Goal: Task Accomplishment & Management: Complete application form

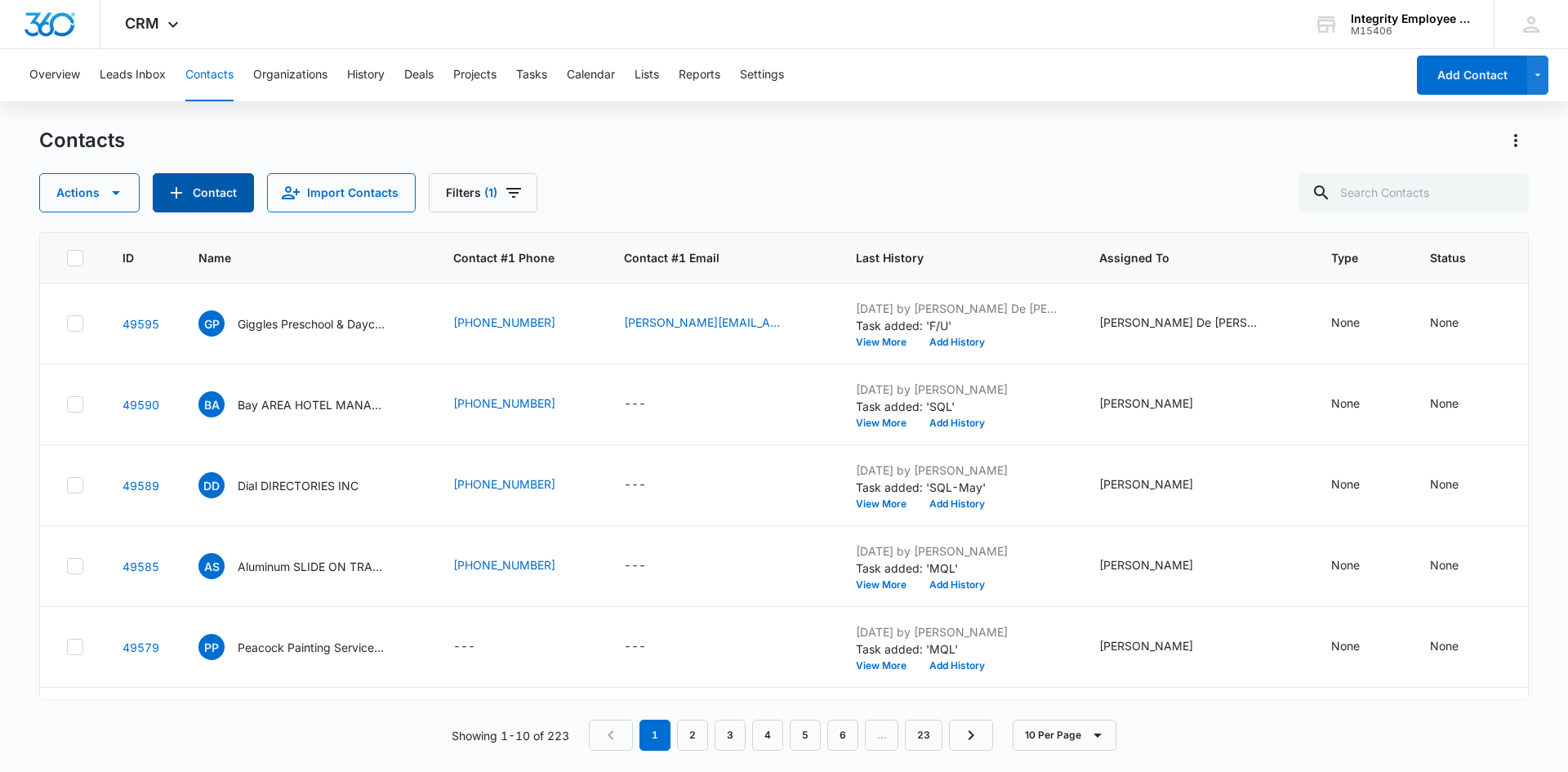
click at [222, 186] on button "Contact" at bounding box center [203, 193] width 102 height 39
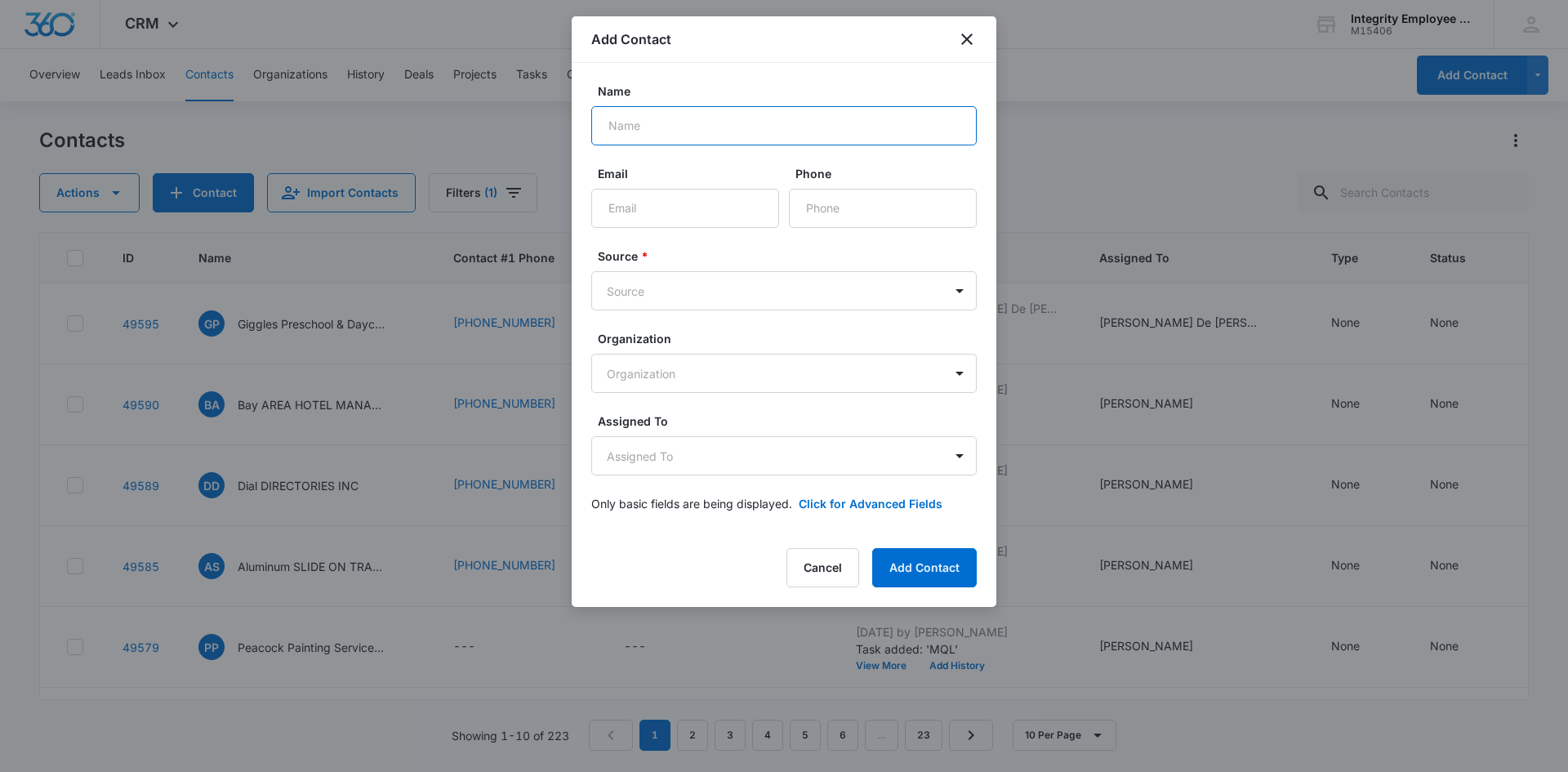
click at [657, 132] on input "Name" at bounding box center [784, 126] width 386 height 39
type input "Strong Management INC"
click at [619, 194] on input "Email" at bounding box center [685, 208] width 188 height 39
type input "[EMAIL_ADDRESS][DOMAIN_NAME]"
click at [890, 213] on input "Phone" at bounding box center [883, 208] width 188 height 39
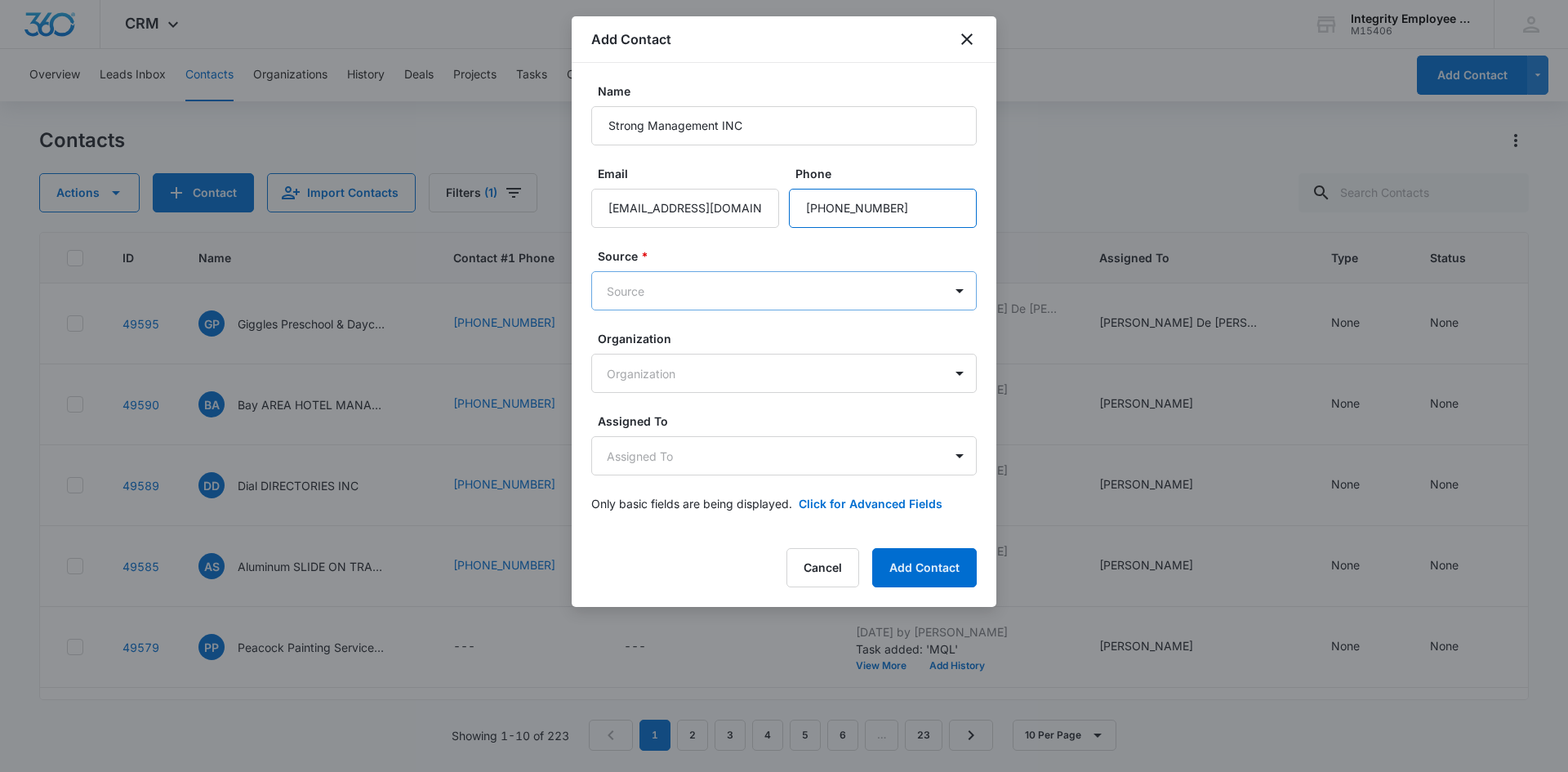
type input "[PHONE_NUMBER]"
click at [906, 280] on body "CRM Apps Reputation Websites Forms CRM Email Social Shop Payments POS Content A…" at bounding box center [784, 386] width 1568 height 772
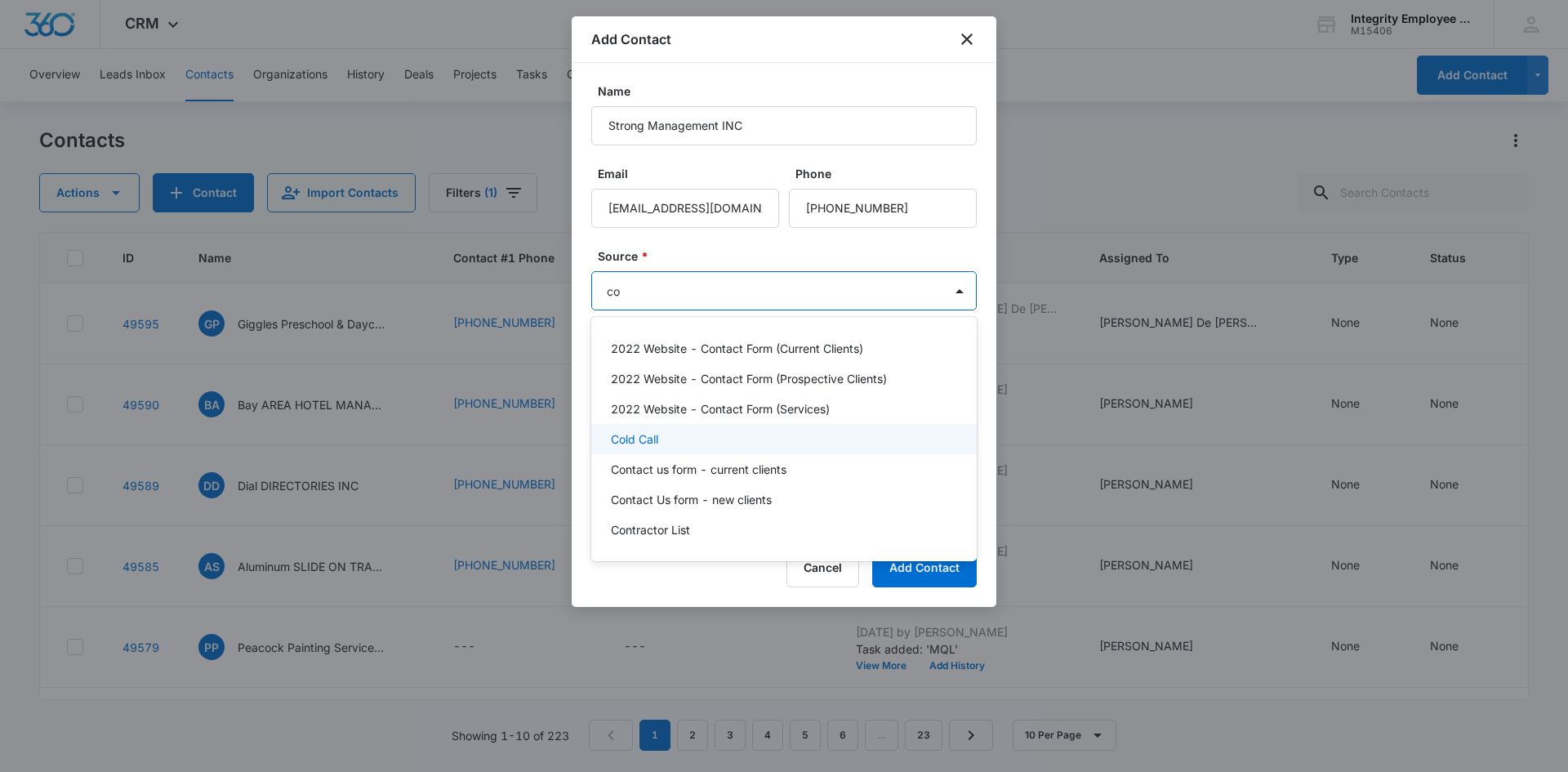
type input "col"
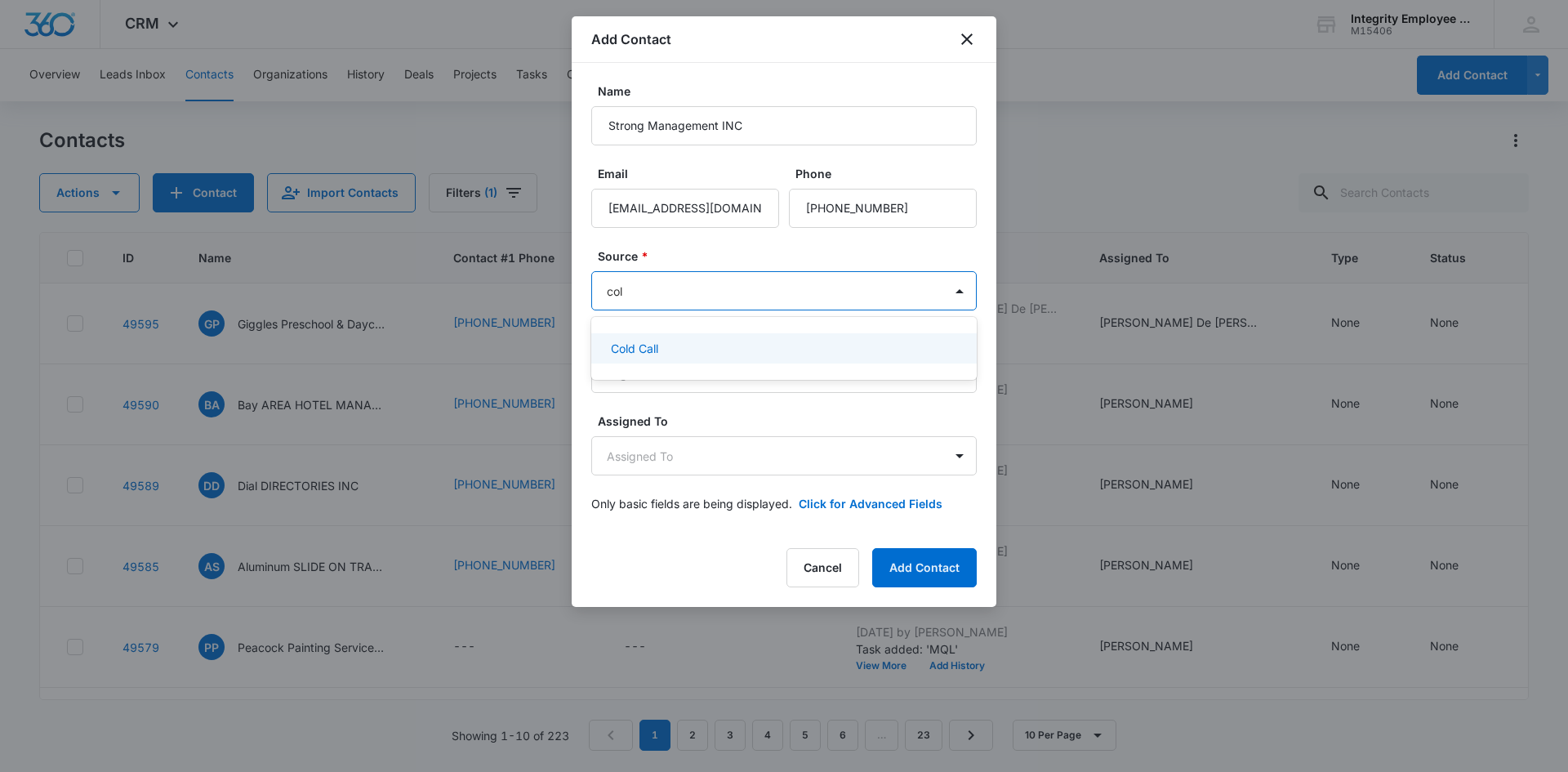
click at [682, 338] on div "Cold Call" at bounding box center [784, 349] width 386 height 30
click at [686, 371] on body "CRM Apps Reputation Websites Forms CRM Email Social Shop Payments POS Content A…" at bounding box center [784, 386] width 1568 height 772
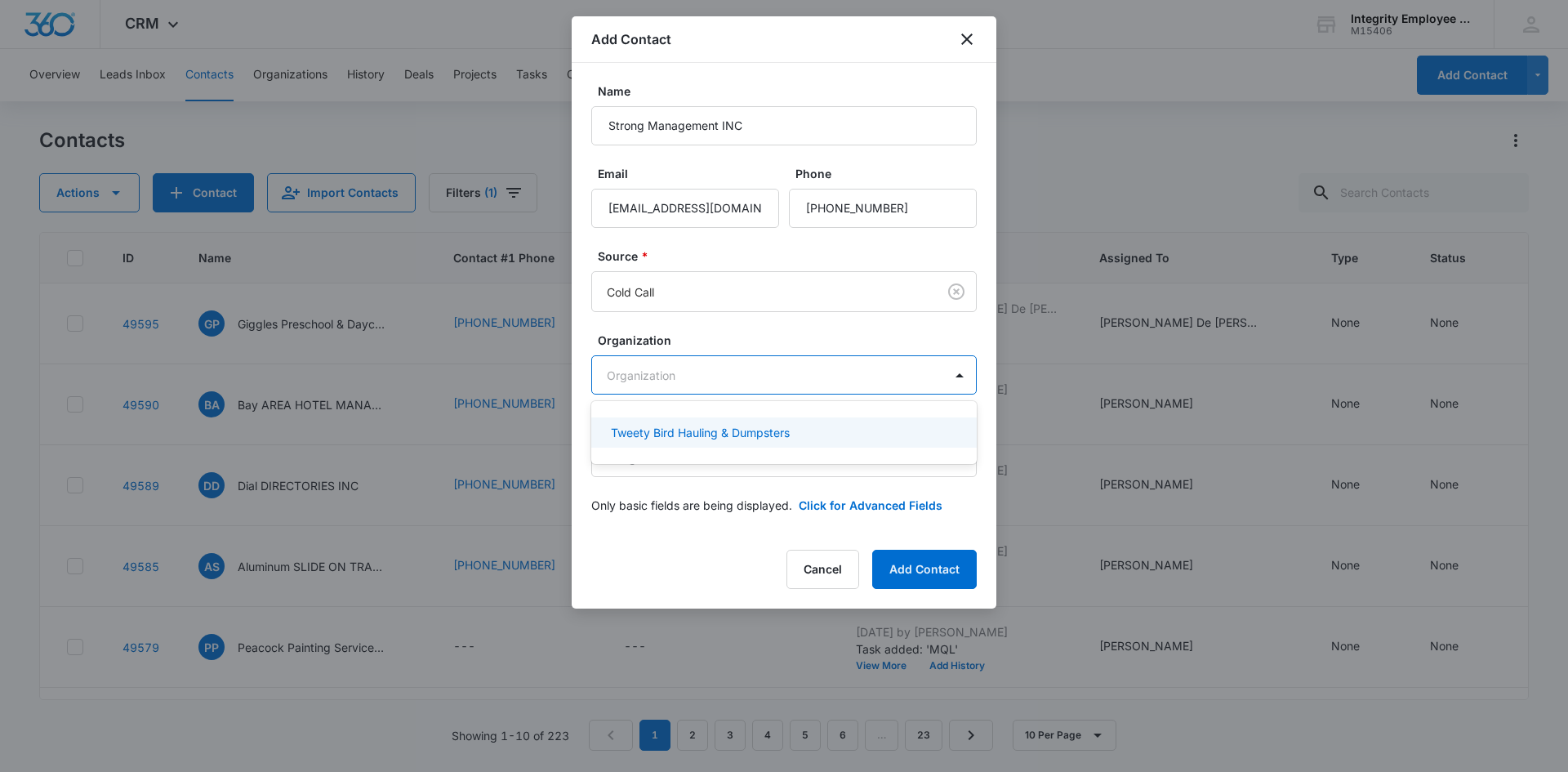
click at [712, 338] on div at bounding box center [784, 386] width 1568 height 772
click at [716, 463] on body "CRM Apps Reputation Websites Forms CRM Email Social Shop Payments POS Content A…" at bounding box center [784, 386] width 1568 height 772
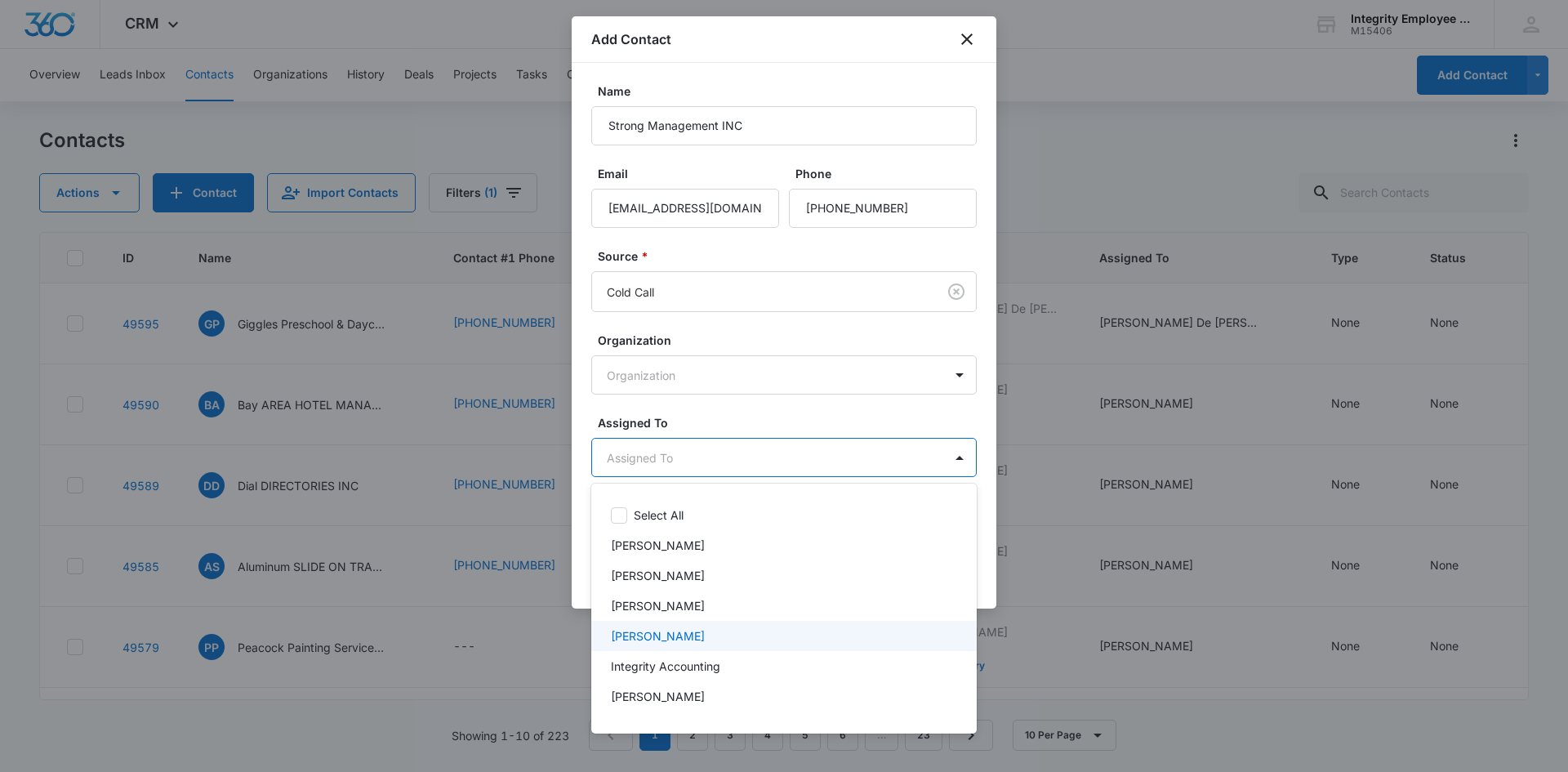
click at [655, 634] on p "[PERSON_NAME]" at bounding box center [657, 636] width 94 height 17
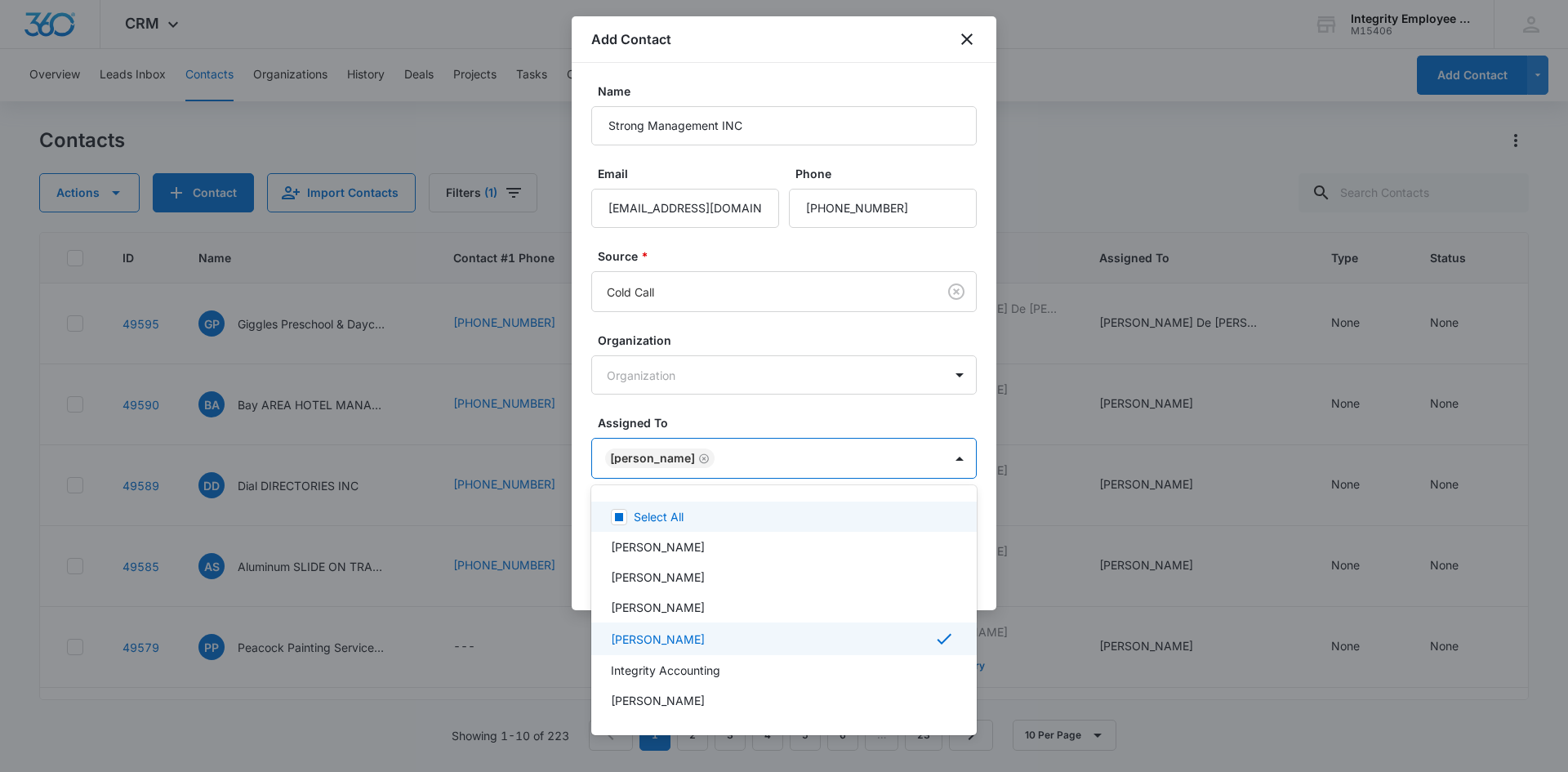
click at [717, 386] on div at bounding box center [784, 386] width 1568 height 772
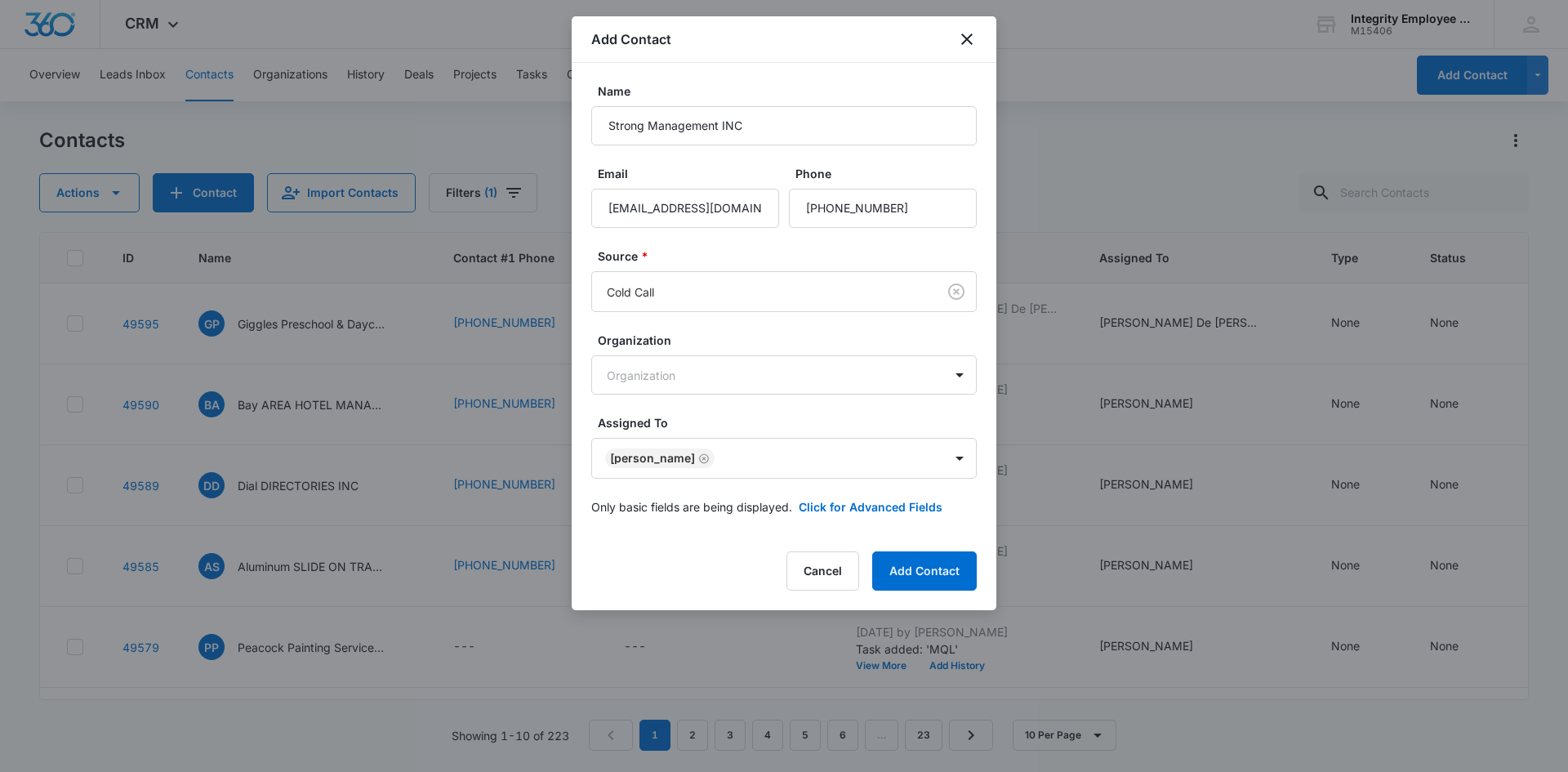
click at [722, 406] on form "Name Strong Management INC Email [EMAIL_ADDRESS][DOMAIN_NAME] Phone Source * Co…" at bounding box center [784, 309] width 386 height 452
click at [897, 572] on button "Add Contact" at bounding box center [925, 571] width 104 height 39
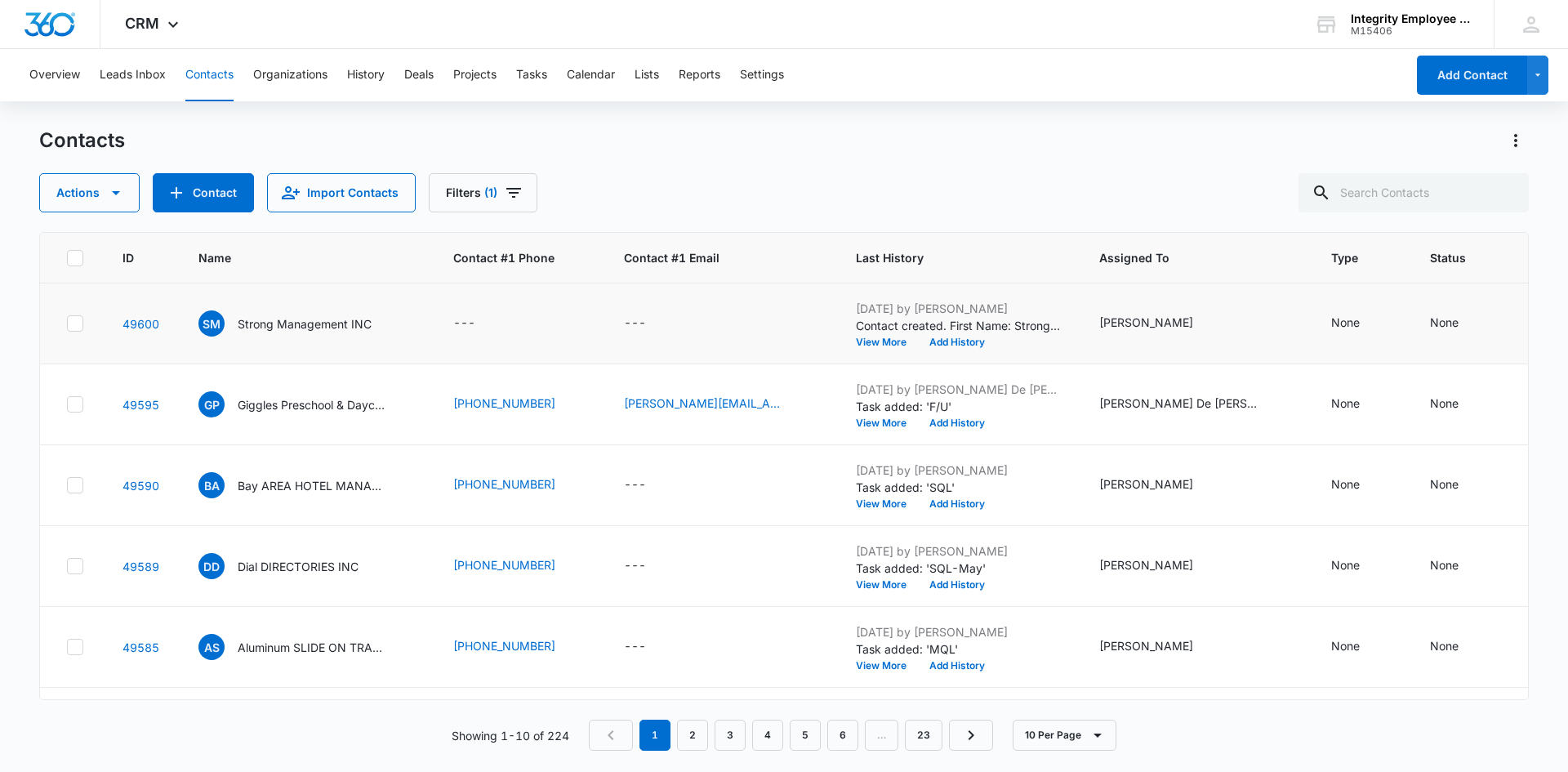
click at [450, 322] on td "---" at bounding box center [518, 324] width 171 height 81
click at [456, 324] on div "---" at bounding box center [464, 323] width 22 height 20
click at [488, 219] on input "Contact #1 Phone" at bounding box center [488, 219] width 206 height 39
type input "[PHONE_NUMBER]"
click at [557, 265] on button "Save" at bounding box center [567, 269] width 48 height 31
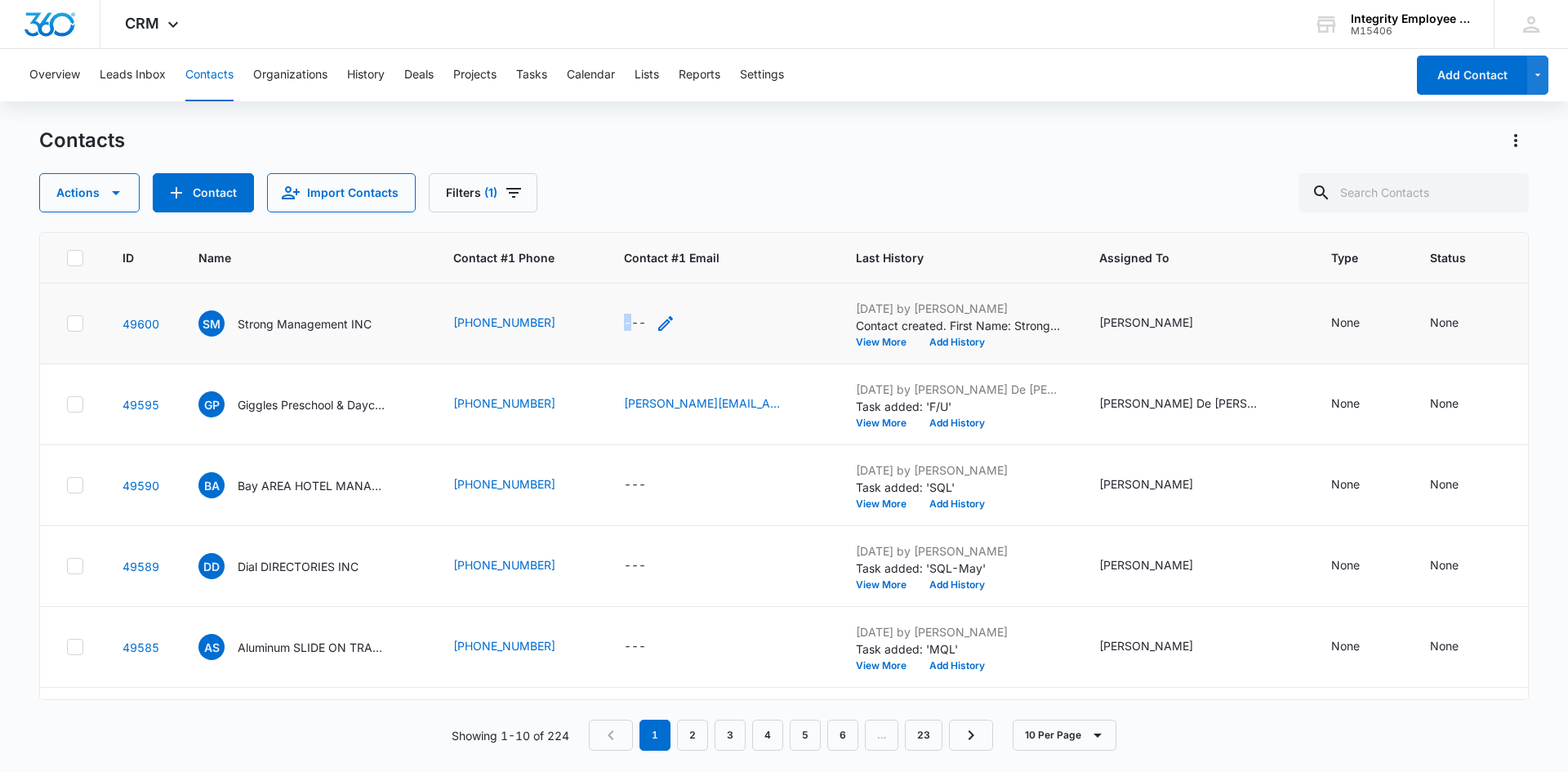
click at [624, 325] on div "---" at bounding box center [635, 323] width 22 height 20
click at [625, 223] on input "Contact #1 Email" at bounding box center [649, 219] width 206 height 39
type input "[EMAIL_ADDRESS][DOMAIN_NAME]"
click at [709, 260] on button "Save" at bounding box center [728, 269] width 48 height 31
drag, startPoint x: 1423, startPoint y: 295, endPoint x: 1336, endPoint y: 319, distance: 90.2
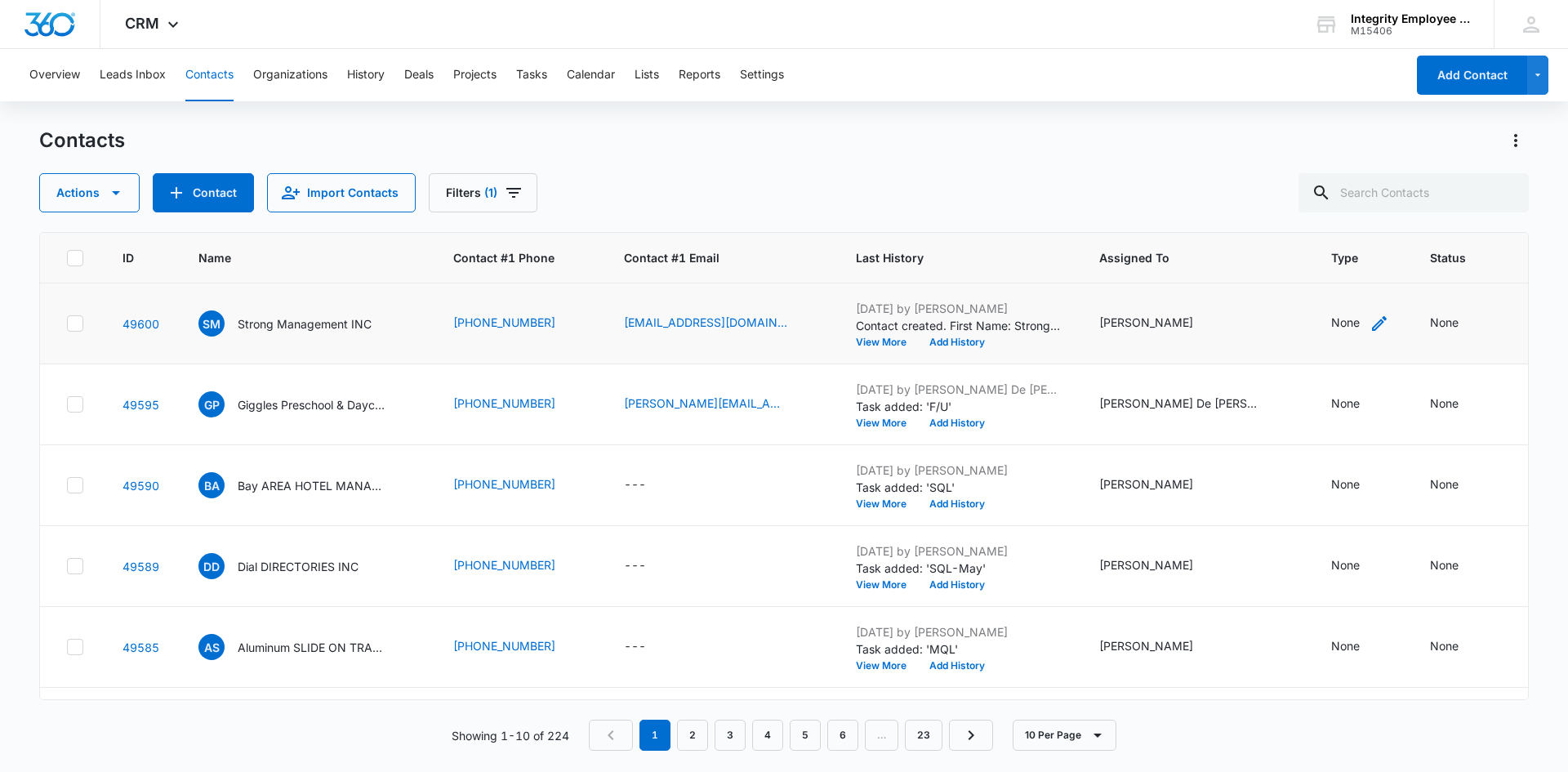
click at [1336, 318] on div "None" at bounding box center [1345, 322] width 29 height 17
click at [1382, 221] on div at bounding box center [1395, 219] width 26 height 26
drag, startPoint x: 1343, startPoint y: 365, endPoint x: 1369, endPoint y: 269, distance: 99.5
click at [1342, 365] on div "Lead" at bounding box center [1339, 367] width 101 height 17
click at [1378, 211] on div at bounding box center [1376, 218] width 26 height 26
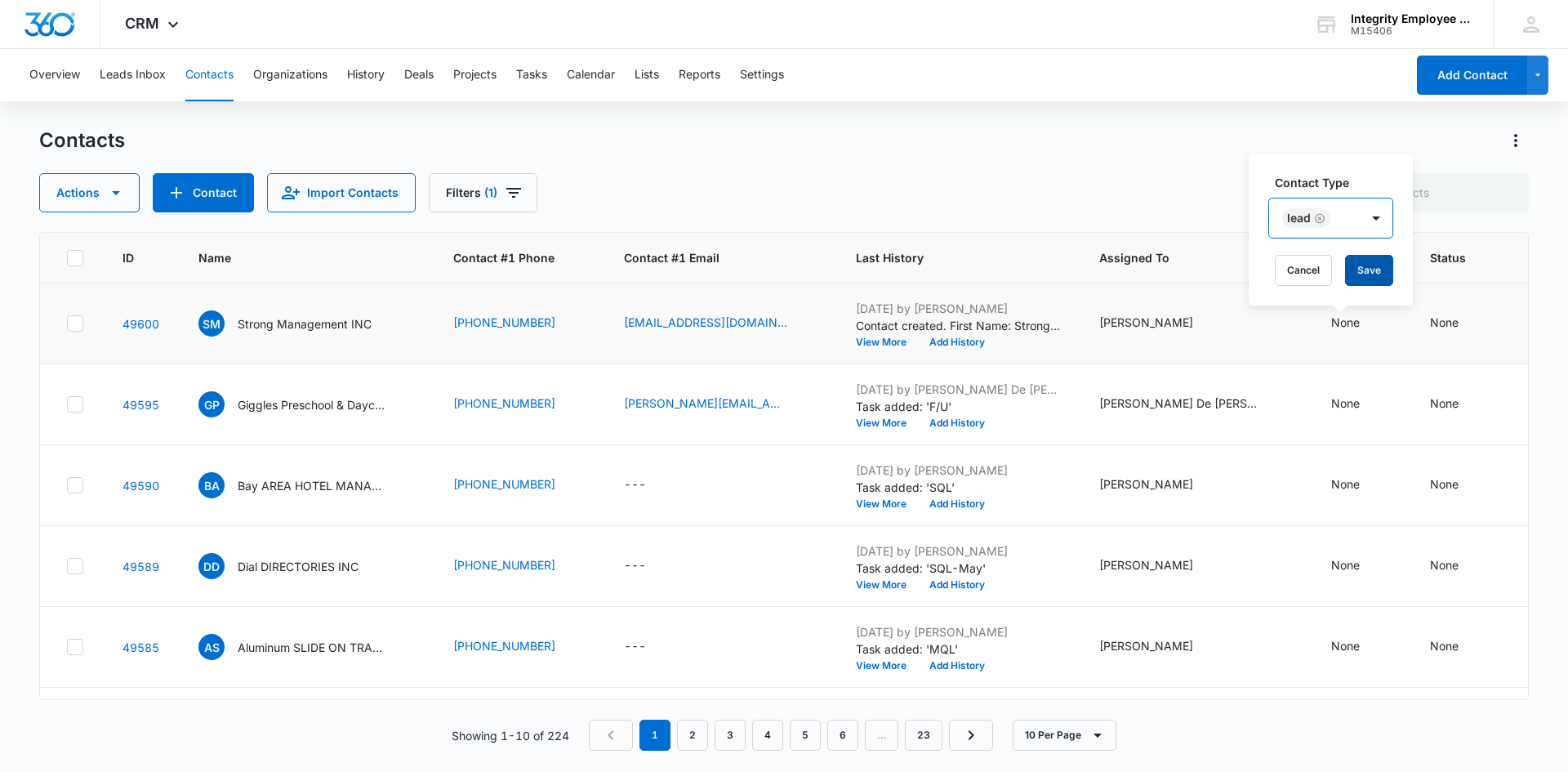
click at [1379, 268] on button "Save" at bounding box center [1369, 269] width 48 height 31
click at [1430, 320] on div "None" at bounding box center [1444, 322] width 29 height 17
click at [1461, 211] on div at bounding box center [1439, 206] width 170 height 39
click at [1495, 212] on div at bounding box center [1497, 219] width 26 height 26
click at [1430, 317] on div "None" at bounding box center [1444, 322] width 29 height 17
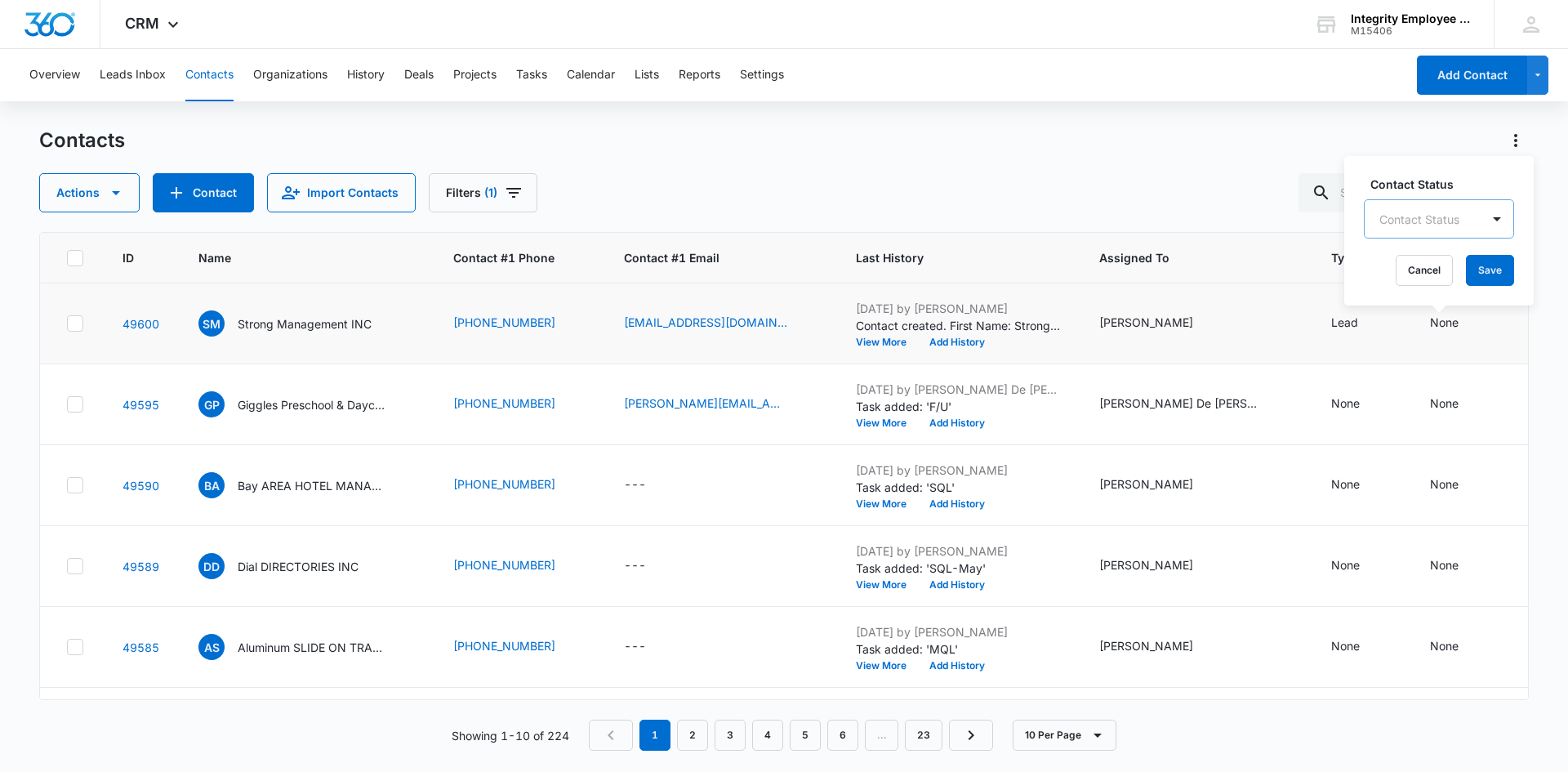
click at [1473, 219] on div "Contact Status" at bounding box center [1423, 219] width 116 height 36
click at [1427, 345] on div "Warm" at bounding box center [1437, 337] width 108 height 17
click at [1471, 220] on div at bounding box center [1480, 218] width 26 height 26
click at [1457, 274] on button "Save" at bounding box center [1473, 269] width 48 height 31
click at [327, 323] on p "Strong Management INC" at bounding box center [305, 324] width 134 height 17
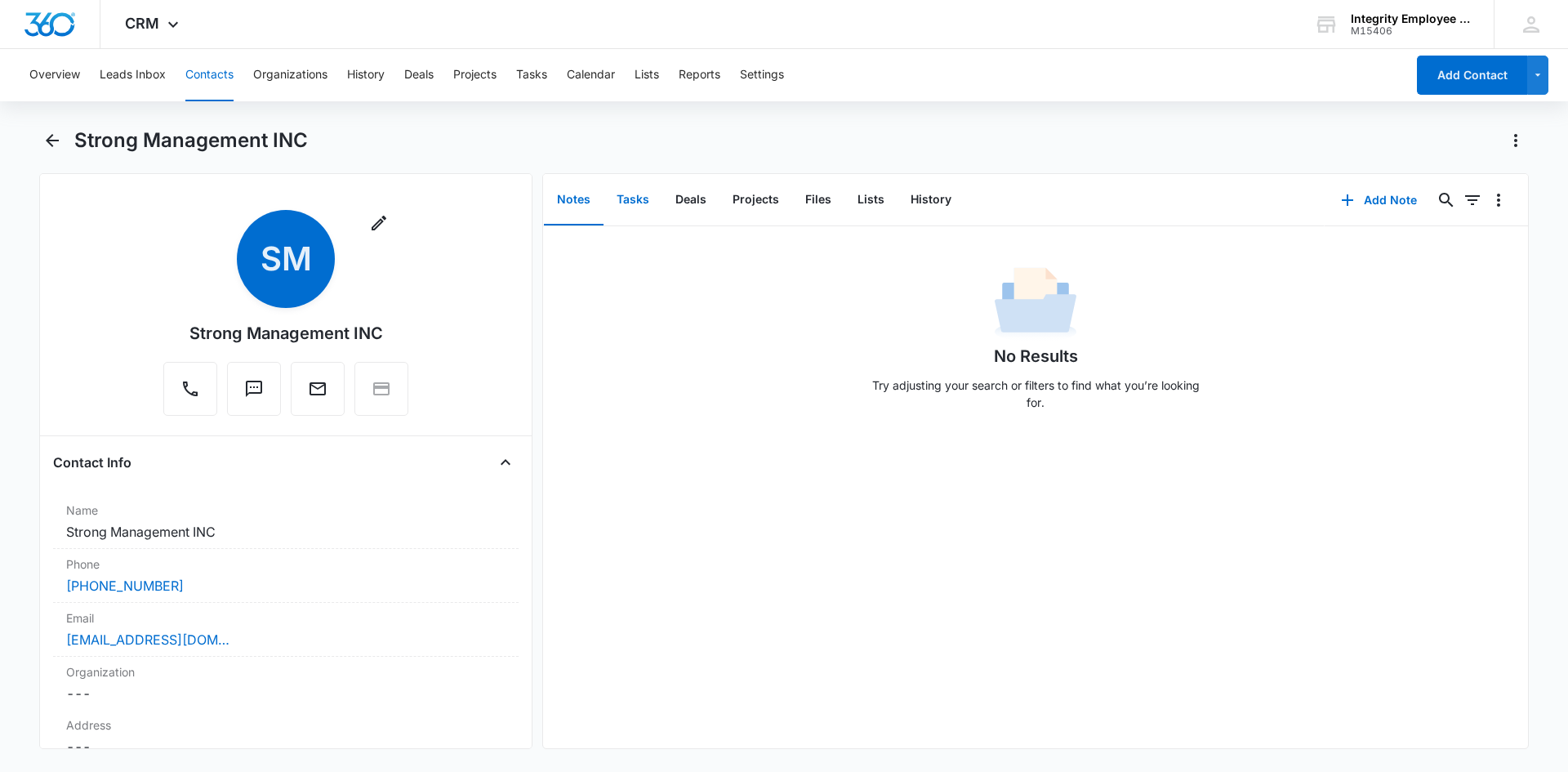
click at [647, 201] on button "Tasks" at bounding box center [633, 200] width 59 height 50
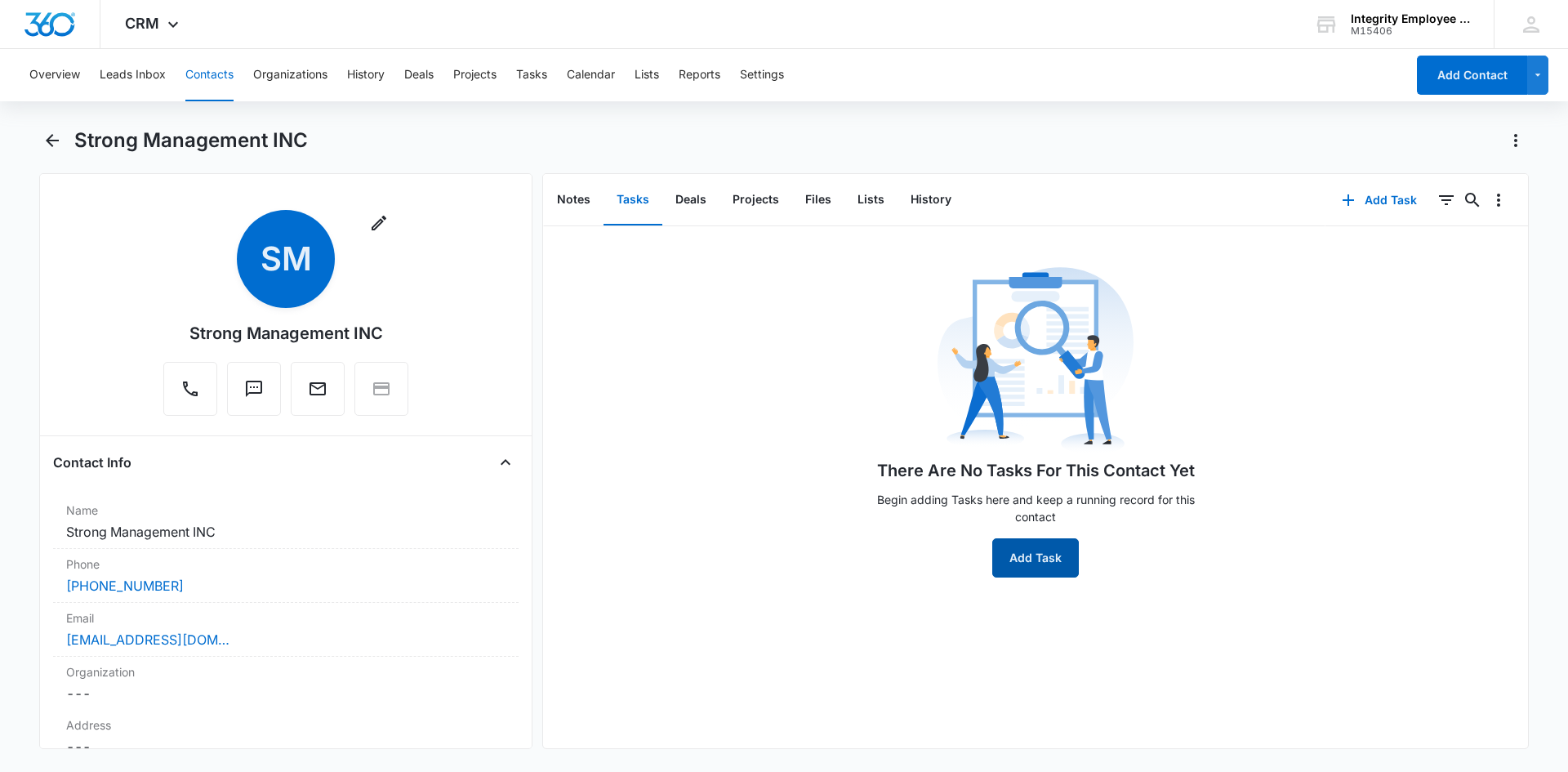
click at [1044, 564] on button "Add Task" at bounding box center [1036, 558] width 87 height 39
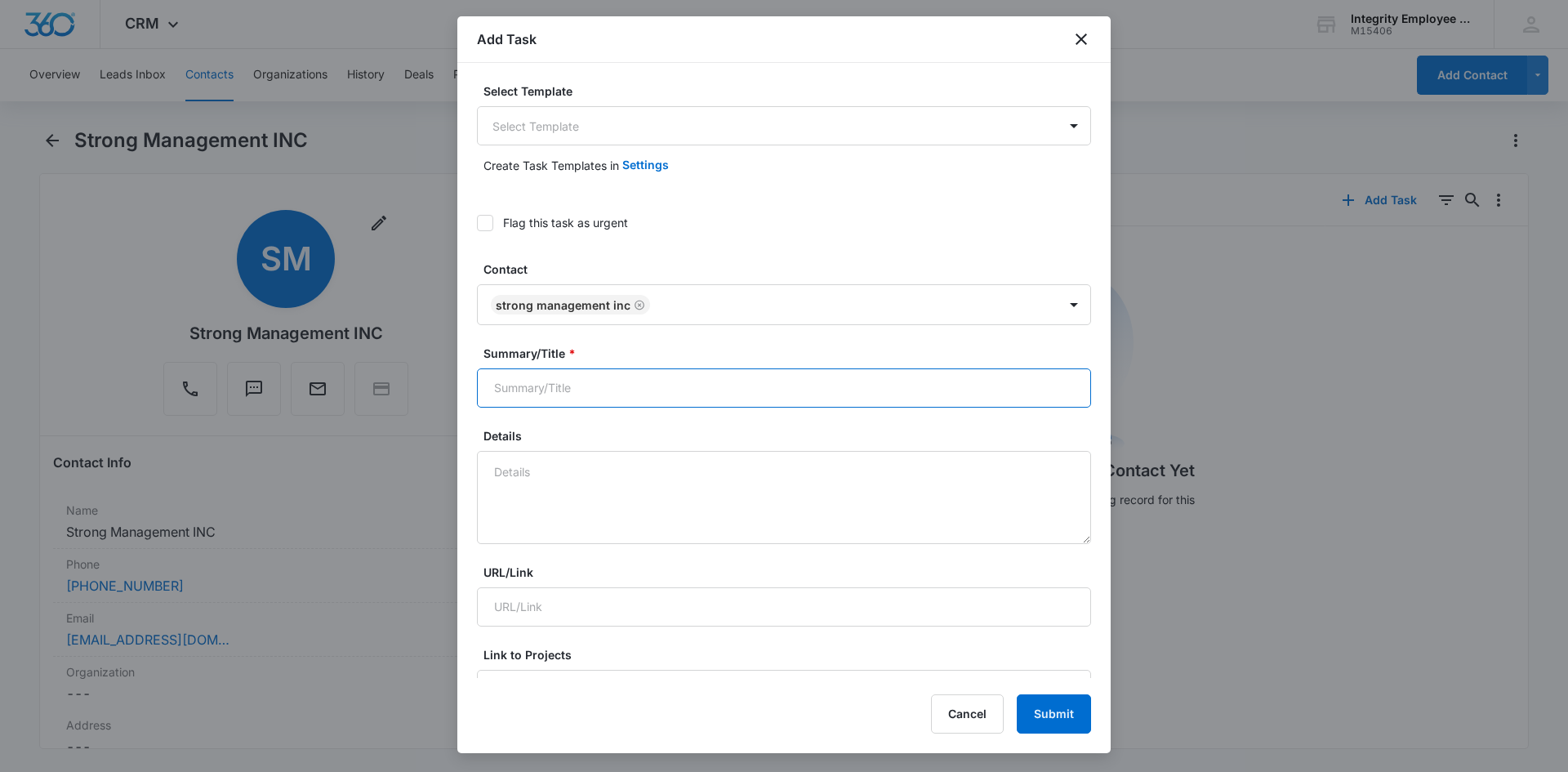
click at [579, 386] on input "Summary/Title *" at bounding box center [784, 388] width 614 height 39
type input "MQL"
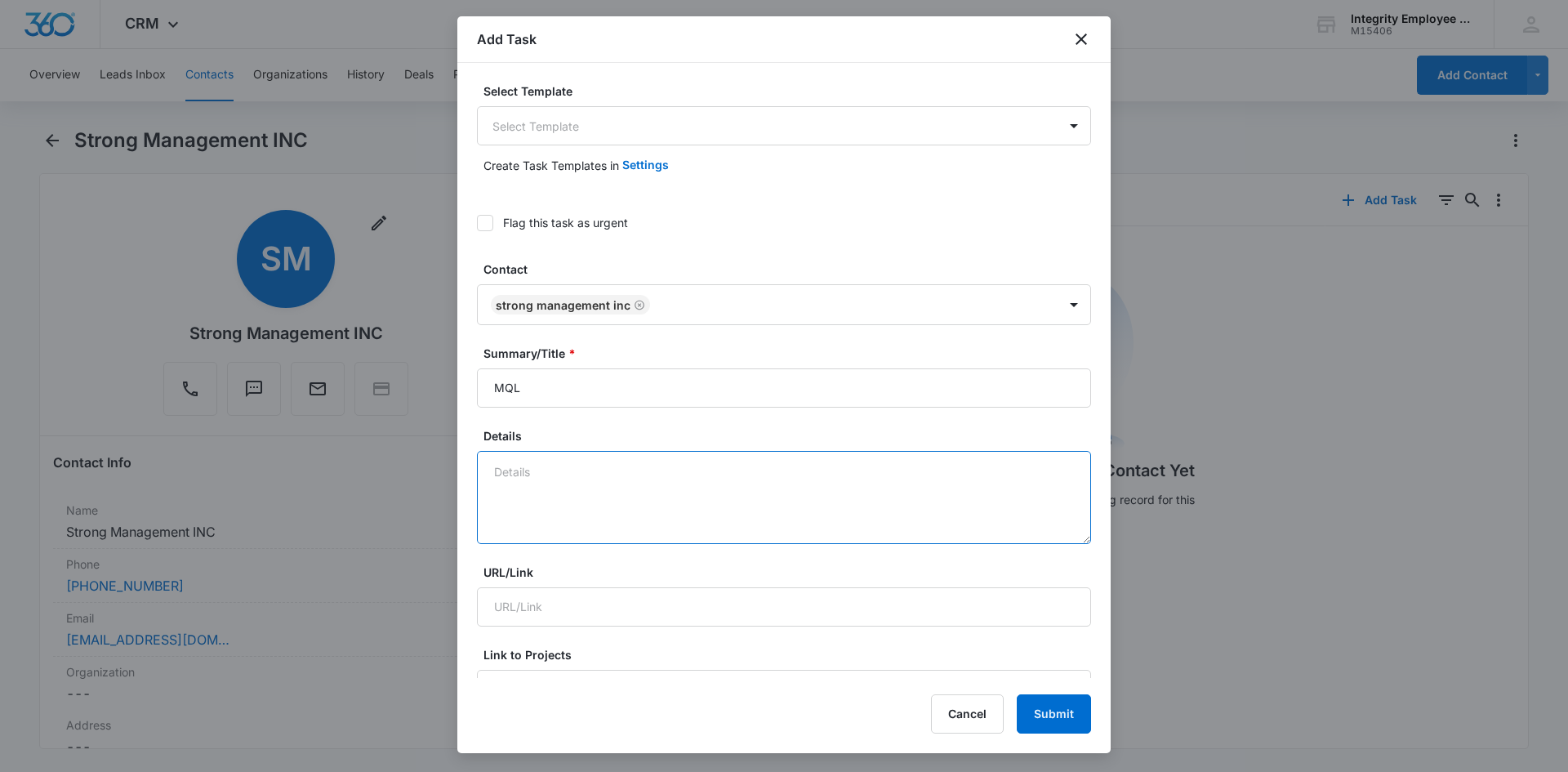
click at [554, 462] on textarea "Details" at bounding box center [784, 498] width 614 height 93
type textarea "4"
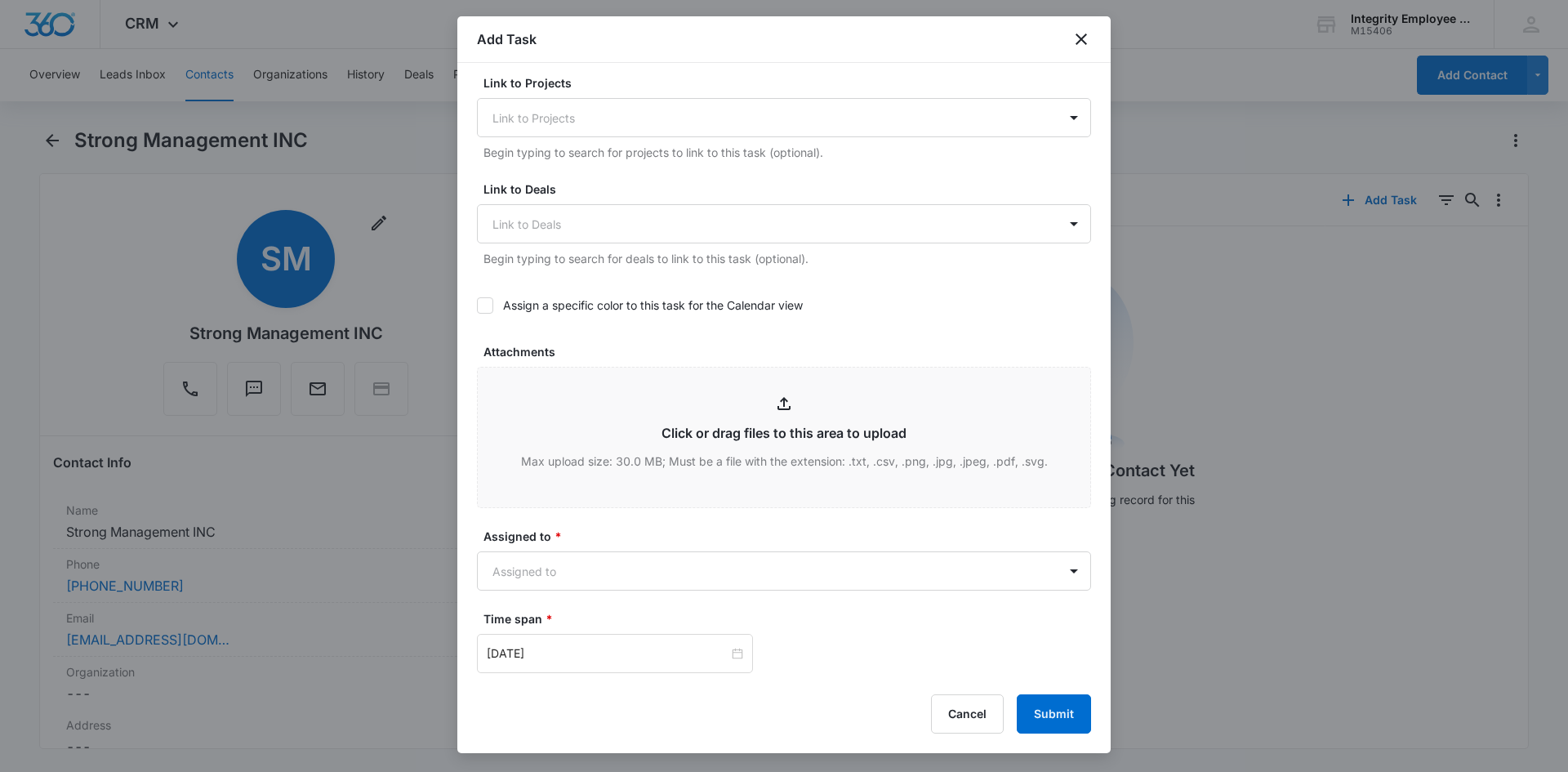
scroll to position [654, 0]
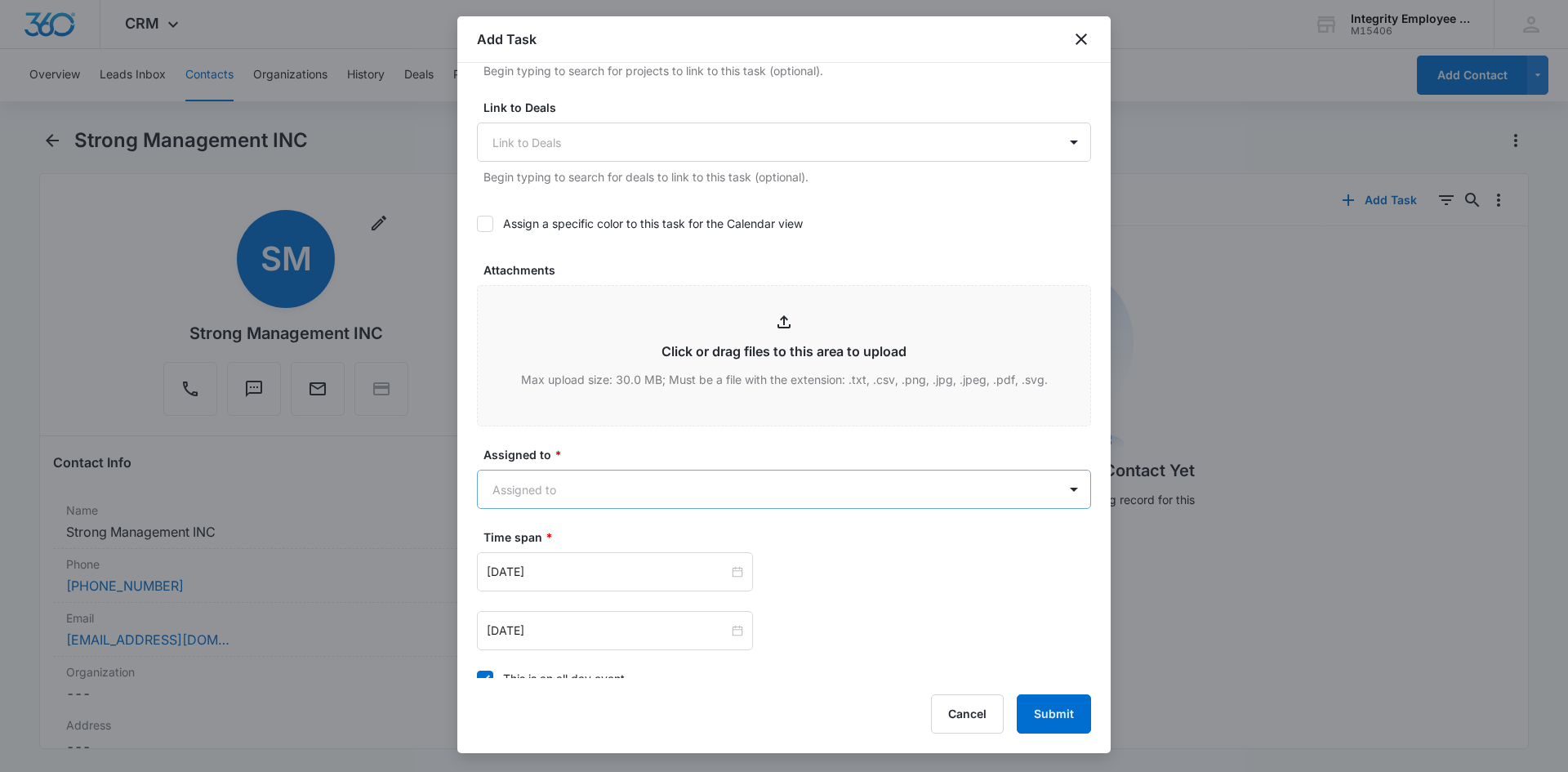
type textarea "10/9- Spoke with Zander, currently using Prime Pay for payroll, has his own ins…"
click at [841, 496] on body "CRM Apps Reputation Websites Forms CRM Email Social Shop Payments POS Content A…" at bounding box center [784, 386] width 1568 height 772
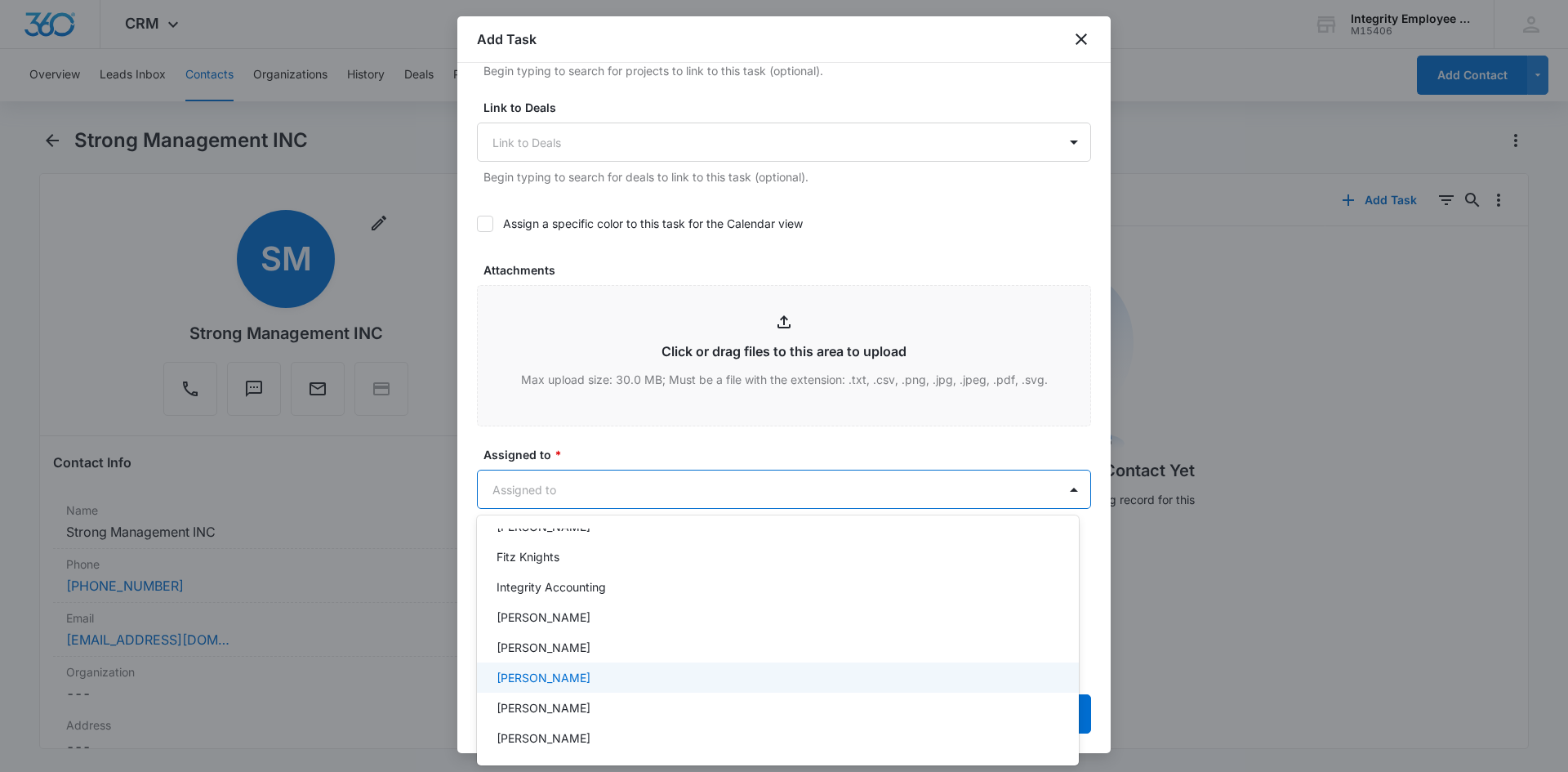
scroll to position [236, 0]
click at [623, 674] on div "[PERSON_NAME]" at bounding box center [777, 673] width 559 height 17
click at [665, 463] on div at bounding box center [784, 386] width 1568 height 772
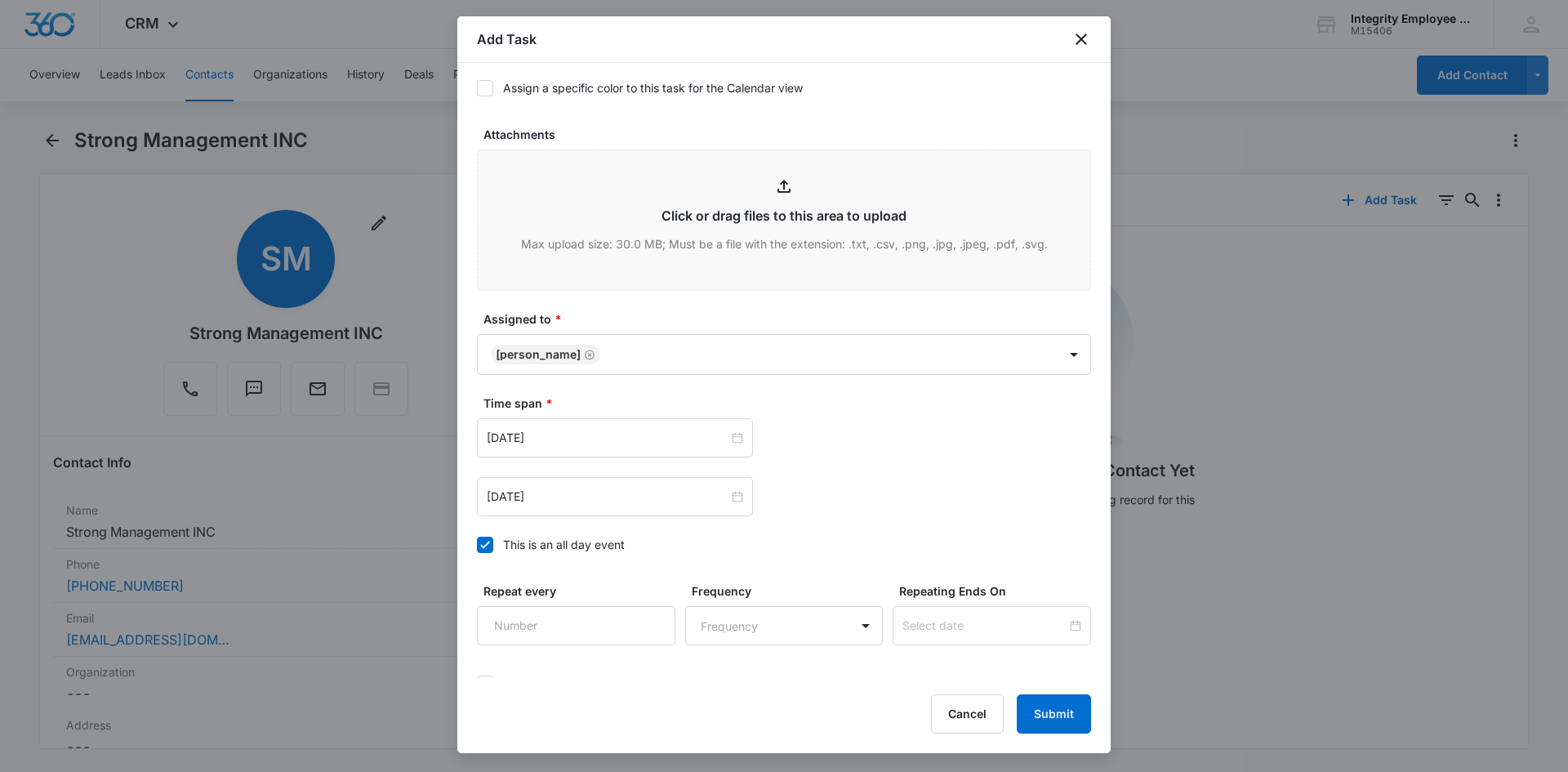
scroll to position [895, 0]
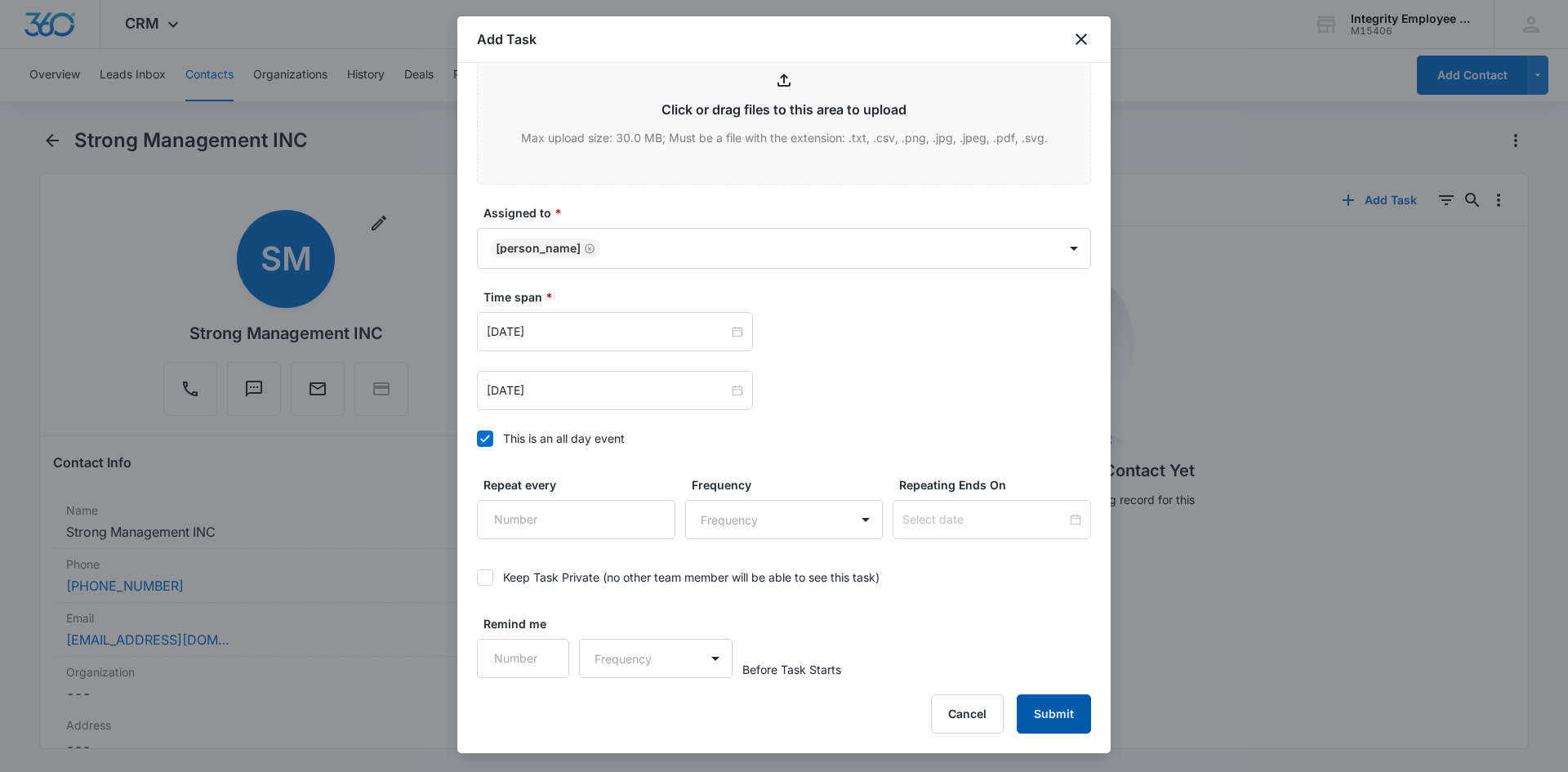
click at [1044, 726] on button "Submit" at bounding box center [1054, 714] width 75 height 39
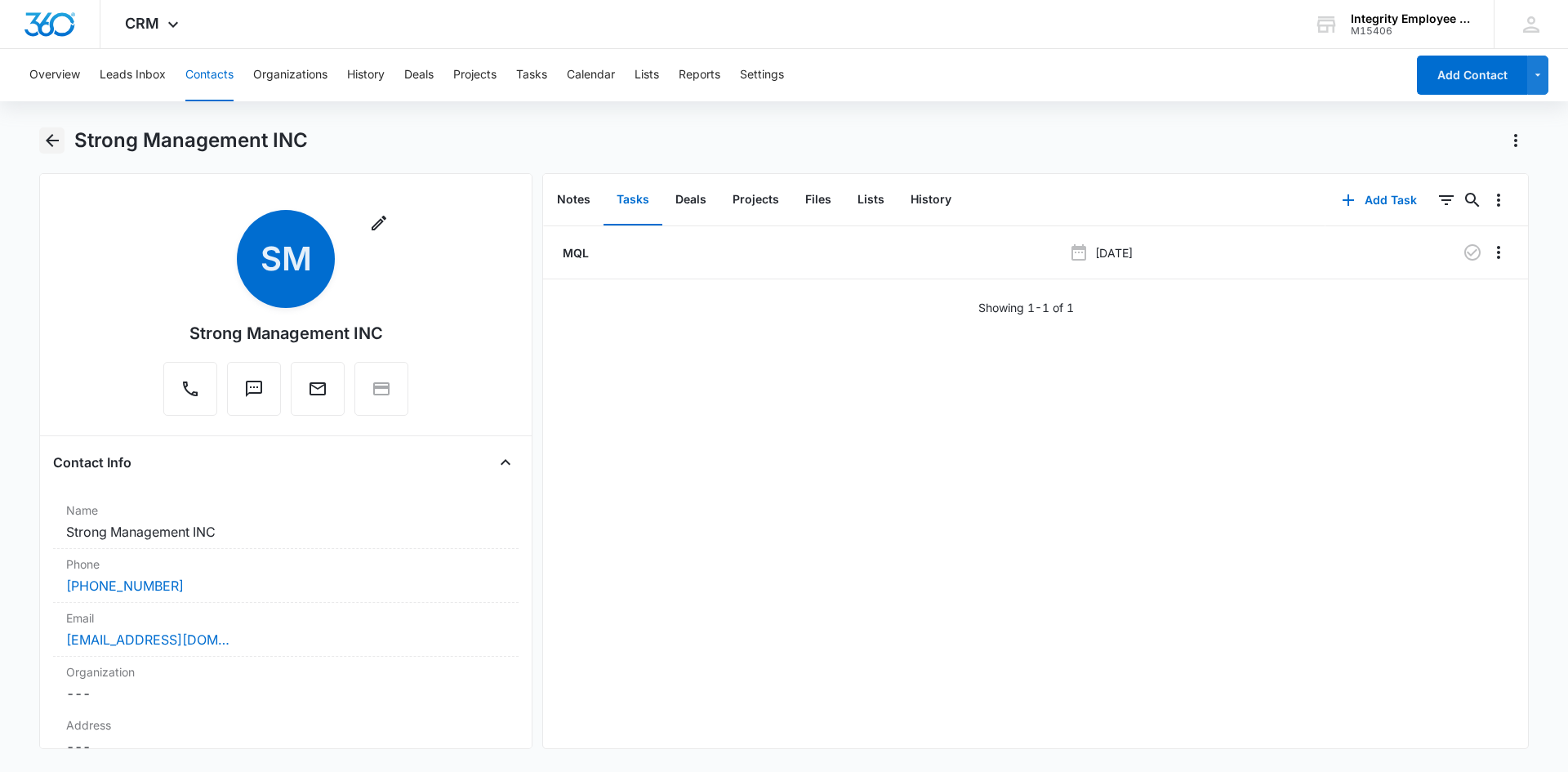
click at [55, 139] on icon "Back" at bounding box center [52, 140] width 20 height 20
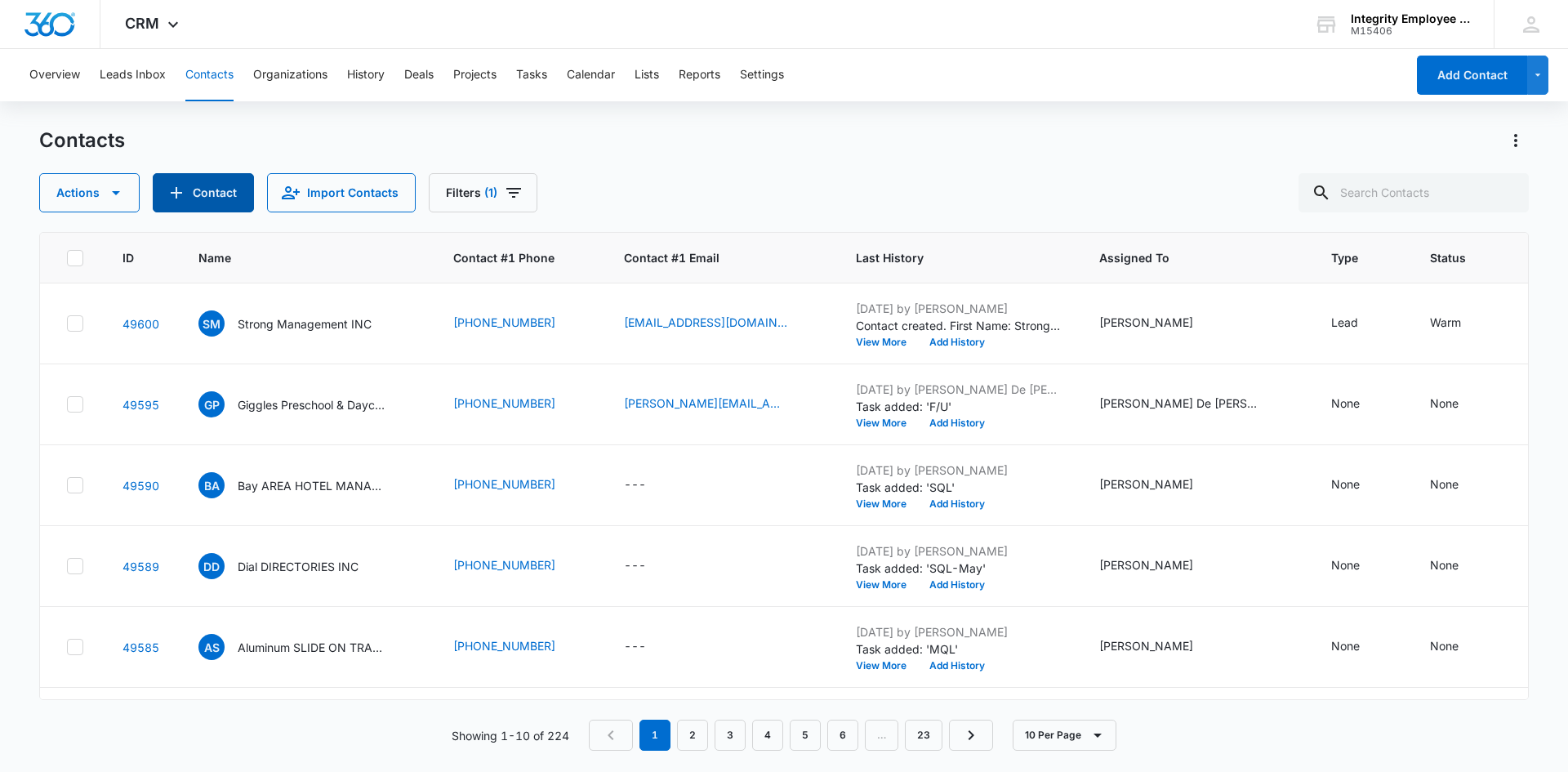
click at [201, 201] on button "Contact" at bounding box center [203, 193] width 102 height 39
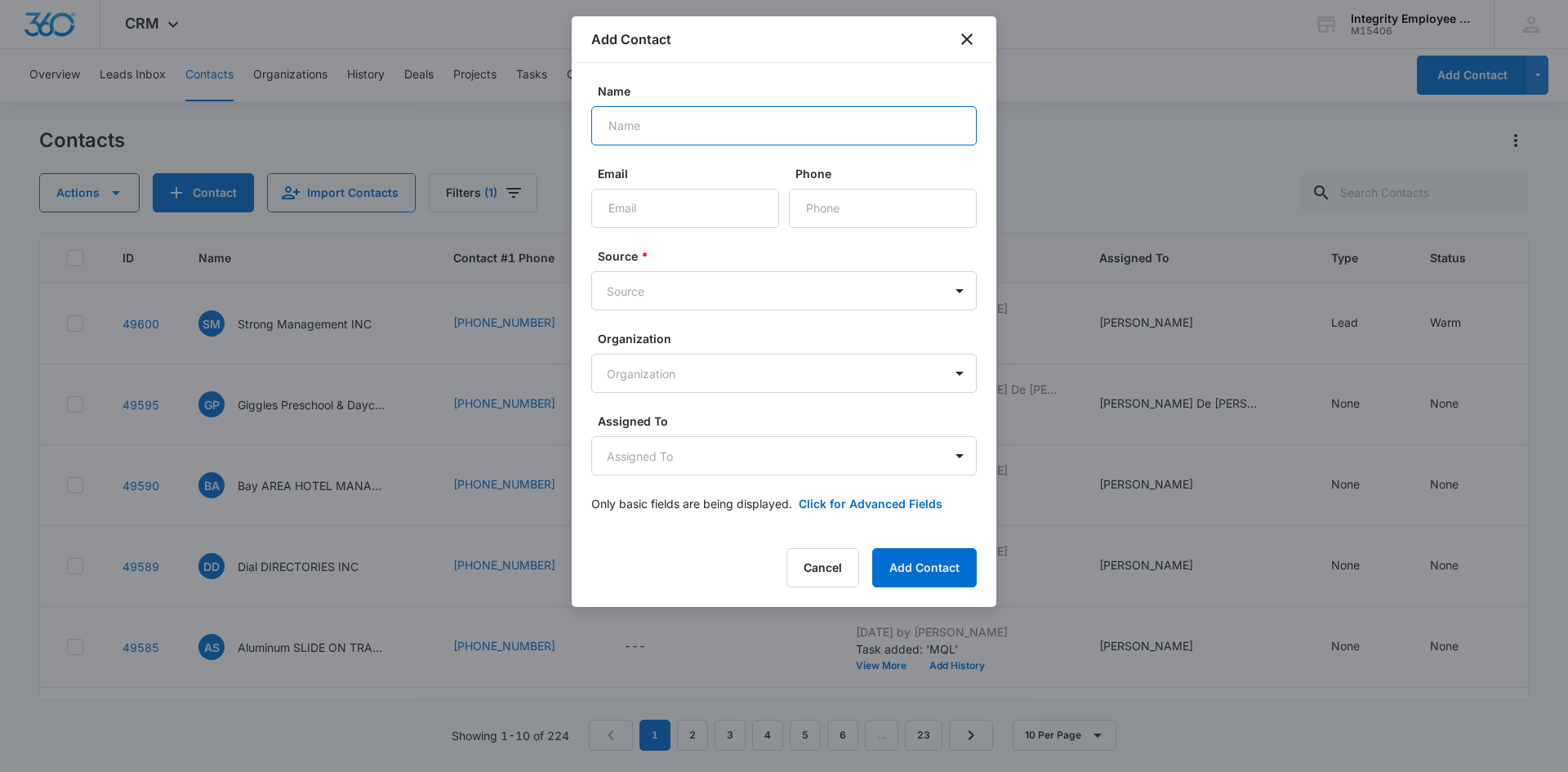
click at [615, 138] on input "Name" at bounding box center [784, 126] width 386 height 39
type input "JKA Construction INC"
click at [639, 202] on input "Email" at bounding box center [685, 208] width 188 height 39
type input "kaylin@jkacompany.com"
click at [856, 192] on input "Phone" at bounding box center [883, 208] width 188 height 39
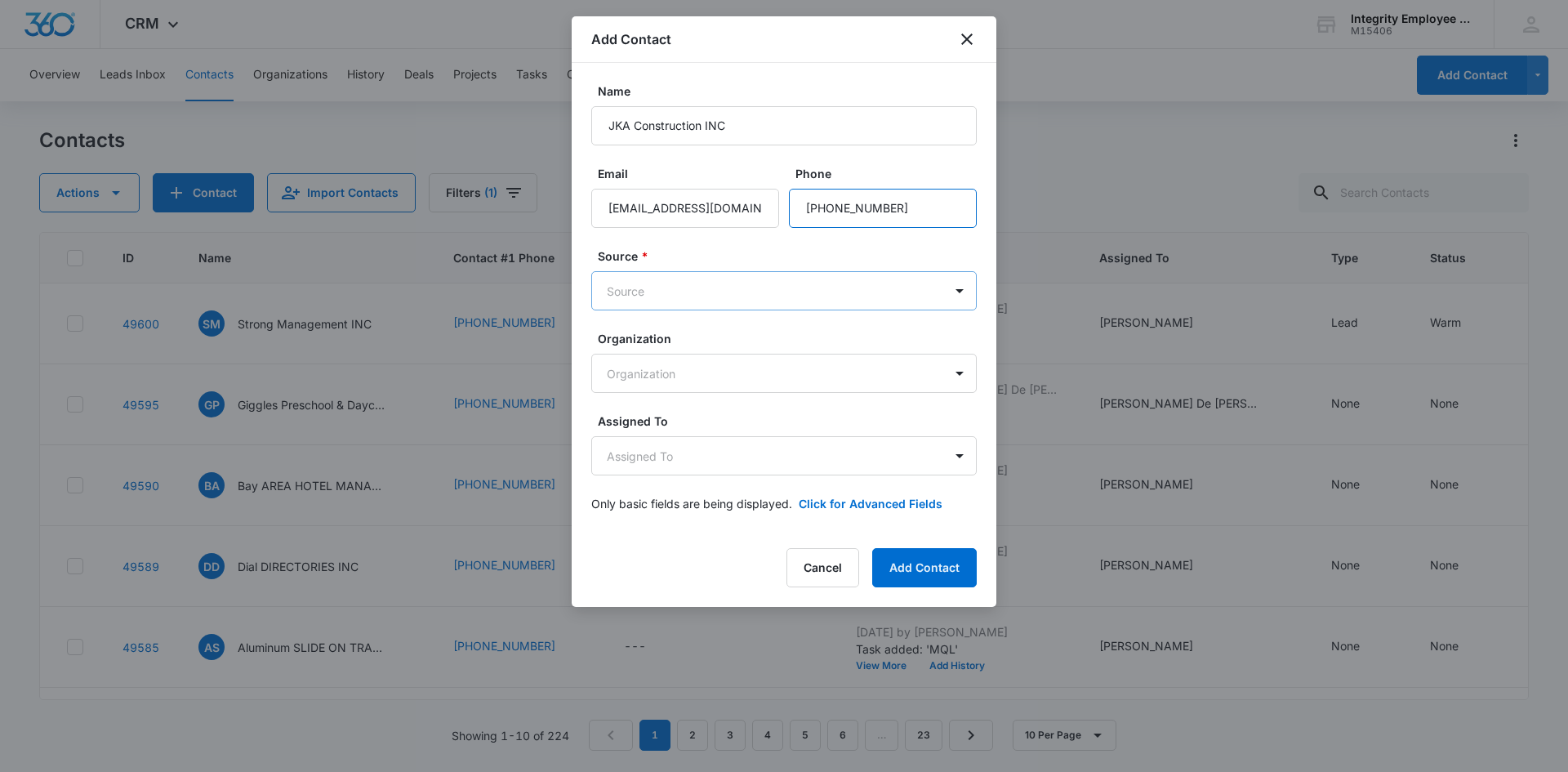
type input "(813) 998-6836"
click at [796, 282] on body "CRM Apps Reputation Websites Forms CRM Email Social Shop Payments POS Content A…" at bounding box center [784, 386] width 1568 height 772
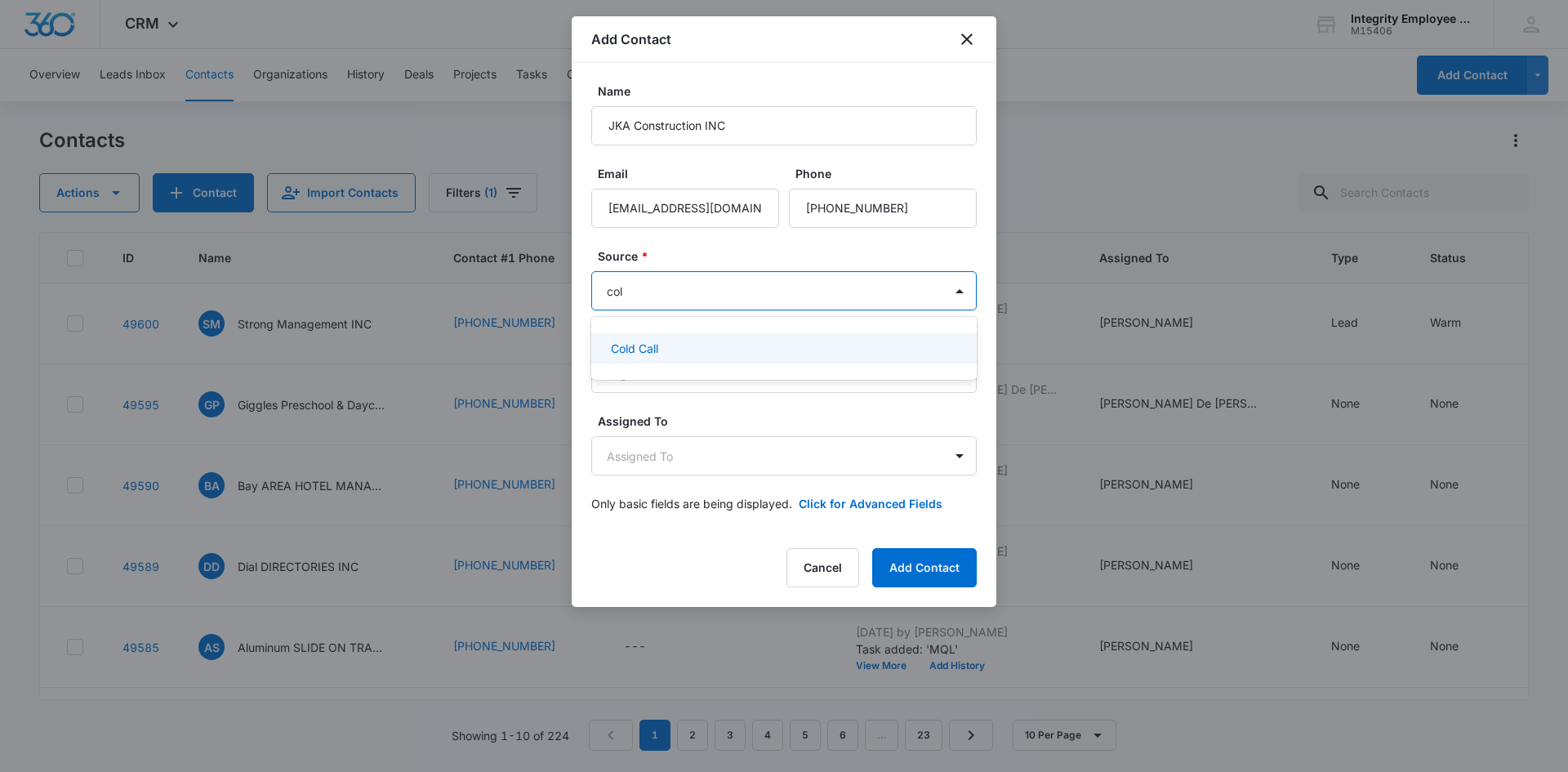
type input "cold"
click at [658, 352] on p "Cold Call" at bounding box center [634, 349] width 48 height 17
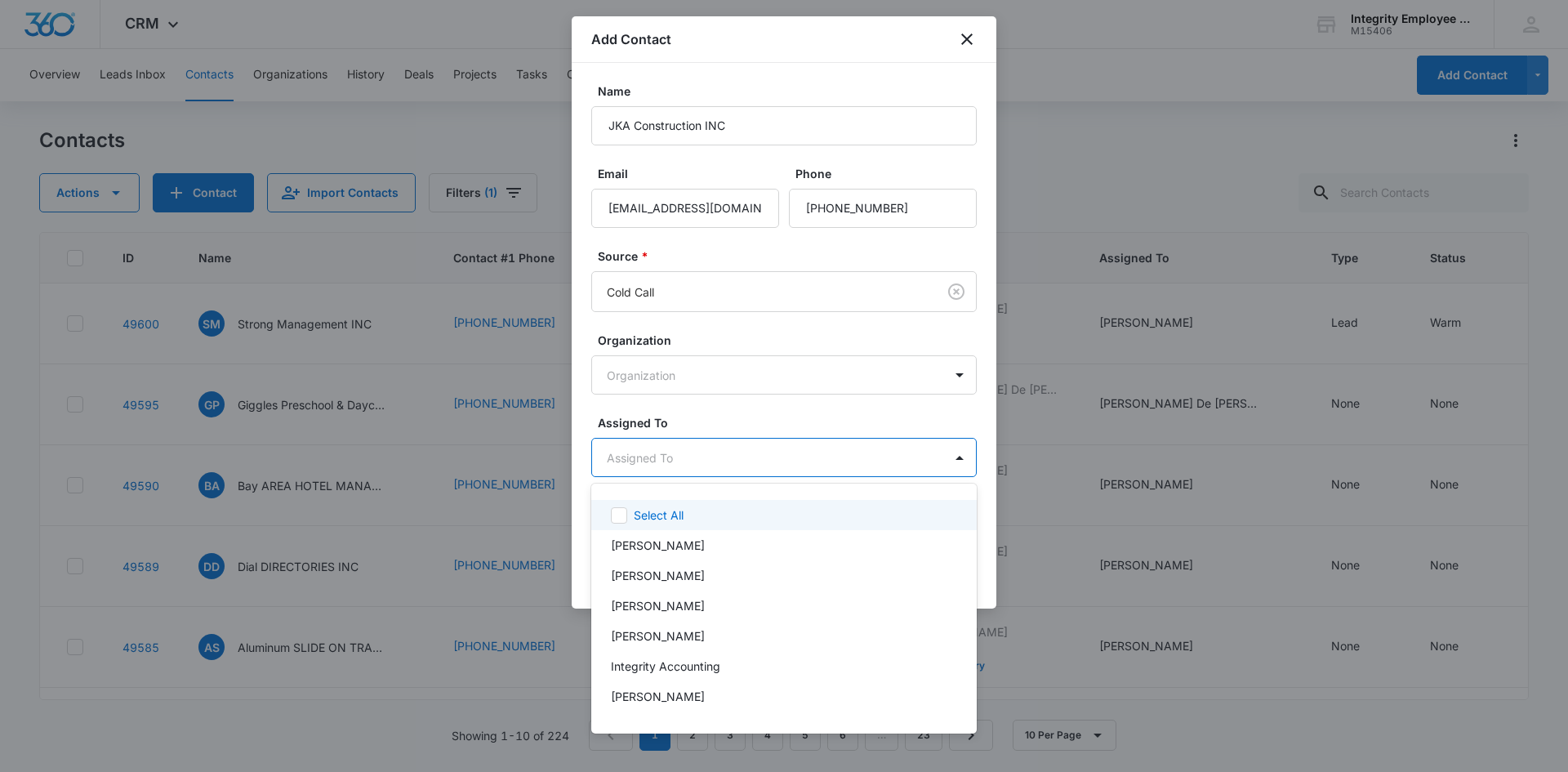
drag, startPoint x: 683, startPoint y: 448, endPoint x: 681, endPoint y: 462, distance: 14.1
click at [682, 448] on body "CRM Apps Reputation Websites Forms CRM Email Social Shop Payments POS Content A…" at bounding box center [784, 386] width 1568 height 772
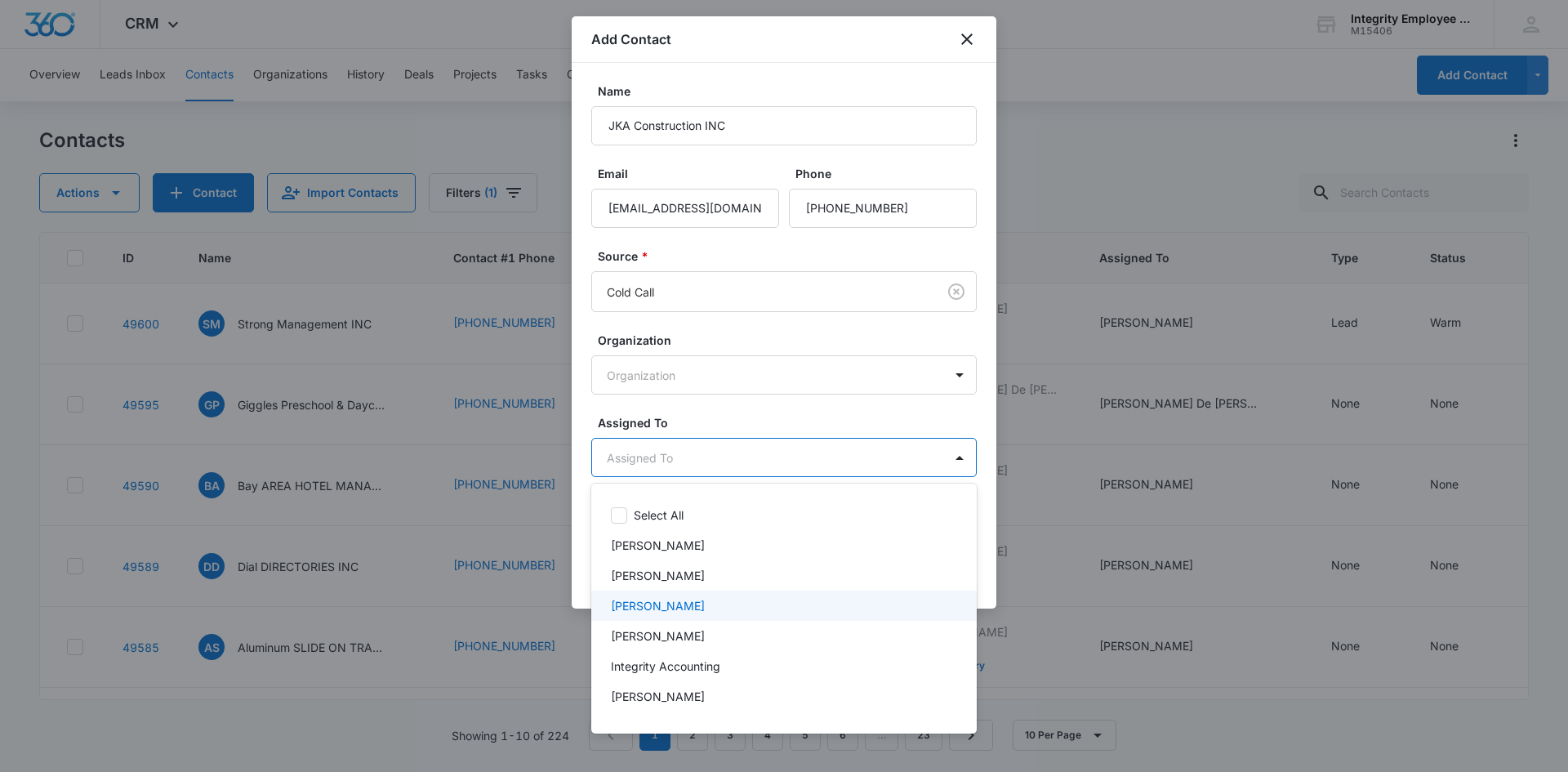
click at [657, 616] on div "[PERSON_NAME]" at bounding box center [784, 606] width 386 height 30
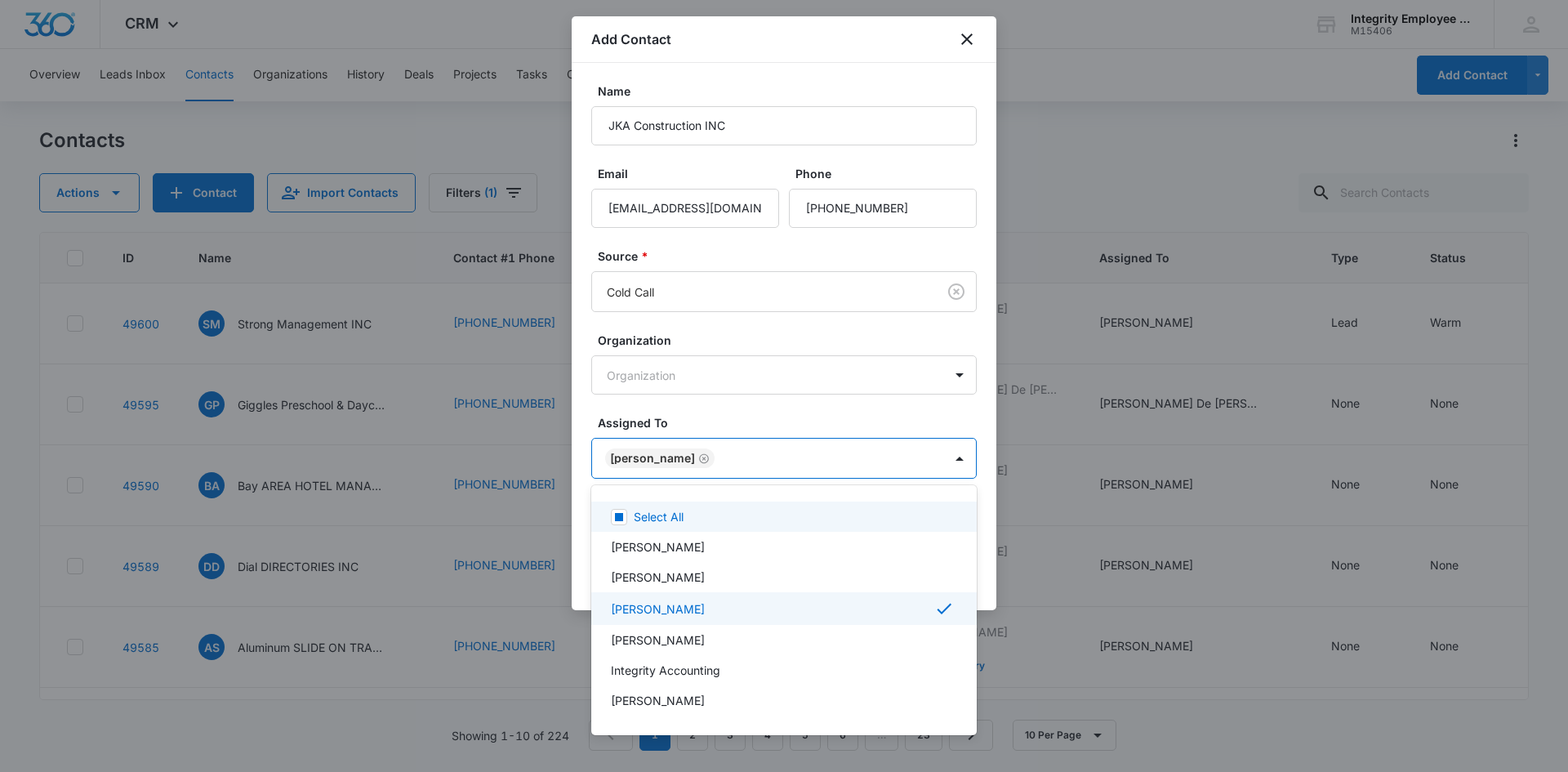
click at [690, 456] on div at bounding box center [784, 386] width 1568 height 772
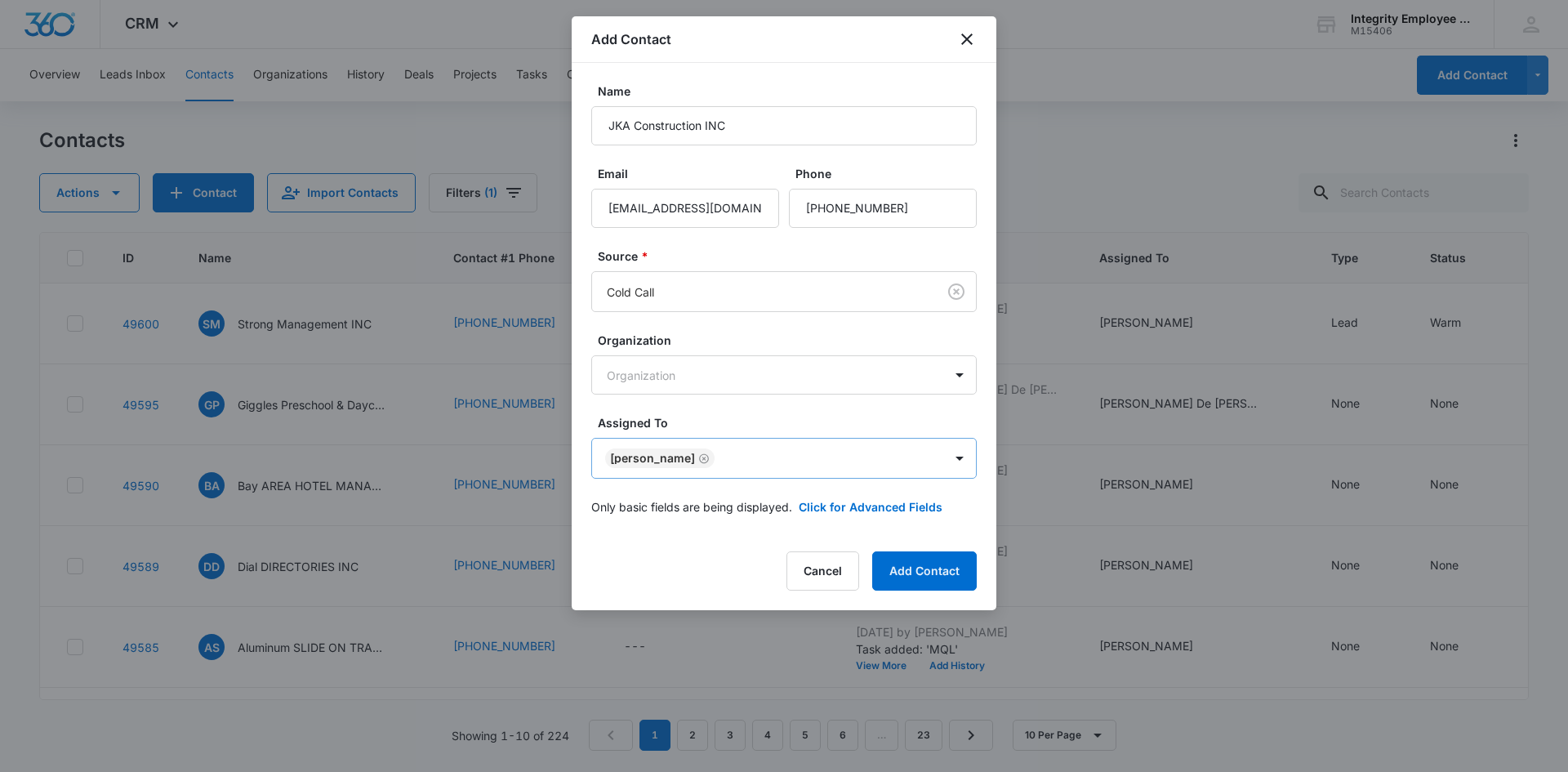
click at [699, 462] on icon "Remove Dan Valentino" at bounding box center [704, 458] width 10 height 10
click at [722, 459] on body "CRM Apps Reputation Websites Forms CRM Email Social Shop Payments POS Content A…" at bounding box center [784, 386] width 1568 height 772
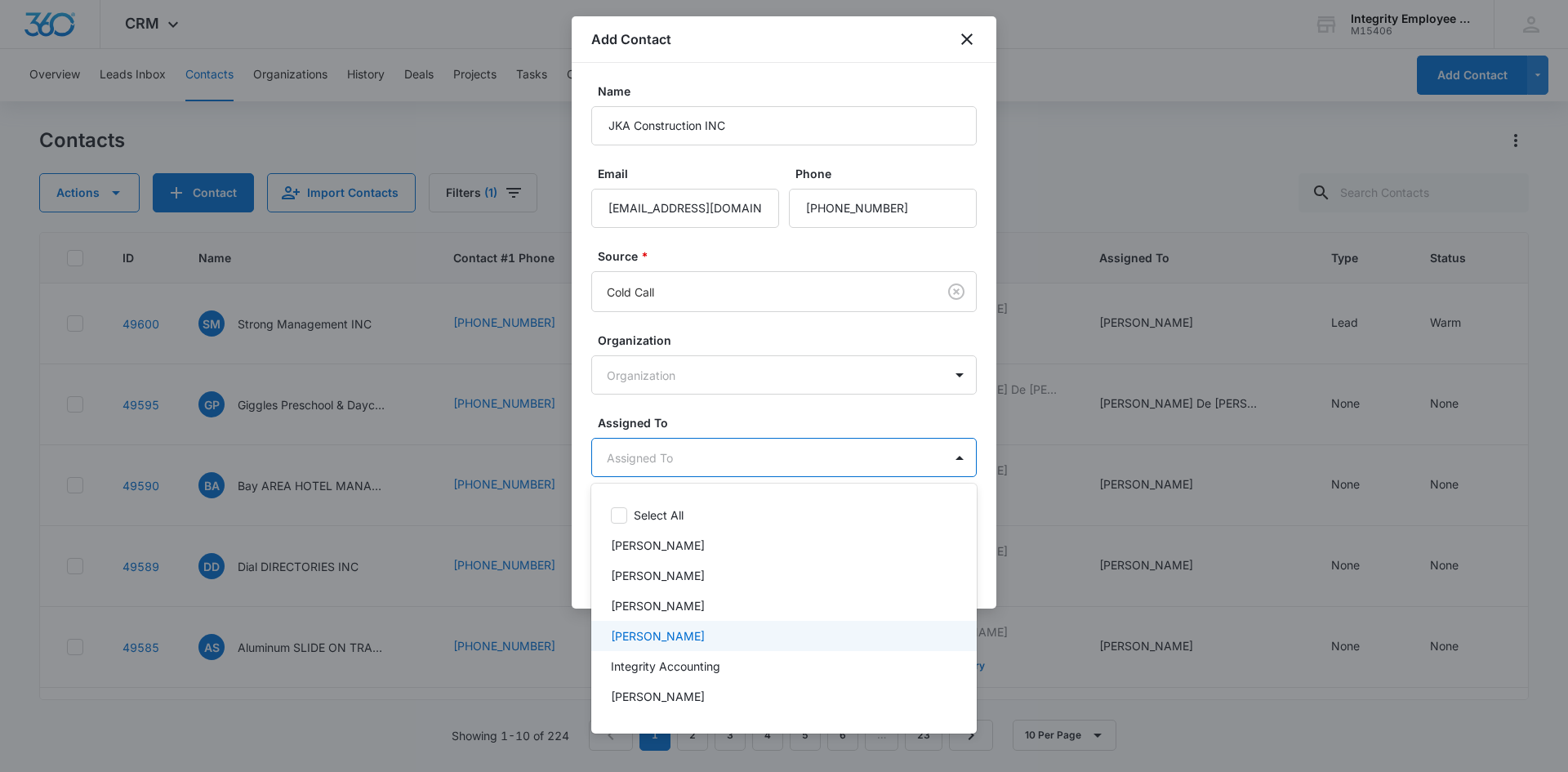
click at [684, 625] on div "[PERSON_NAME]" at bounding box center [784, 636] width 386 height 30
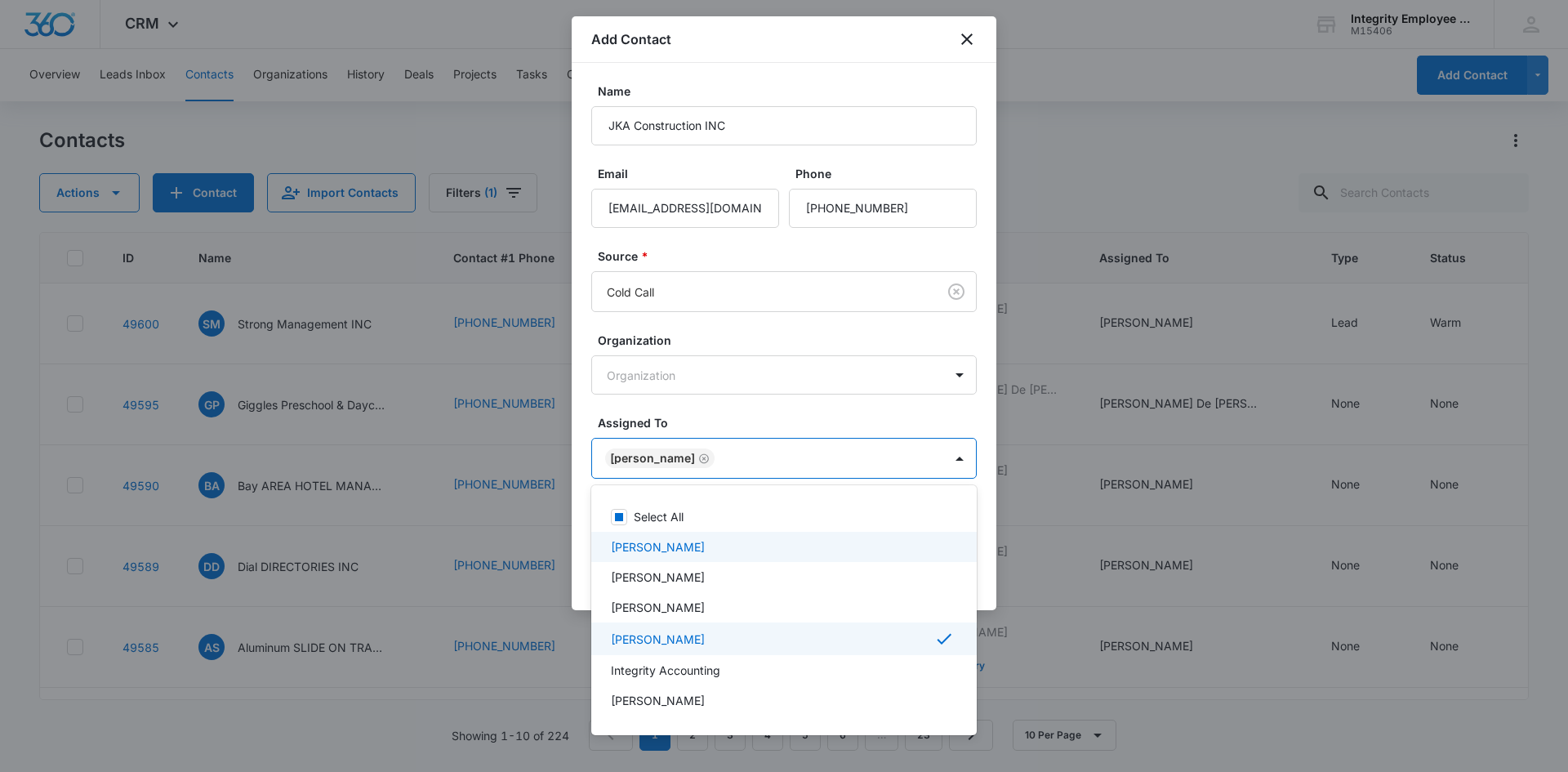
click at [771, 418] on div at bounding box center [784, 386] width 1568 height 772
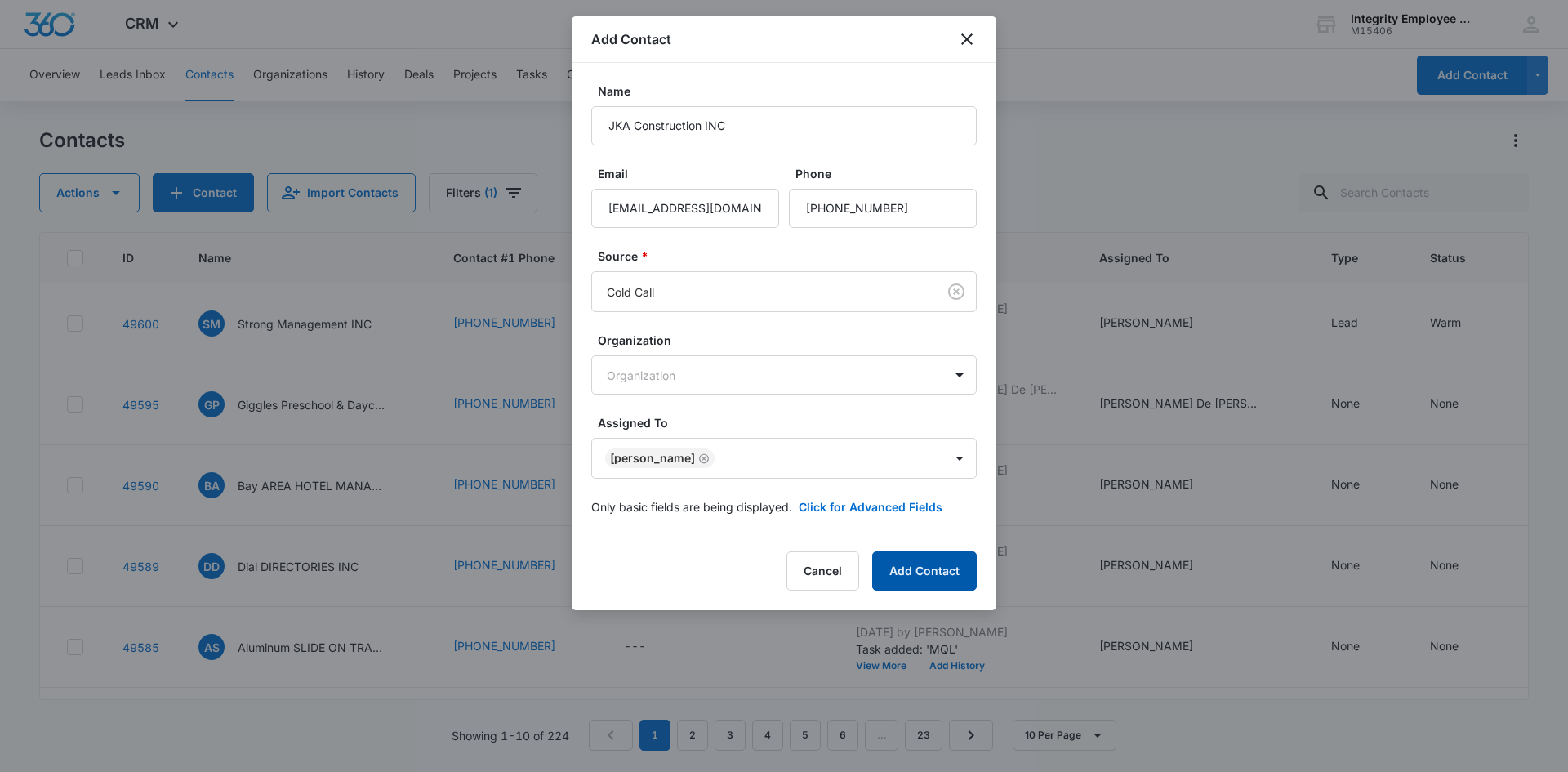
click at [934, 558] on button "Add Contact" at bounding box center [925, 571] width 104 height 39
click at [770, 300] on body "CRM Apps Reputation Websites Forms CRM Email Social Shop Payments POS Content A…" at bounding box center [784, 386] width 1568 height 772
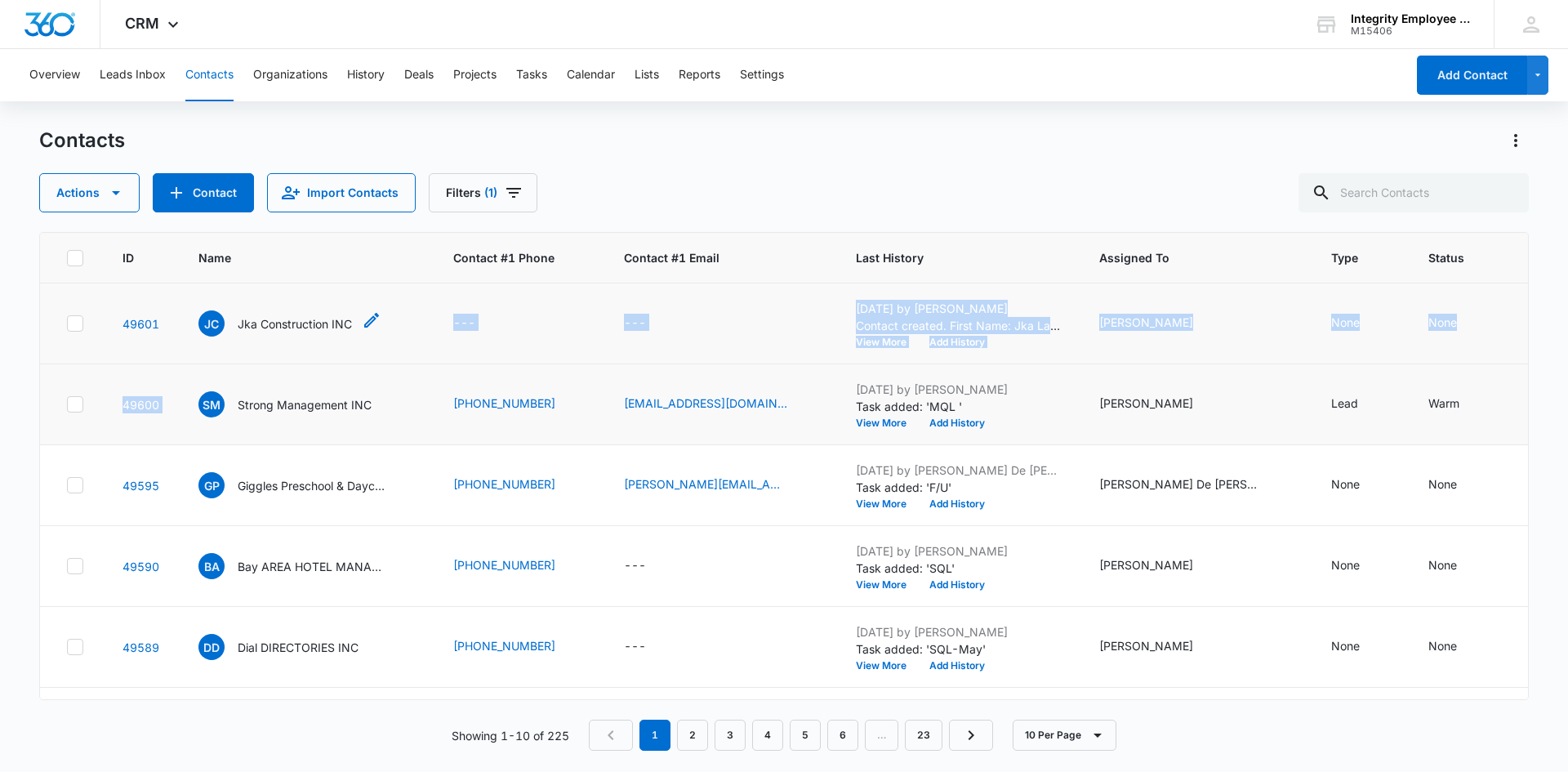
drag, startPoint x: 320, startPoint y: 325, endPoint x: 353, endPoint y: 325, distance: 33.0
click at [348, 343] on td "JC Jka Construction INC" at bounding box center [306, 324] width 254 height 81
click at [321, 315] on p "Jka Construction INC" at bounding box center [295, 324] width 115 height 17
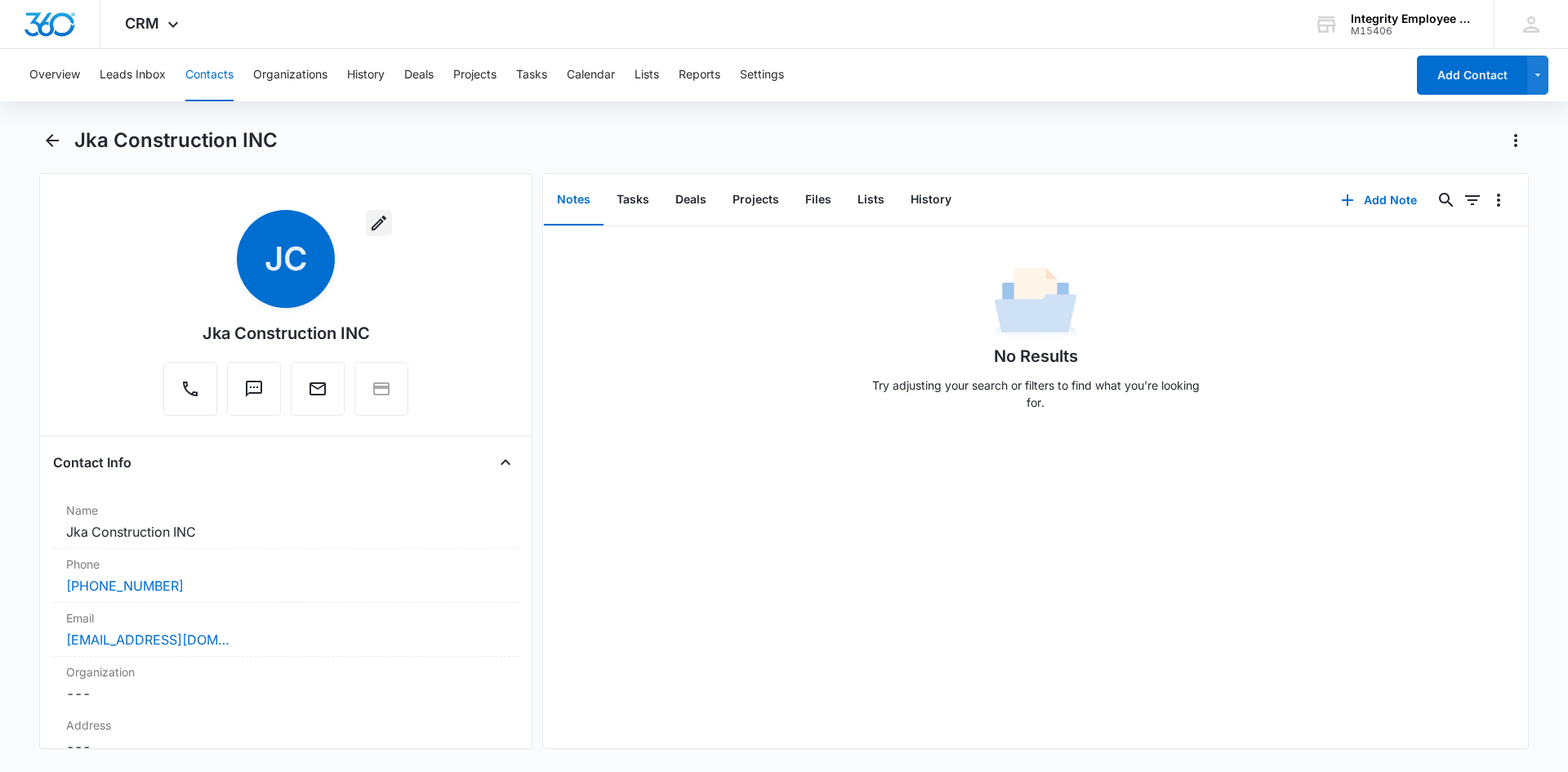
click at [366, 233] on button "button" at bounding box center [379, 223] width 26 height 26
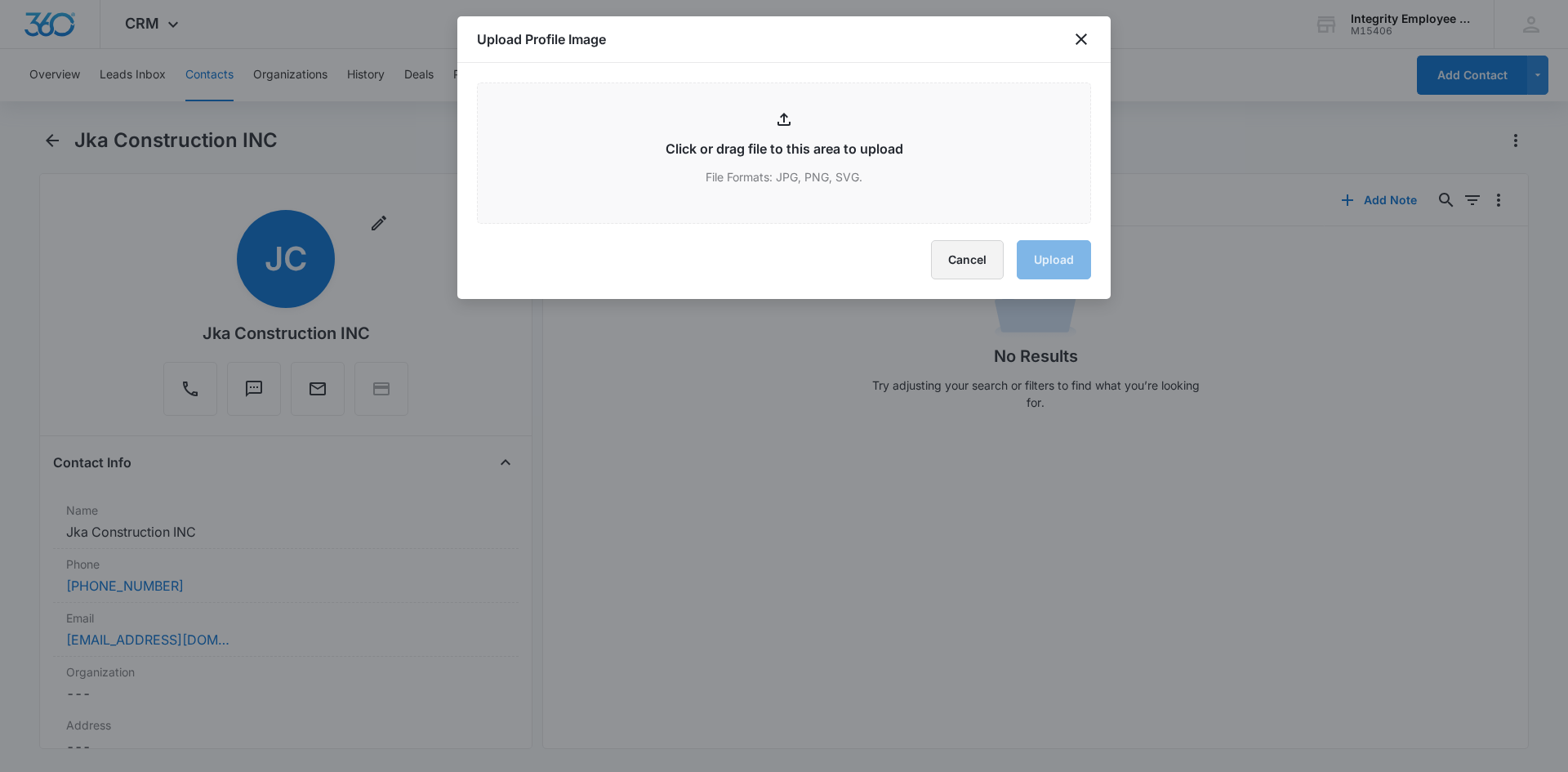
click at [976, 268] on button "Cancel" at bounding box center [968, 260] width 73 height 39
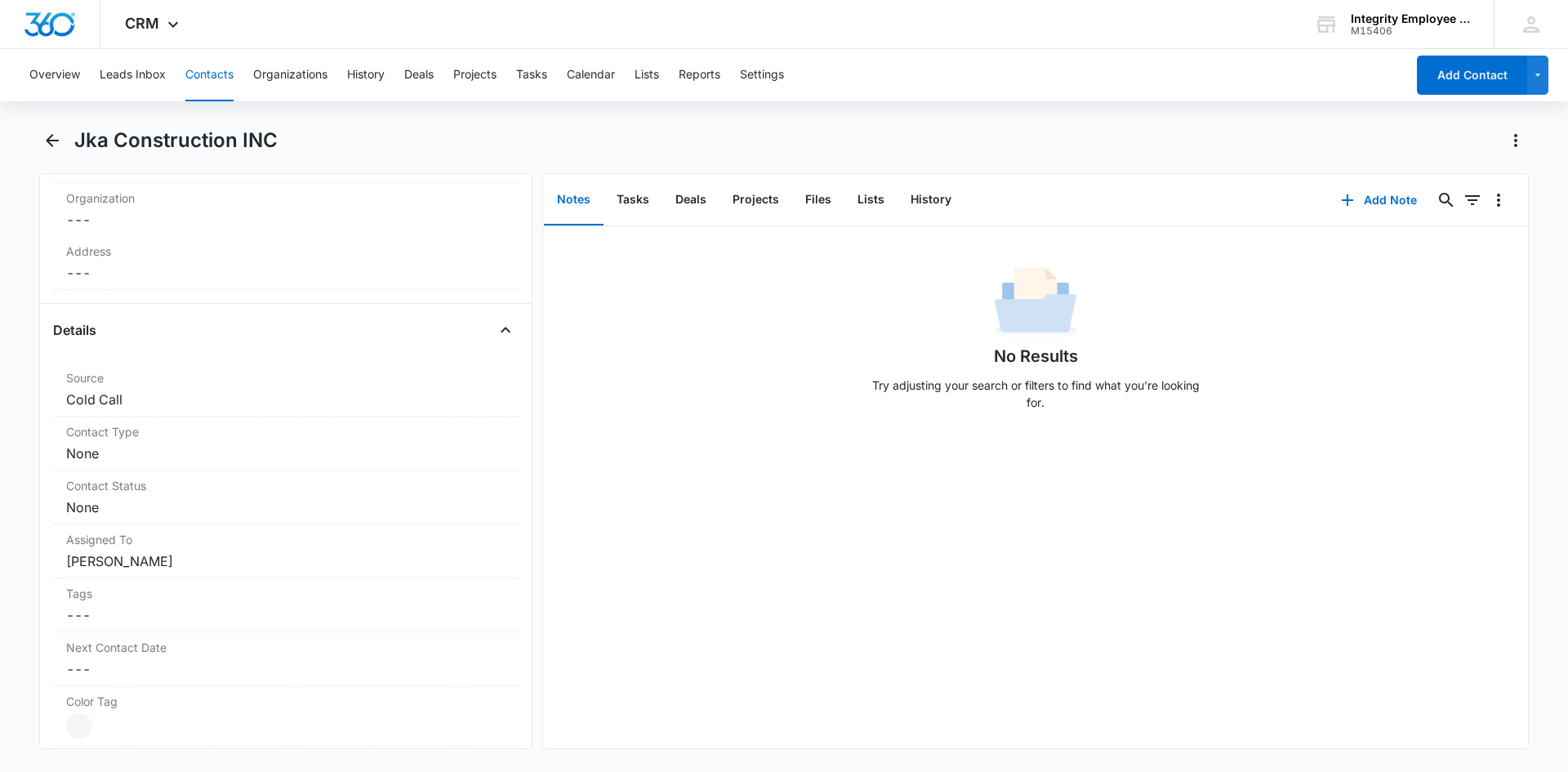
scroll to position [490, 0]
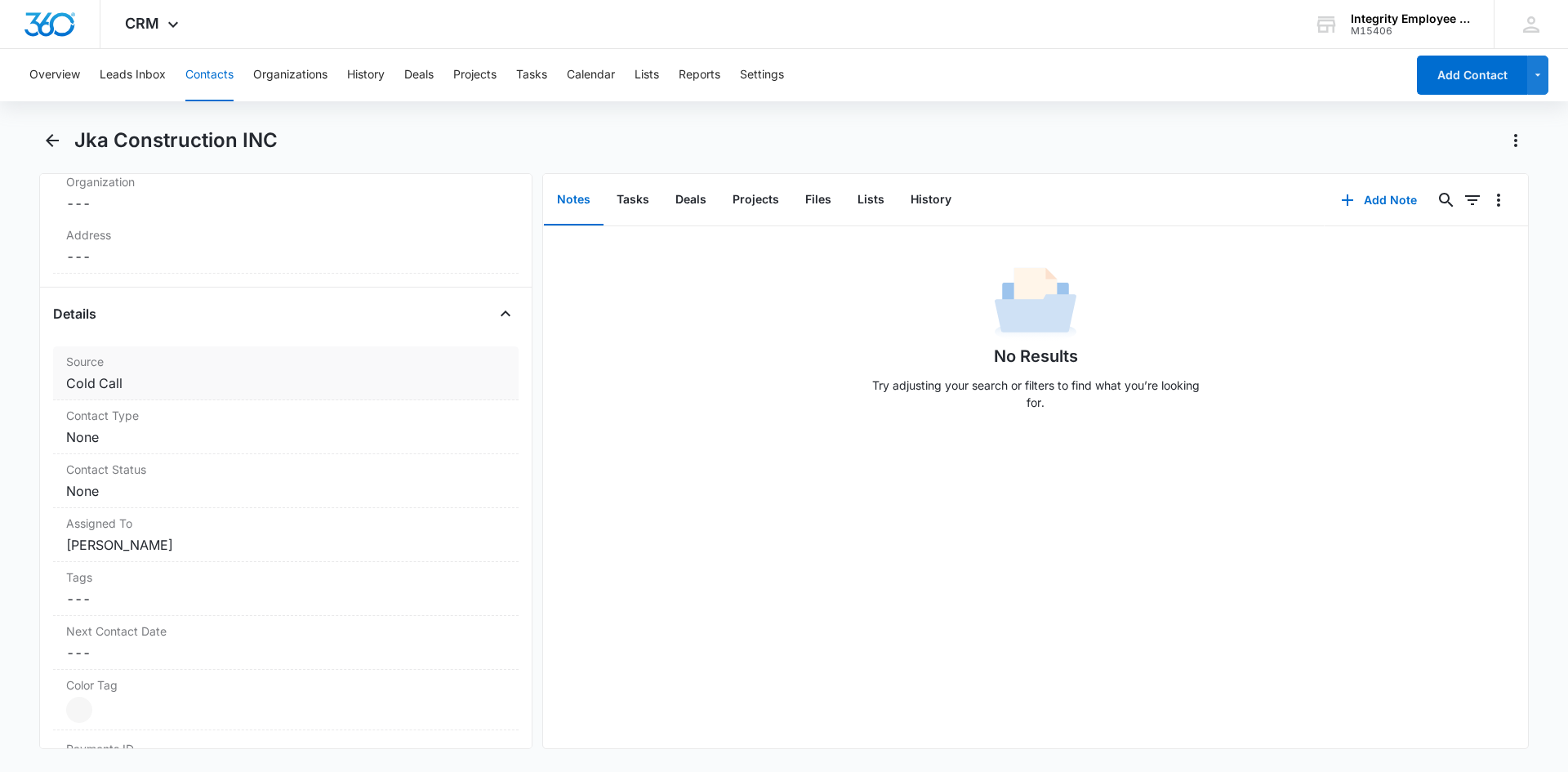
click at [488, 377] on dd "Cancel Save Changes Cold Call" at bounding box center [285, 382] width 439 height 20
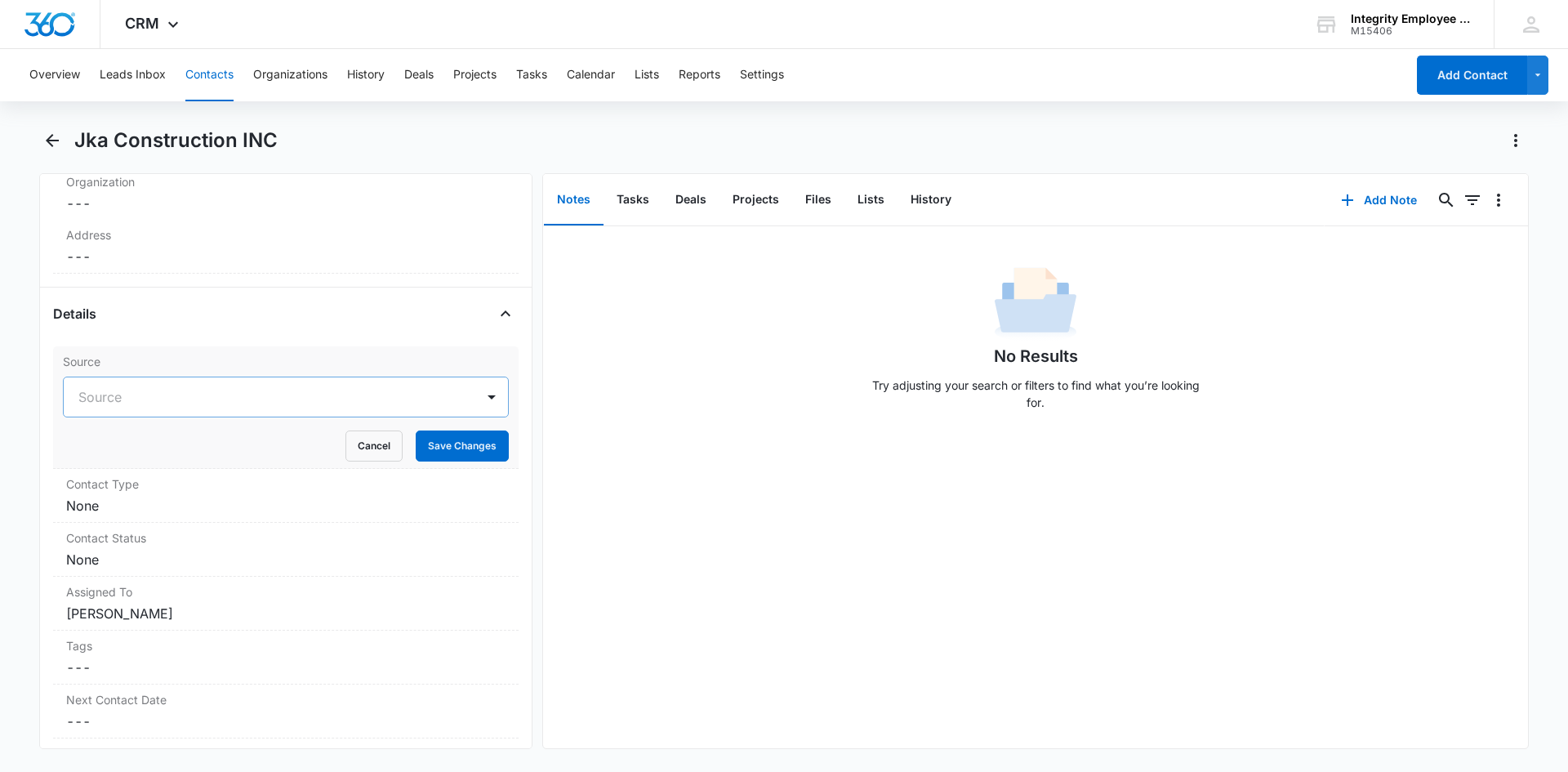
click at [438, 393] on div at bounding box center [266, 397] width 376 height 23
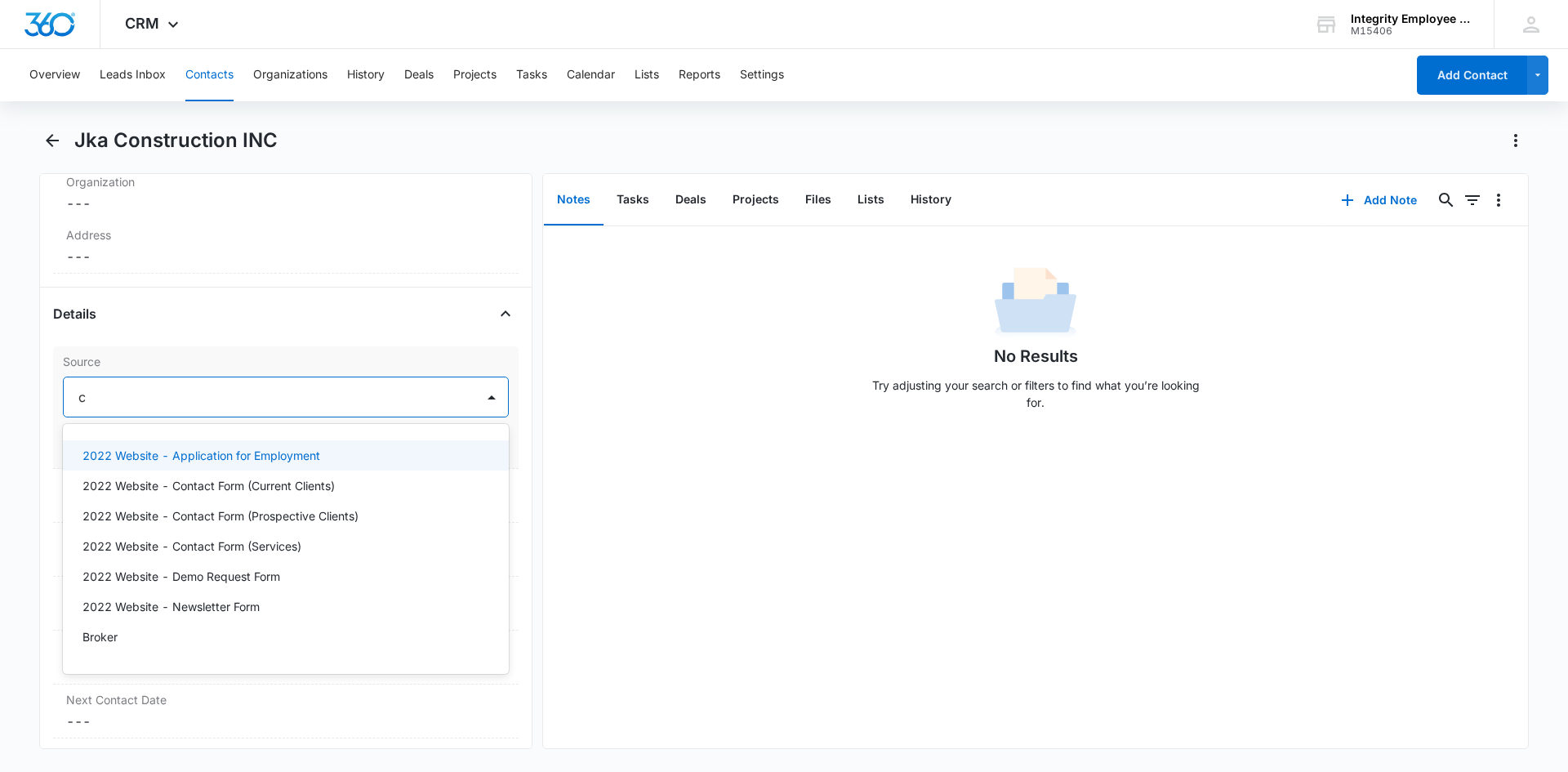
type input "ca"
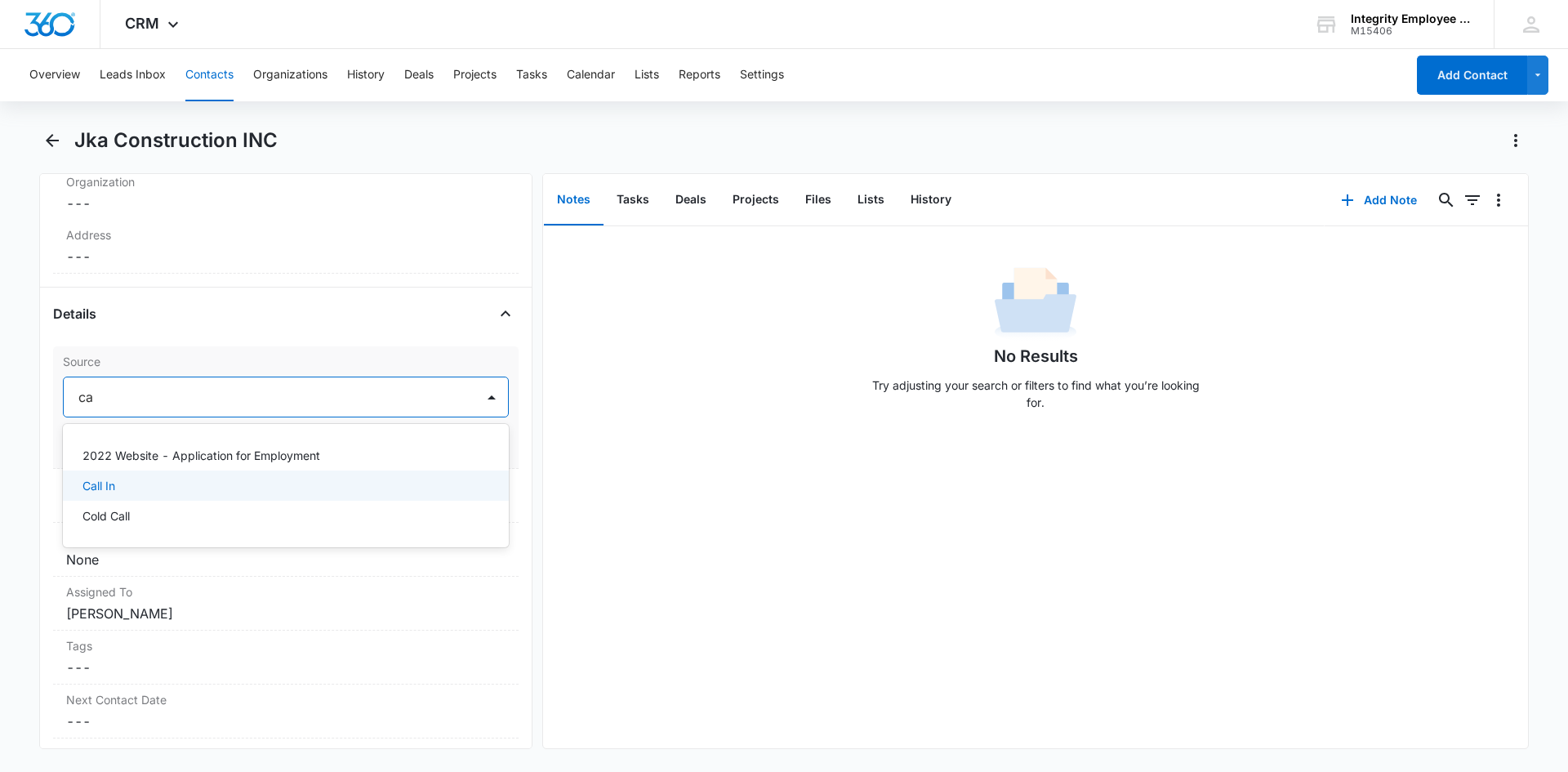
click at [188, 485] on div "Call In" at bounding box center [284, 486] width 404 height 17
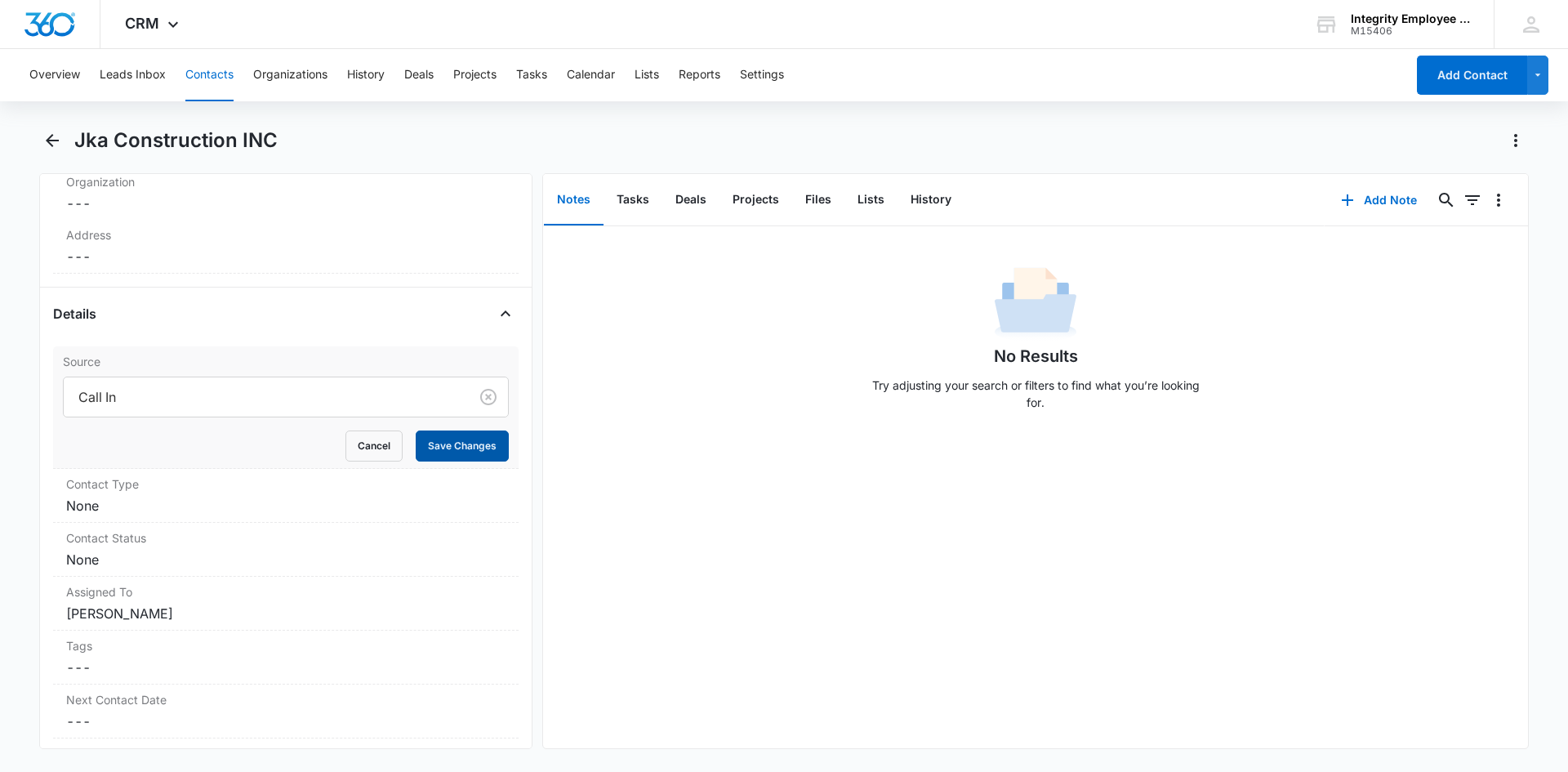
click at [460, 458] on button "Save Changes" at bounding box center [462, 446] width 93 height 31
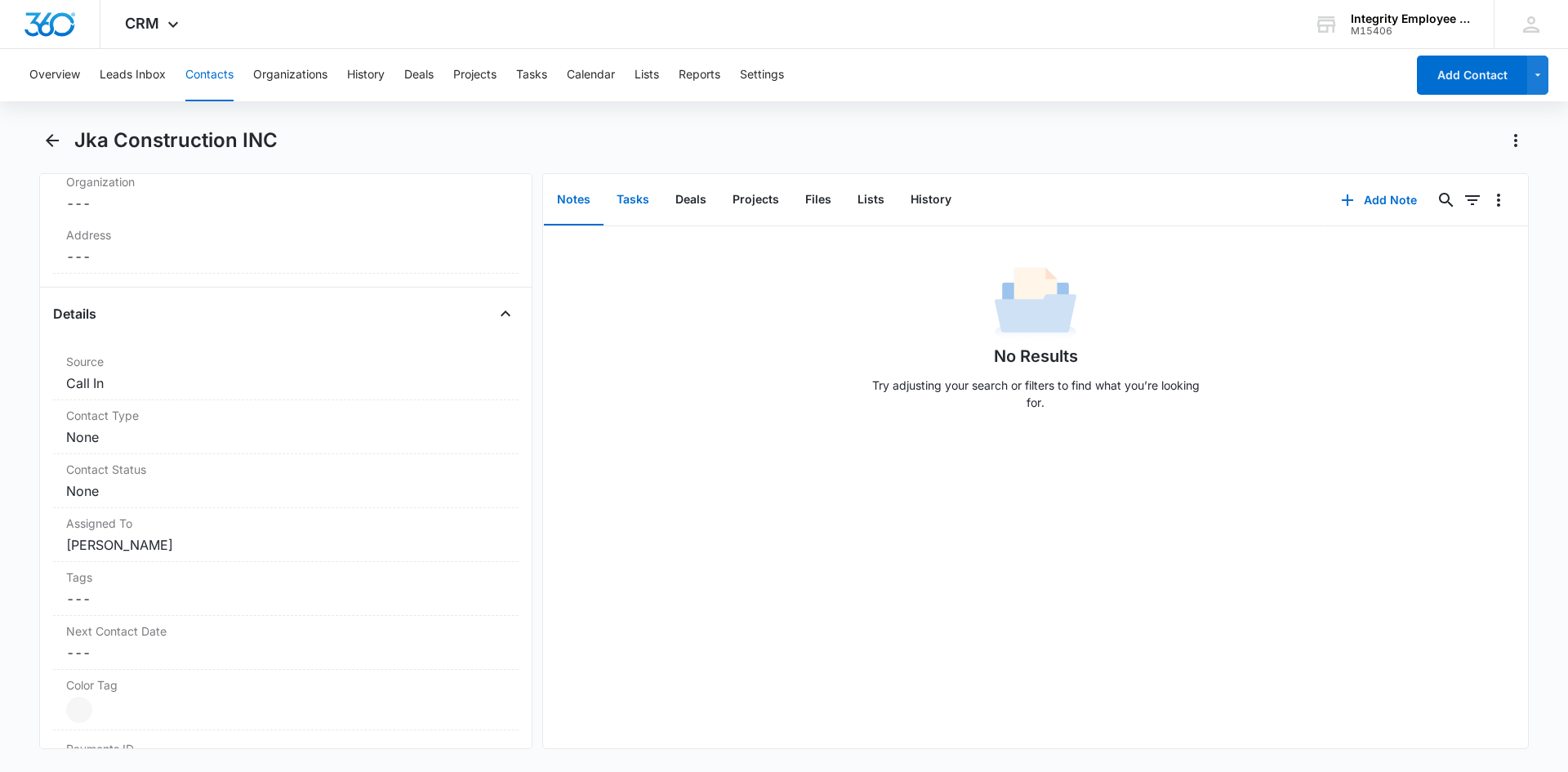
click at [626, 201] on button "Tasks" at bounding box center [633, 200] width 59 height 50
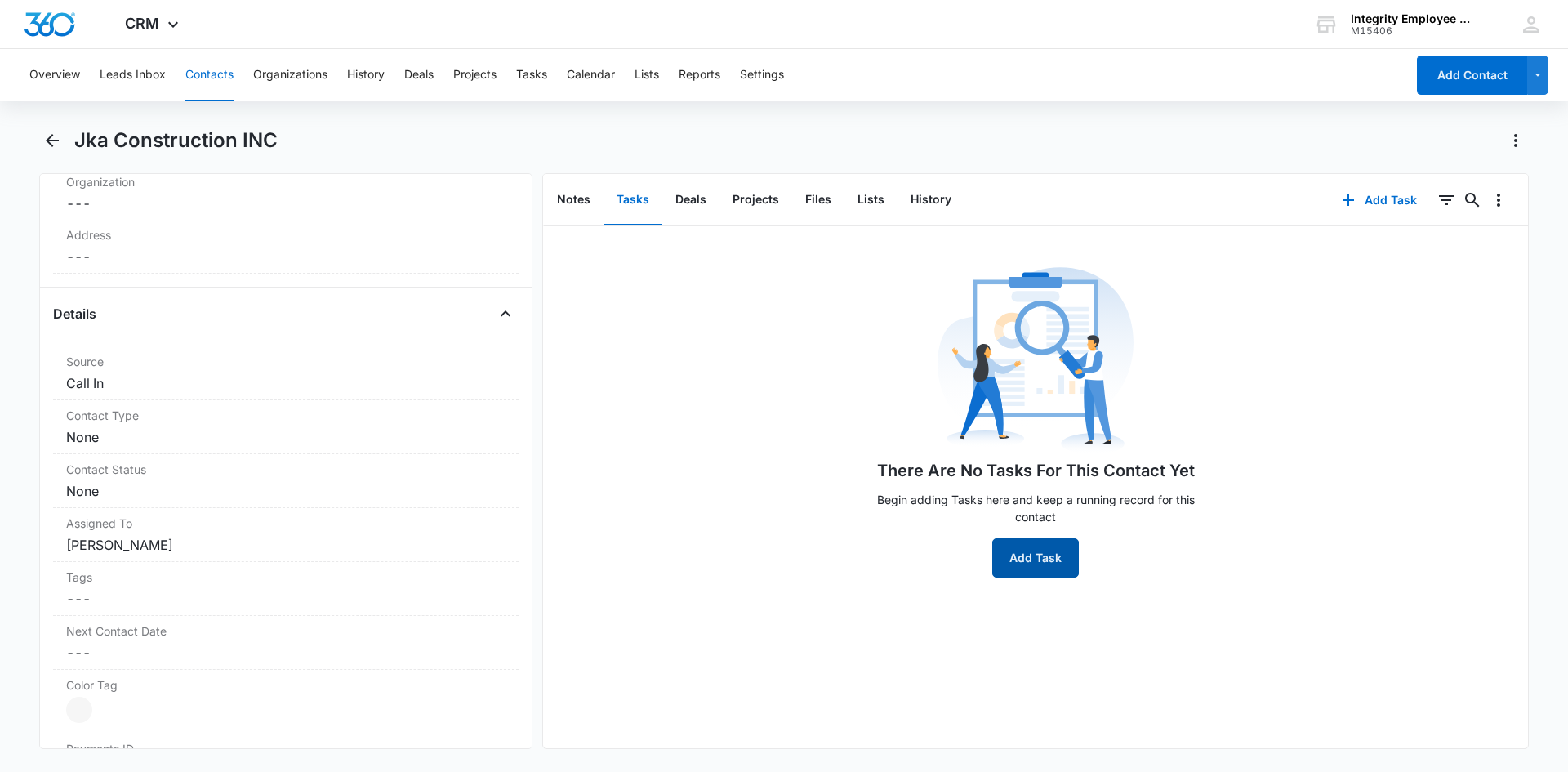
click at [1002, 569] on button "Add Task" at bounding box center [1036, 558] width 87 height 39
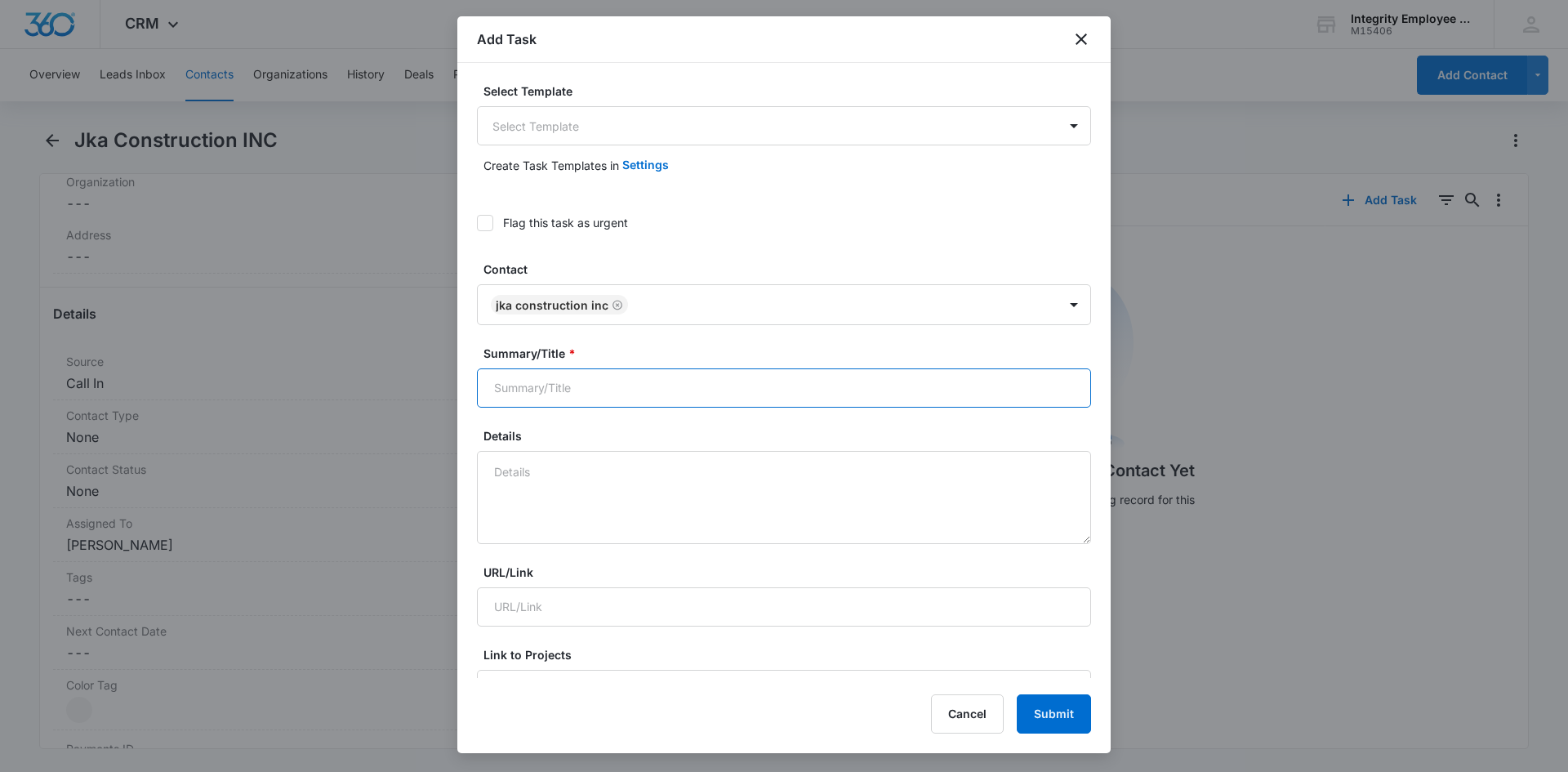
click at [651, 400] on input "Summary/Title *" at bounding box center [784, 388] width 614 height 39
type input "MQL"
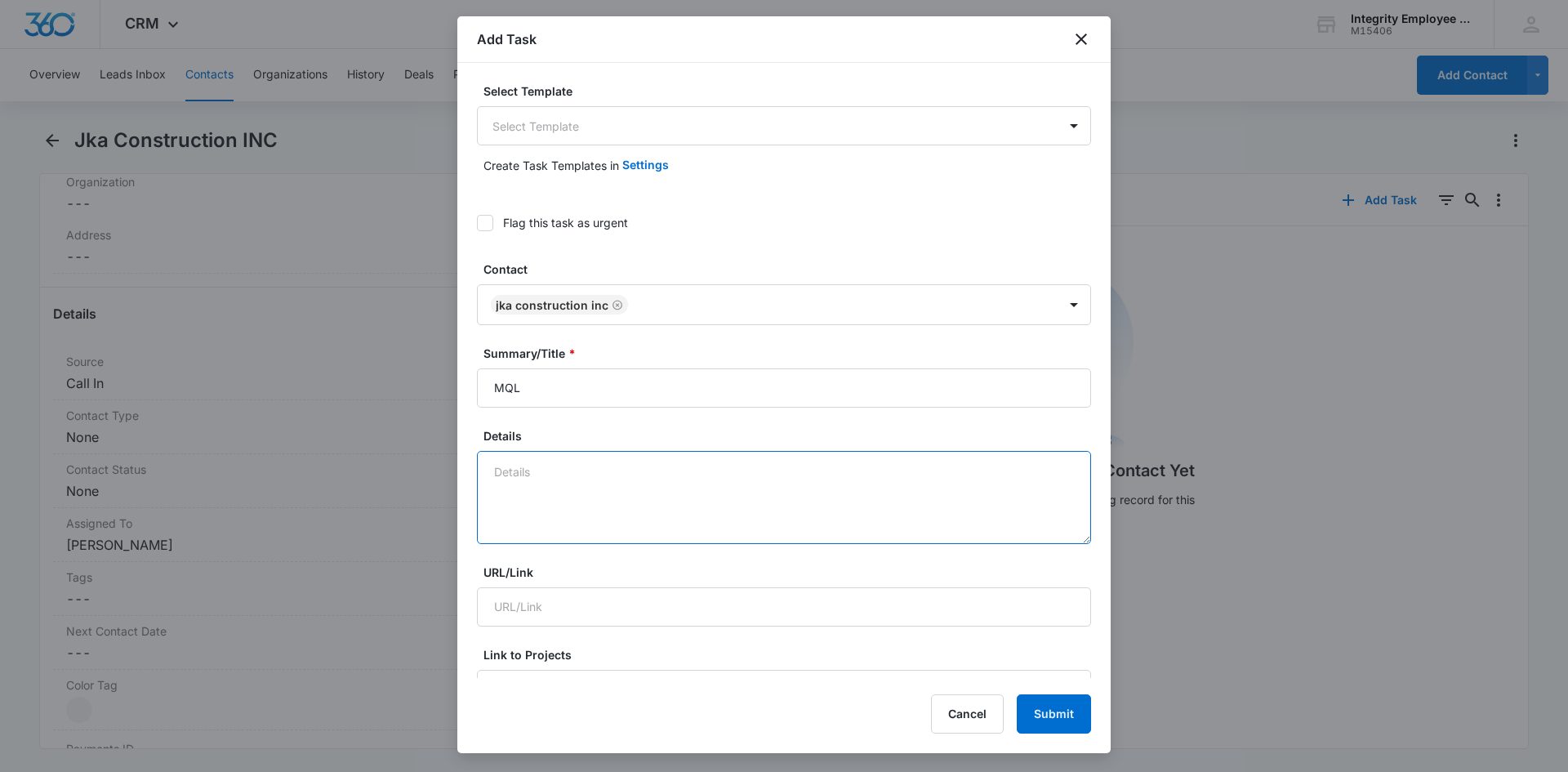
click at [610, 471] on textarea "Details" at bounding box center [784, 498] width 614 height 93
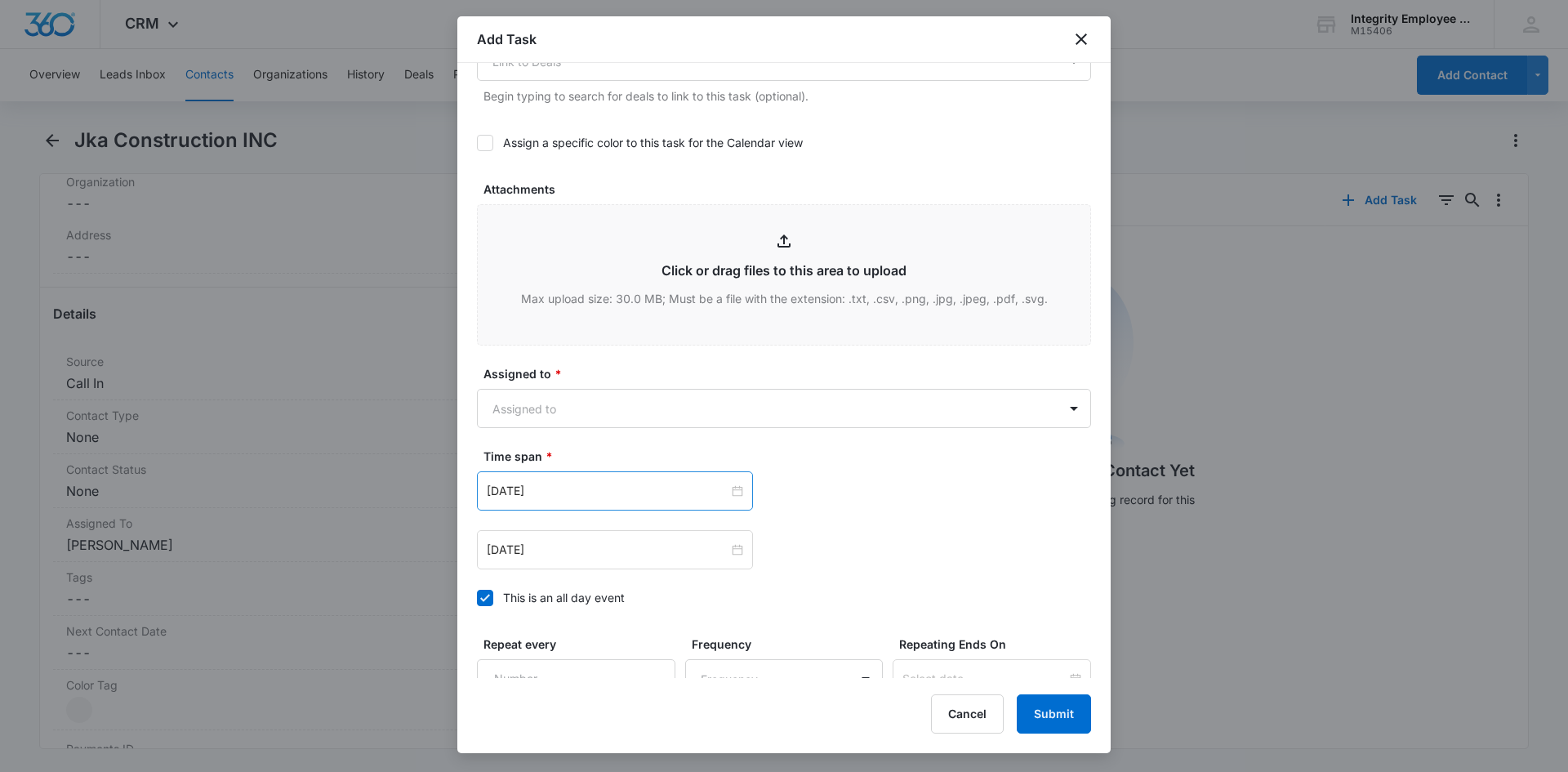
scroll to position [736, 0]
type textarea "10/9- Kaylin called in as she is looking for some quotes/rates. Her and her dad…"
click at [606, 385] on div "Assigned to * Assigned to" at bounding box center [784, 395] width 614 height 62
click at [601, 394] on body "CRM Apps Reputation Websites Forms CRM Email Social Shop Payments POS Content A…" at bounding box center [784, 386] width 1568 height 772
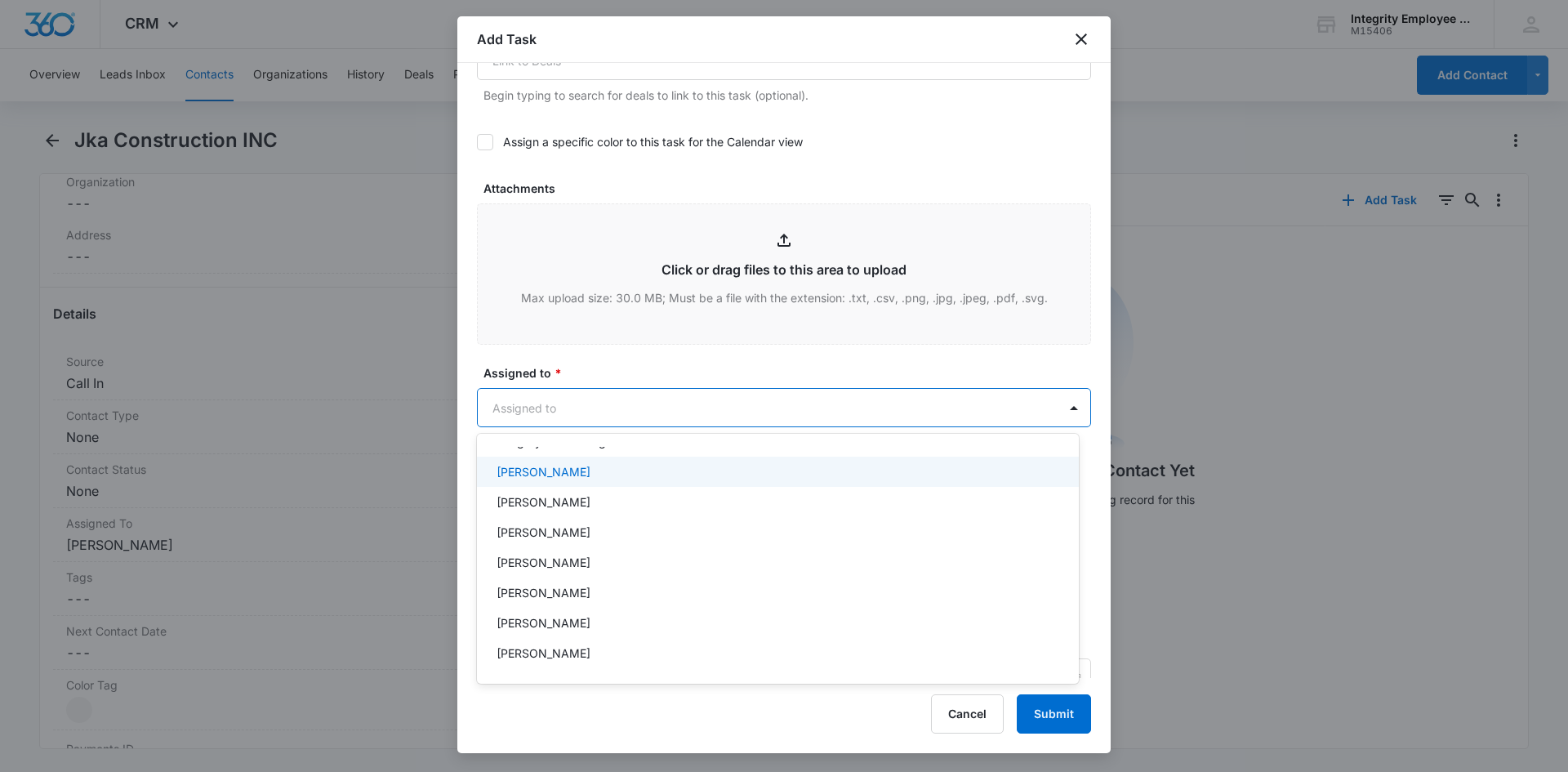
scroll to position [236, 0]
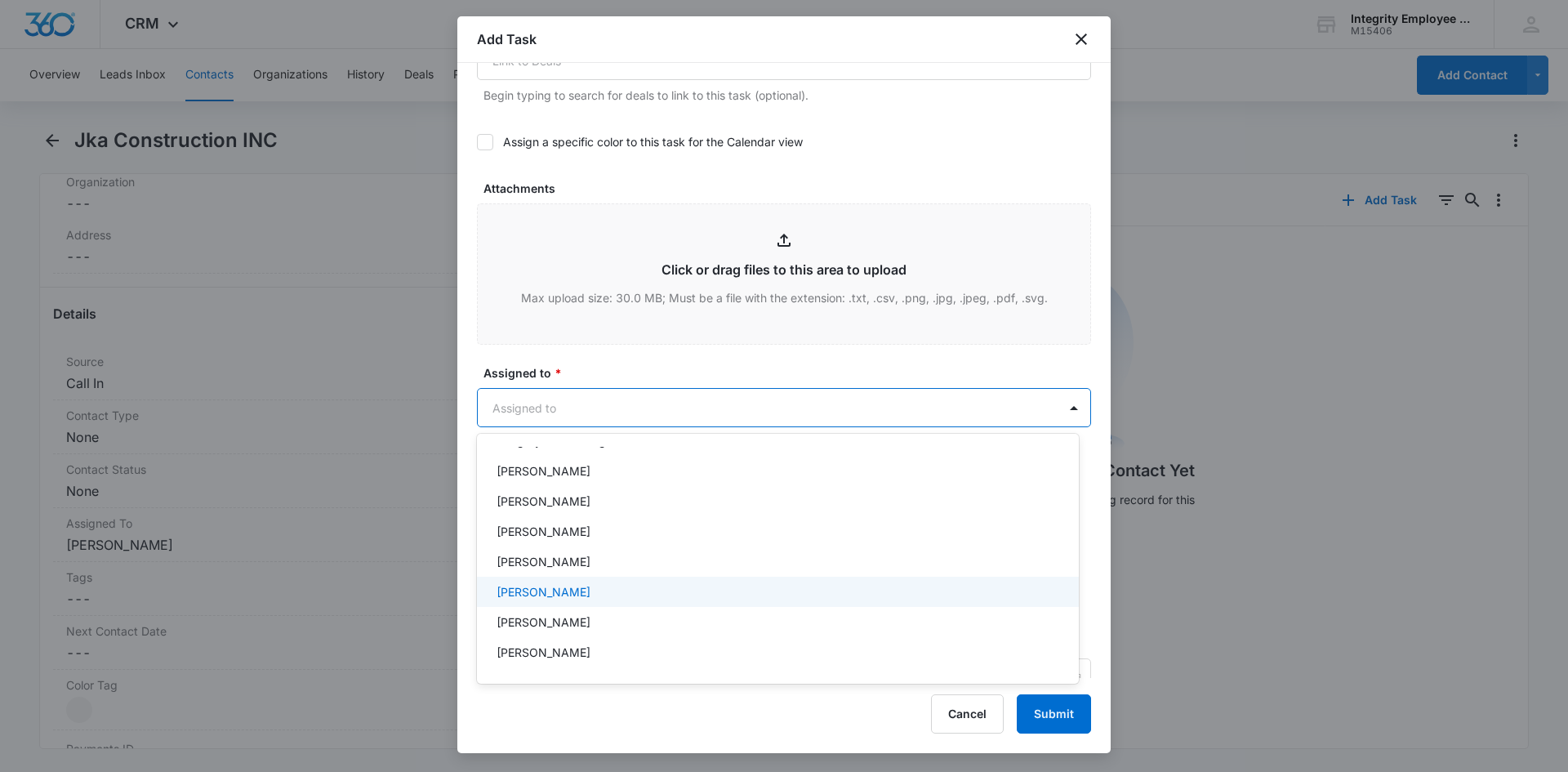
click at [562, 593] on p "[PERSON_NAME]" at bounding box center [543, 592] width 94 height 17
click at [630, 366] on div at bounding box center [784, 386] width 1568 height 772
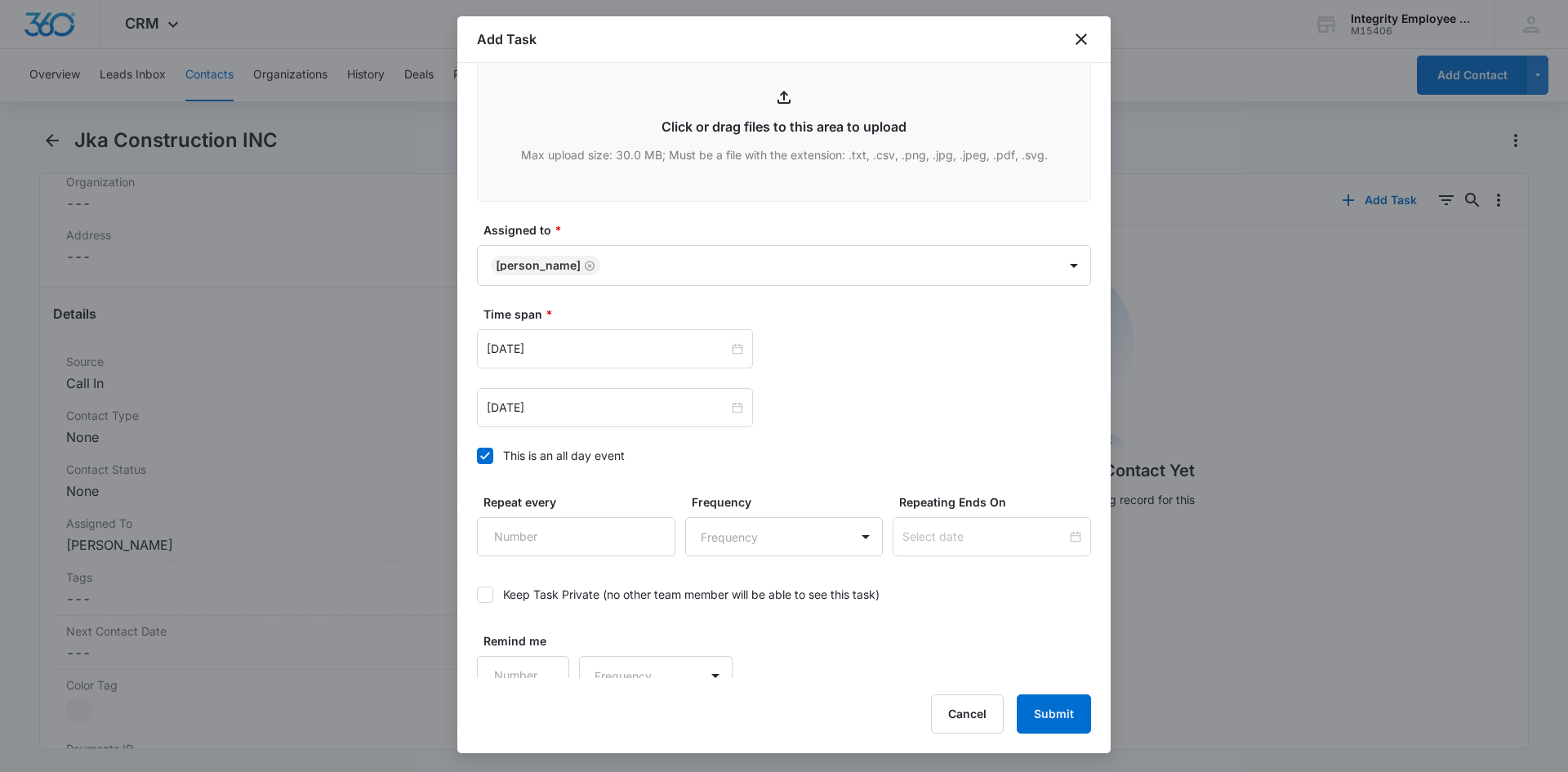
scroll to position [895, 0]
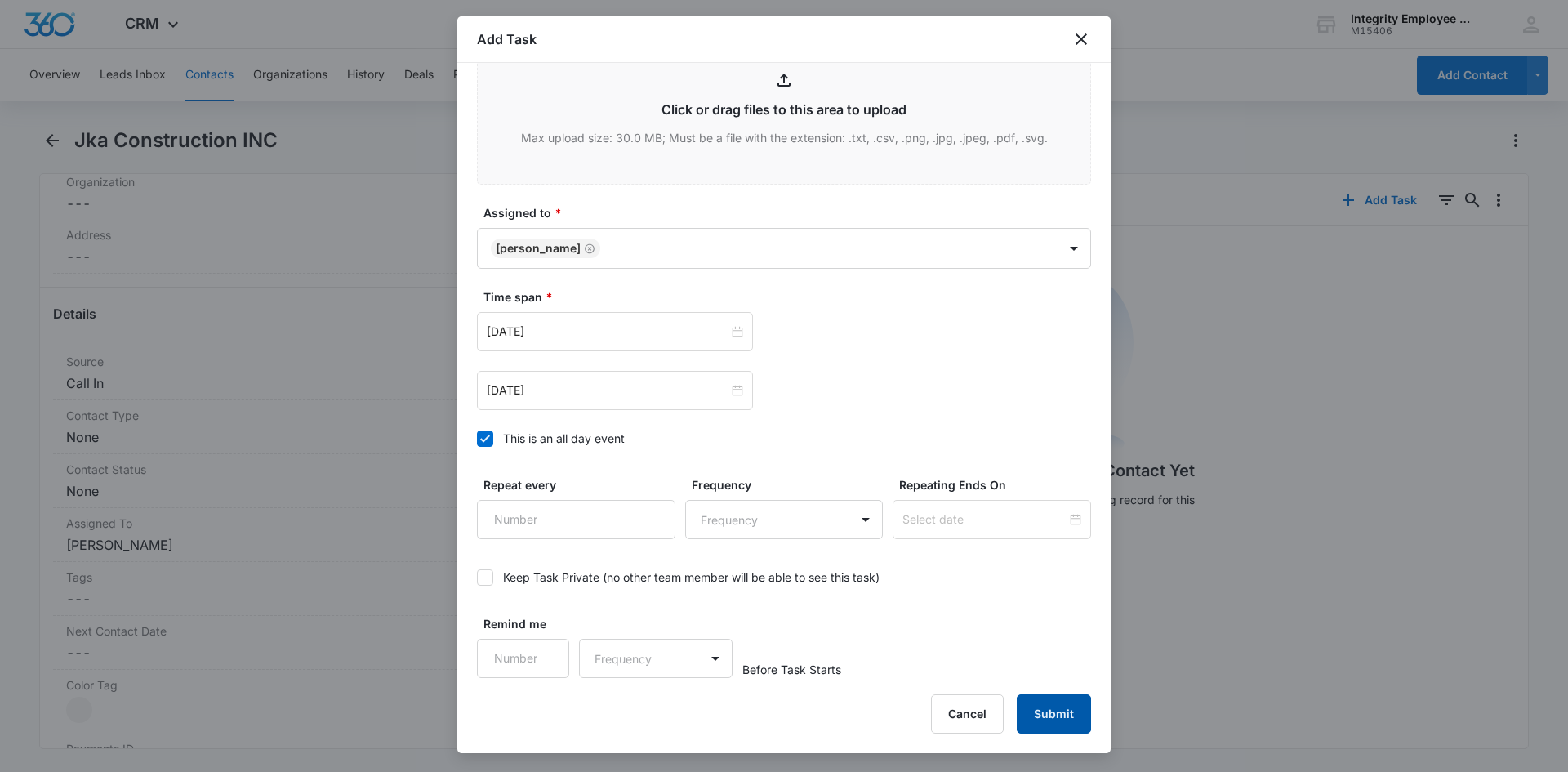
click at [1072, 721] on button "Submit" at bounding box center [1054, 714] width 75 height 39
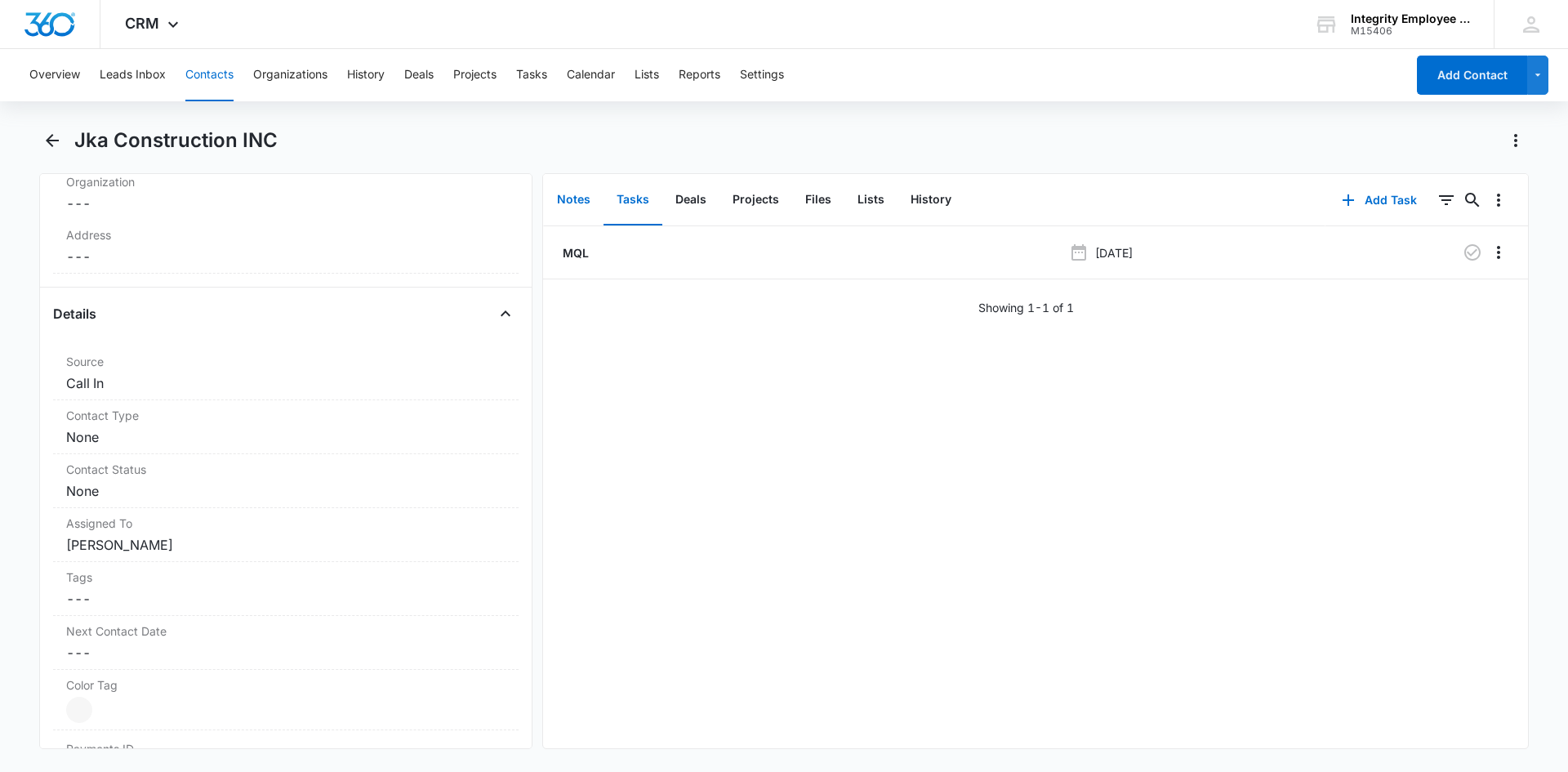
click at [577, 215] on button "Notes" at bounding box center [574, 200] width 60 height 50
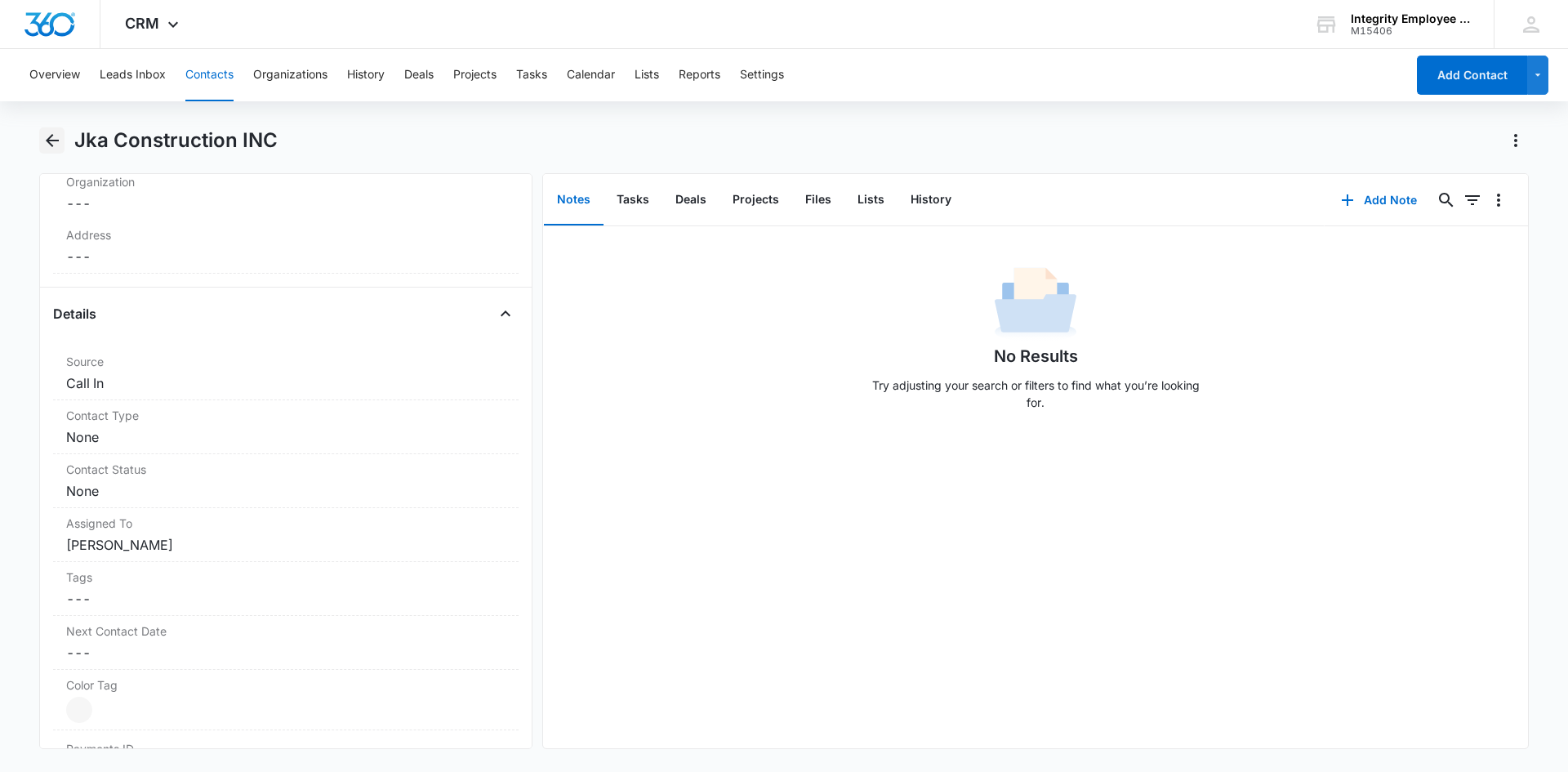
click at [60, 135] on icon "Back" at bounding box center [52, 140] width 20 height 20
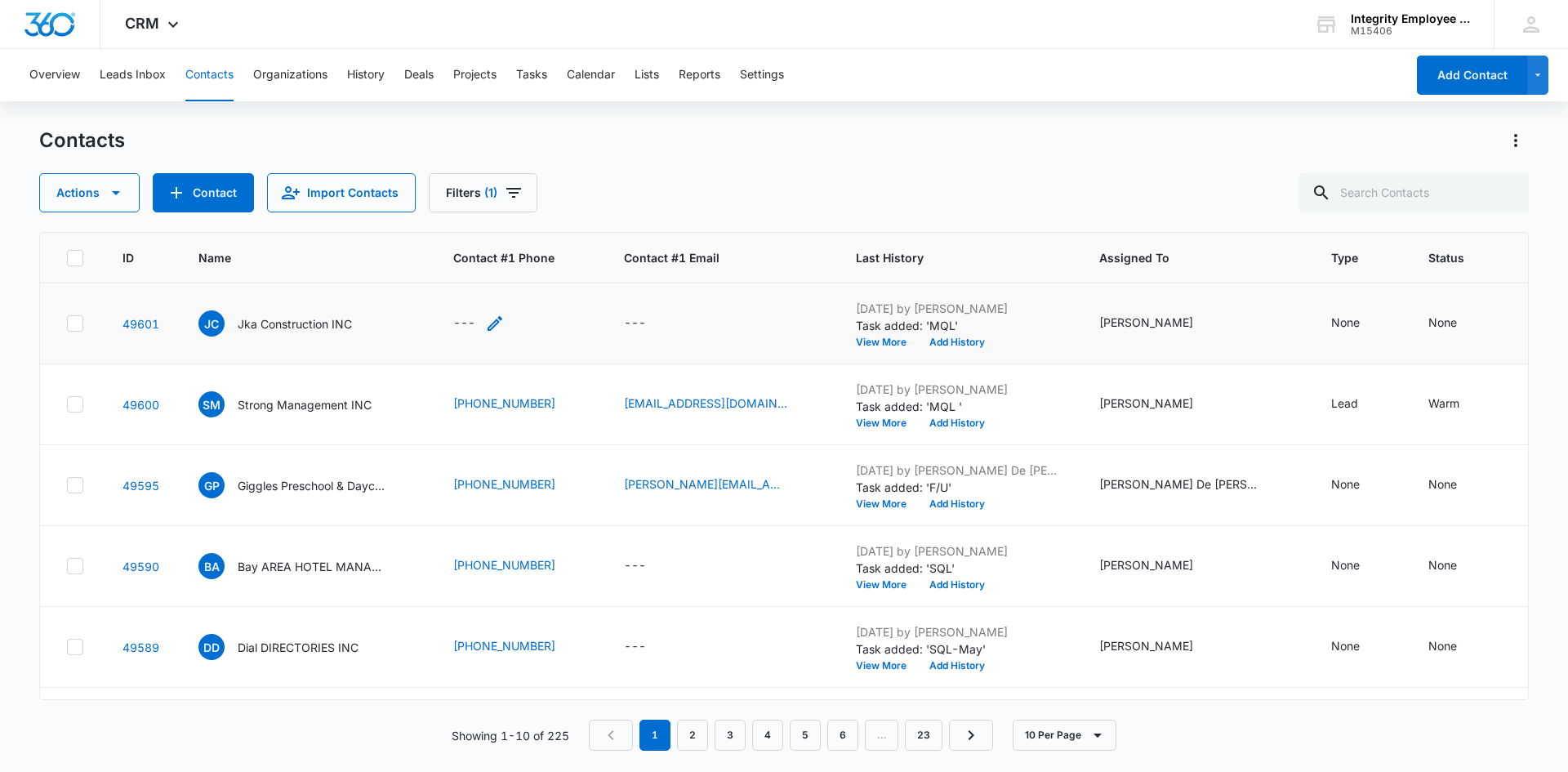
click at [468, 324] on div "---" at bounding box center [464, 323] width 22 height 20
click at [492, 229] on input "Contact #1 Phone" at bounding box center [488, 219] width 206 height 39
type input "(813) 998-6836"
click at [566, 271] on button "Save" at bounding box center [567, 269] width 48 height 31
click at [624, 320] on div "---" at bounding box center [635, 323] width 22 height 20
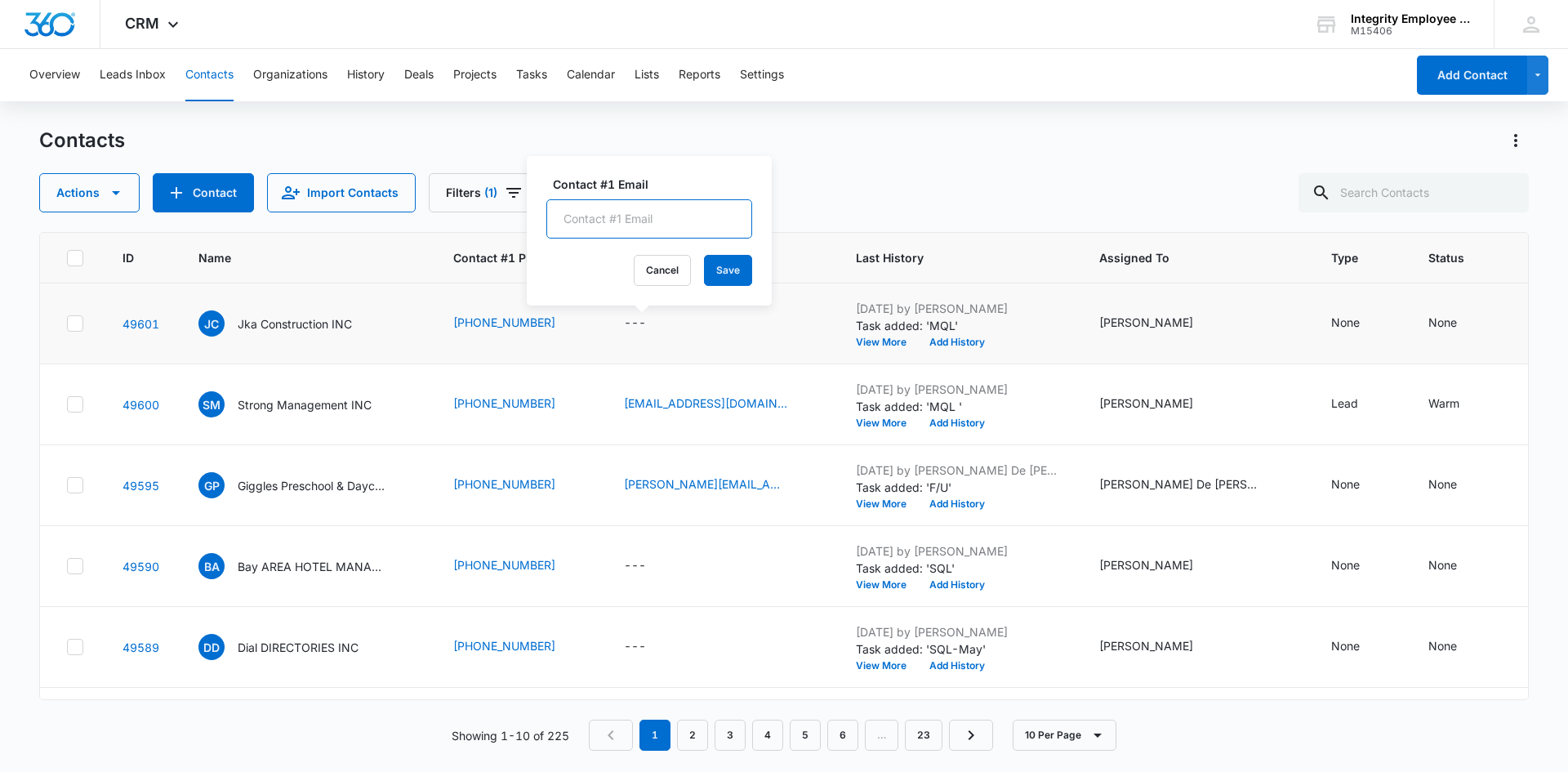
click at [633, 236] on input "Contact #1 Email" at bounding box center [649, 219] width 206 height 39
type input "kaylin@jkacompany.com"
click at [704, 258] on button "Save" at bounding box center [728, 269] width 48 height 31
click at [1331, 324] on div "None" at bounding box center [1345, 322] width 29 height 17
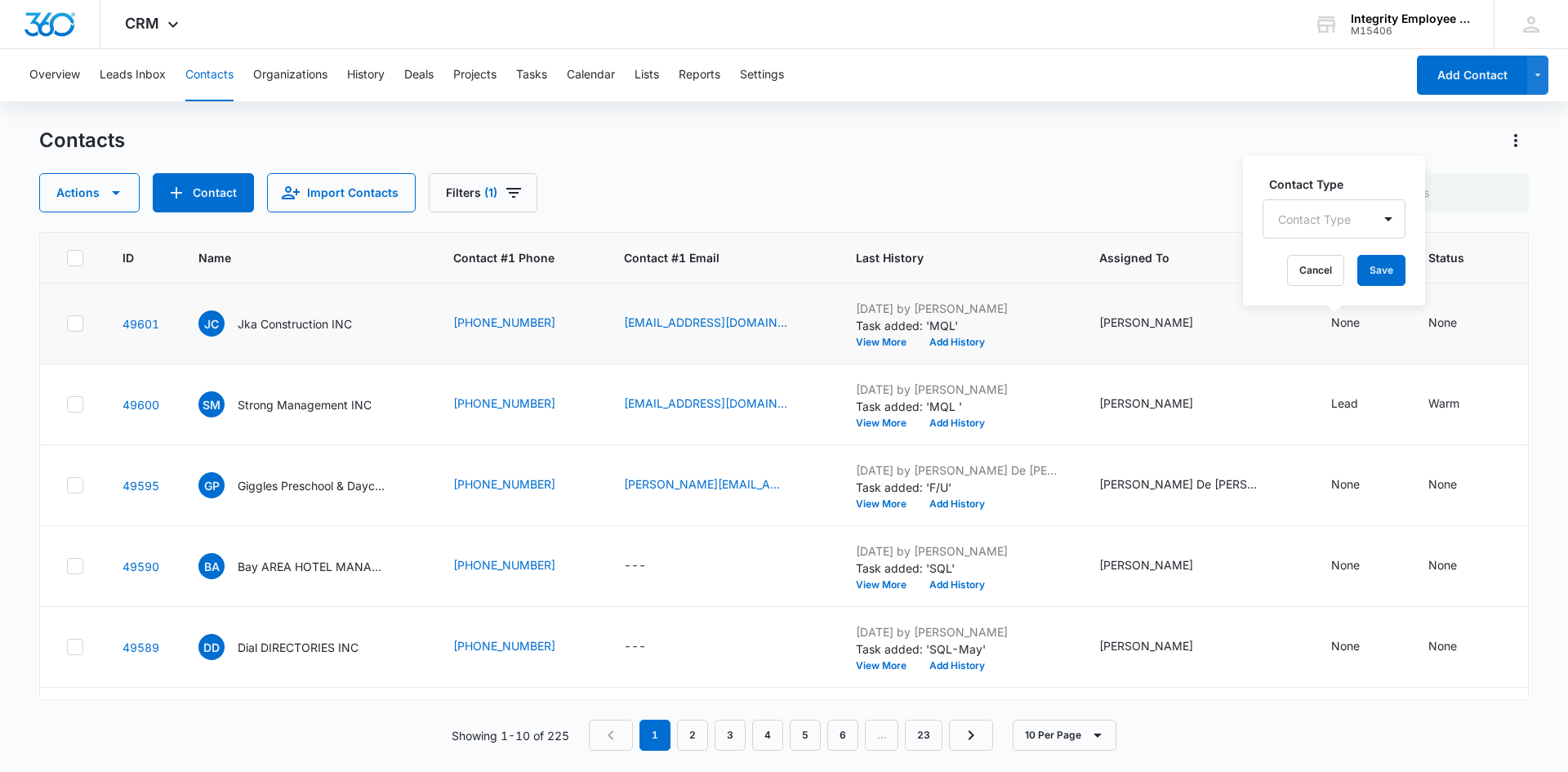
click at [1355, 222] on div "Contact Type" at bounding box center [1318, 219] width 109 height 36
click at [1314, 355] on div "Lead" at bounding box center [1334, 367] width 143 height 30
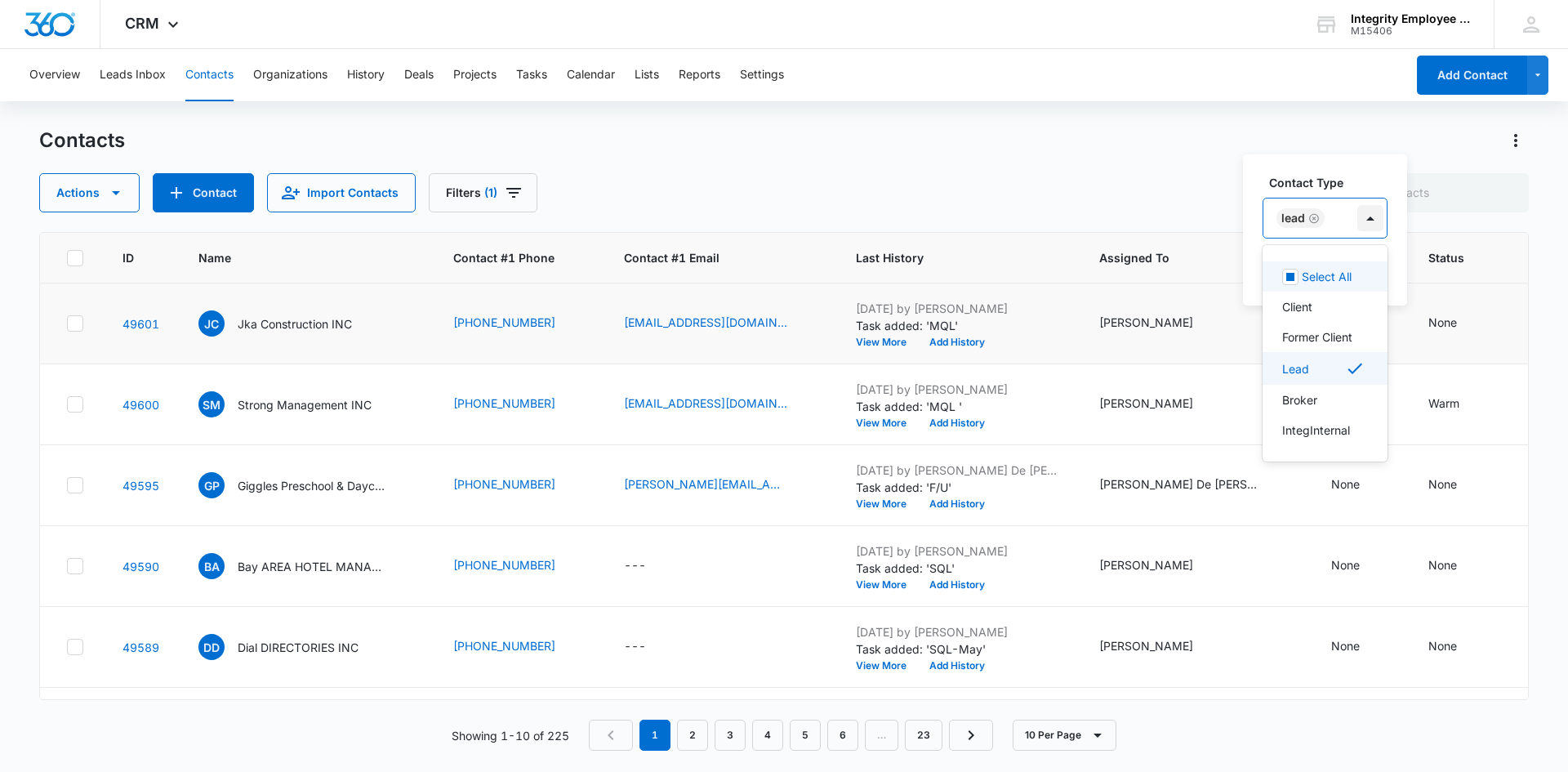
click at [1369, 225] on div at bounding box center [1370, 218] width 26 height 26
click at [1369, 268] on button "Save" at bounding box center [1364, 269] width 48 height 31
click at [1429, 322] on div "None" at bounding box center [1443, 322] width 29 height 17
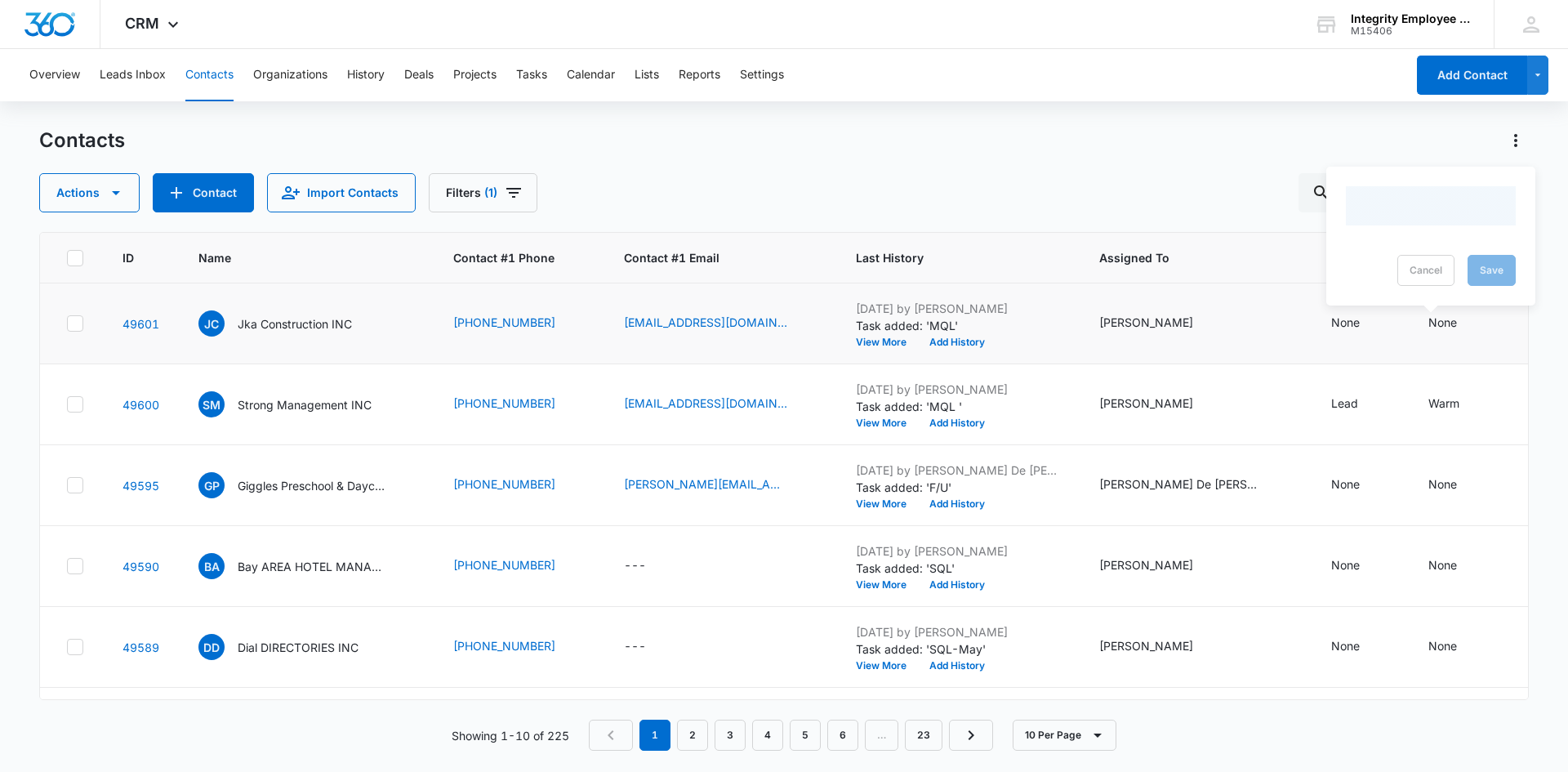
click at [1436, 227] on div "Contacts Actions Contact Import Contacts Filters (1) ID Name Contact #1 Phone C…" at bounding box center [784, 449] width 1490 height 643
click at [1429, 319] on div "None" at bounding box center [1443, 322] width 29 height 17
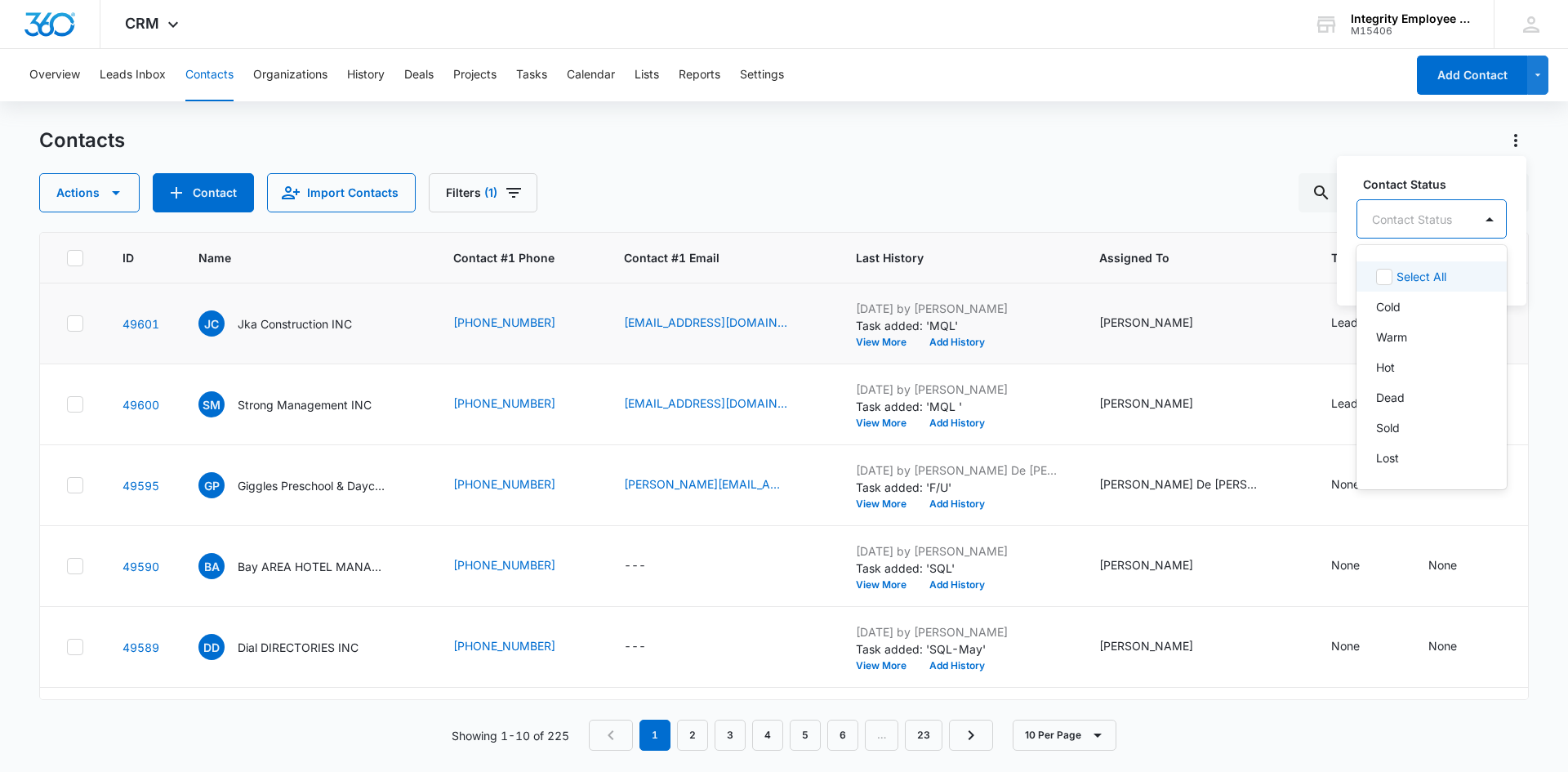
click at [1464, 231] on div "Contact Status" at bounding box center [1415, 219] width 116 height 36
drag, startPoint x: 1429, startPoint y: 347, endPoint x: 1440, endPoint y: 309, distance: 39.6
click at [1428, 345] on div "Warm" at bounding box center [1431, 337] width 150 height 30
click at [1469, 221] on div at bounding box center [1473, 218] width 26 height 26
click at [1453, 276] on button "Save" at bounding box center [1466, 269] width 48 height 31
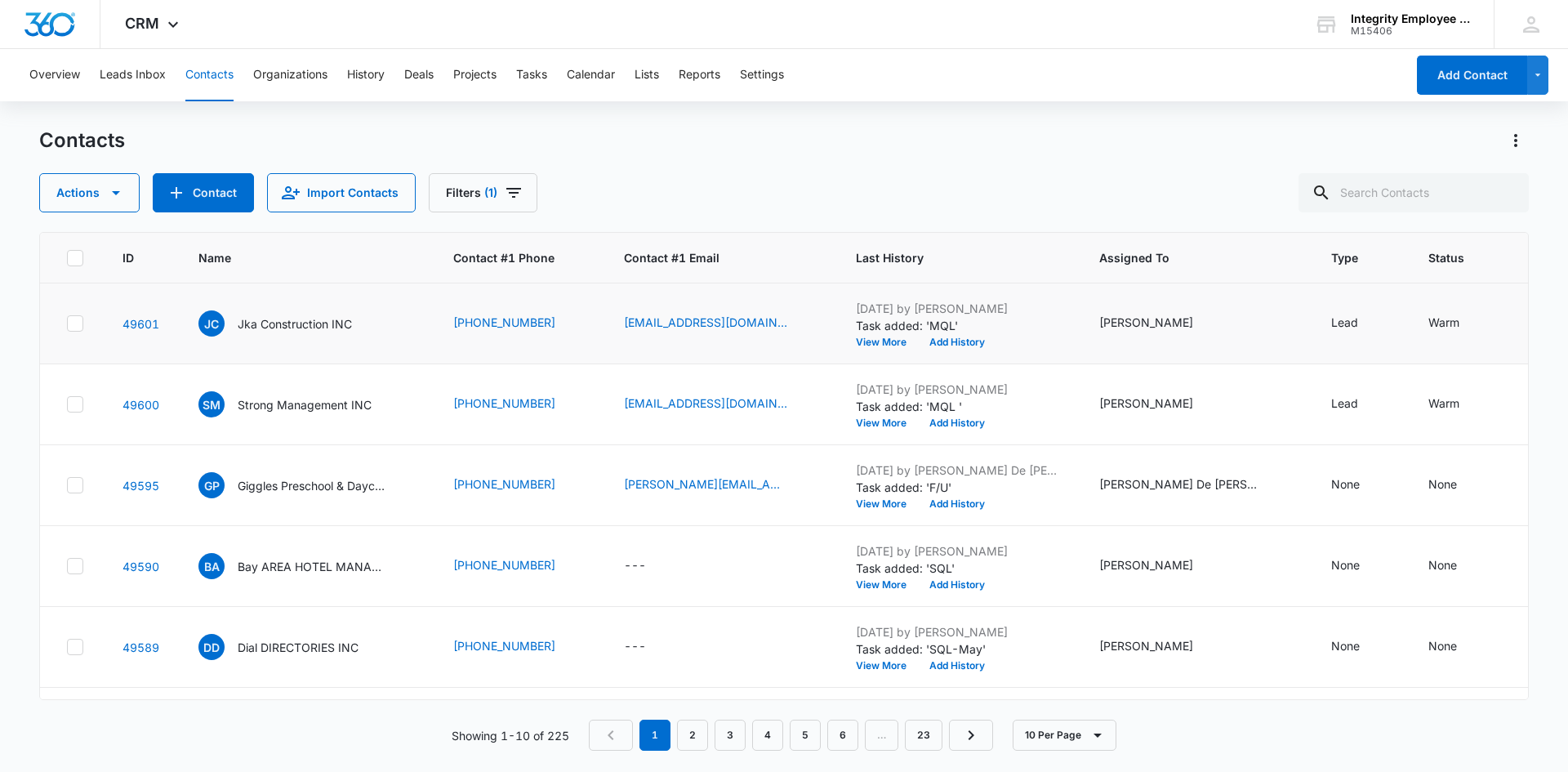
click at [1331, 483] on div "None" at bounding box center [1345, 484] width 29 height 17
click at [1377, 375] on div at bounding box center [1389, 380] width 26 height 26
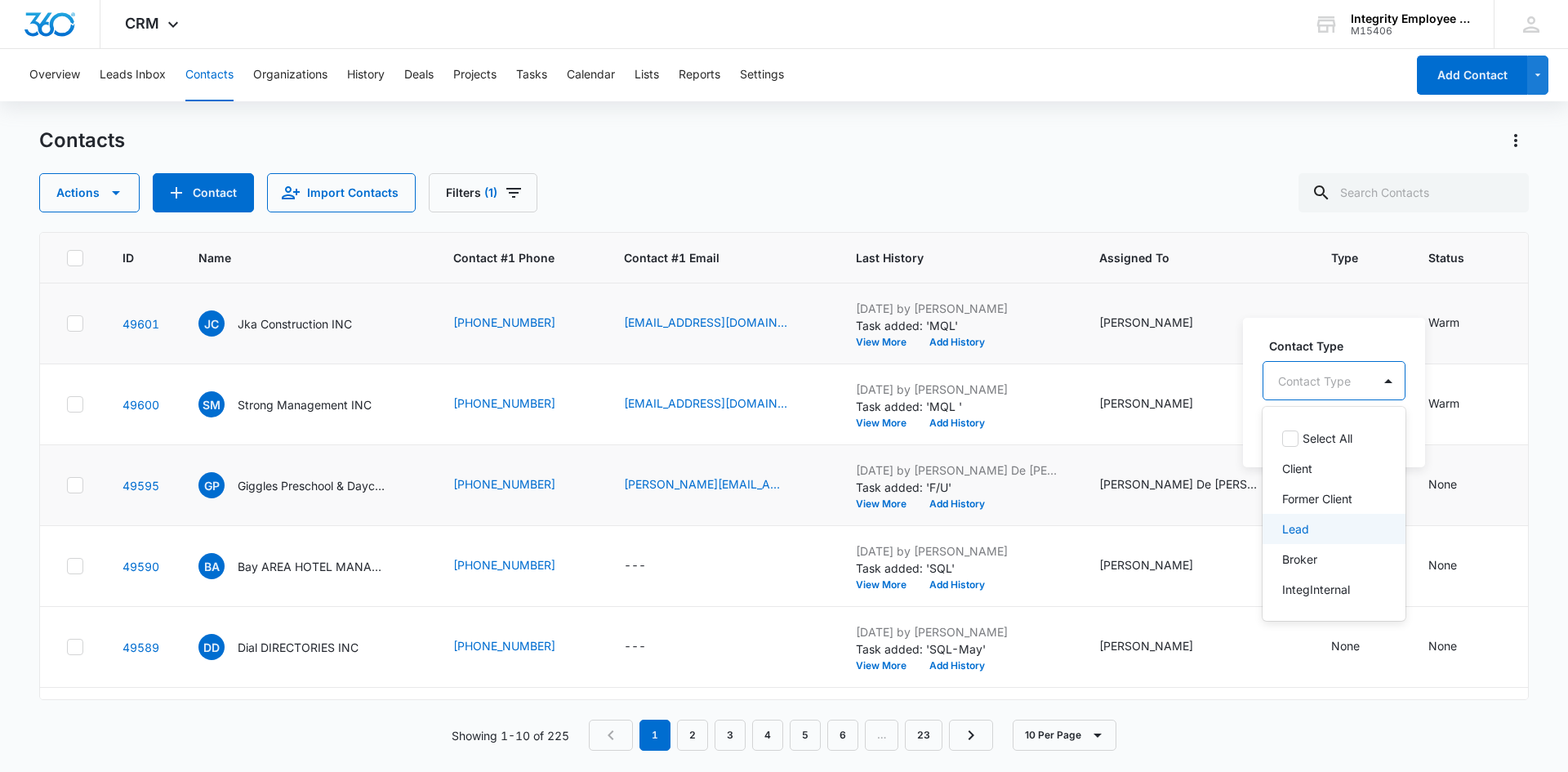
drag, startPoint x: 1300, startPoint y: 531, endPoint x: 1311, endPoint y: 498, distance: 34.8
click at [1300, 531] on p "Lead" at bounding box center [1296, 529] width 27 height 17
drag, startPoint x: 1368, startPoint y: 380, endPoint x: 1355, endPoint y: 429, distance: 50.7
click at [1368, 386] on div at bounding box center [1370, 379] width 26 height 26
click at [1355, 432] on button "Save" at bounding box center [1364, 432] width 48 height 31
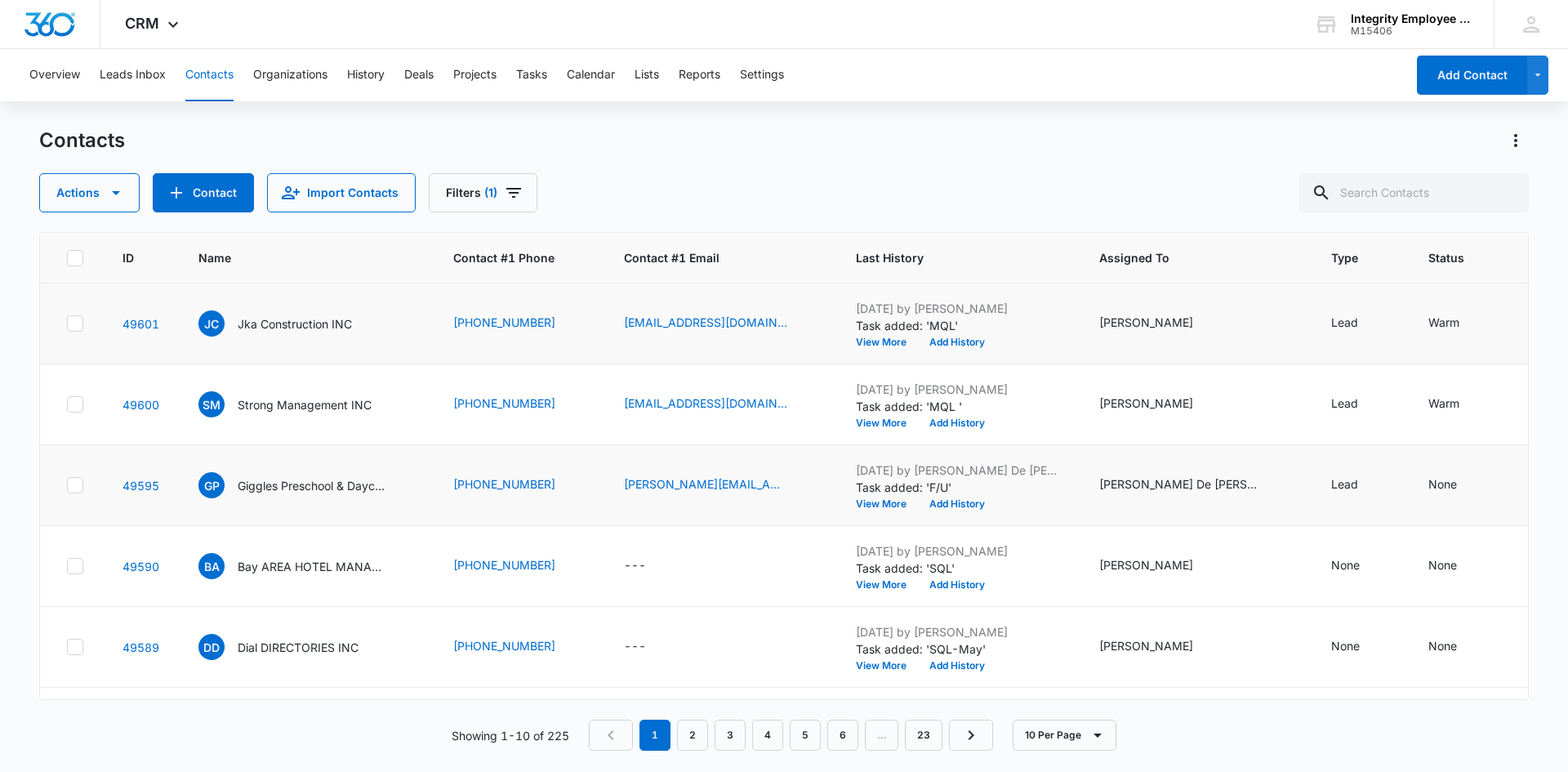
click at [1429, 484] on div "None" at bounding box center [1443, 484] width 29 height 17
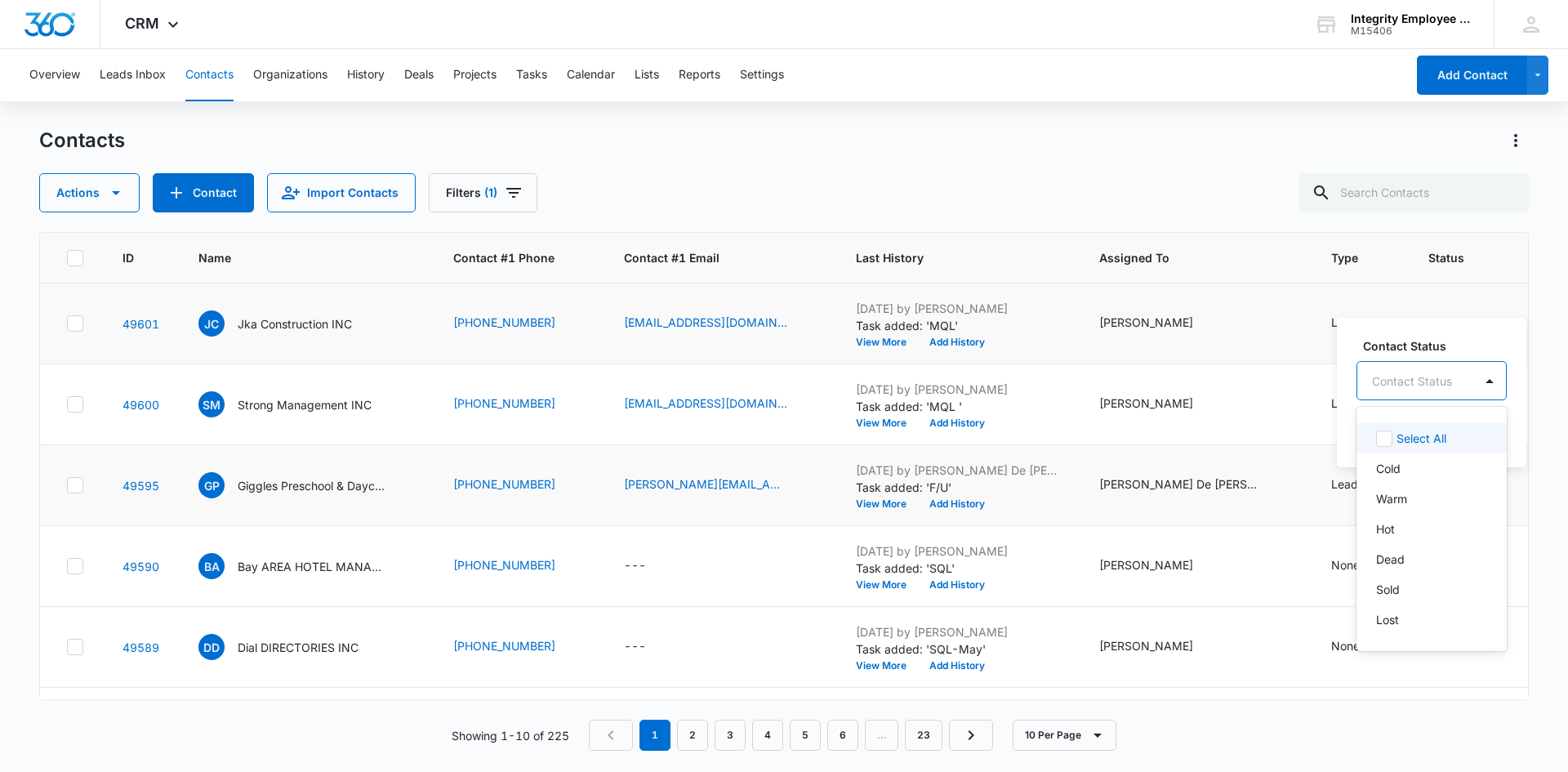
click at [1468, 373] on div "Contact Status" at bounding box center [1415, 380] width 116 height 36
drag, startPoint x: 1435, startPoint y: 499, endPoint x: 1466, endPoint y: 425, distance: 80.2
click at [1434, 499] on div "Warm" at bounding box center [1430, 499] width 108 height 17
drag, startPoint x: 1481, startPoint y: 378, endPoint x: 1469, endPoint y: 422, distance: 45.6
click at [1481, 380] on div at bounding box center [1473, 379] width 26 height 26
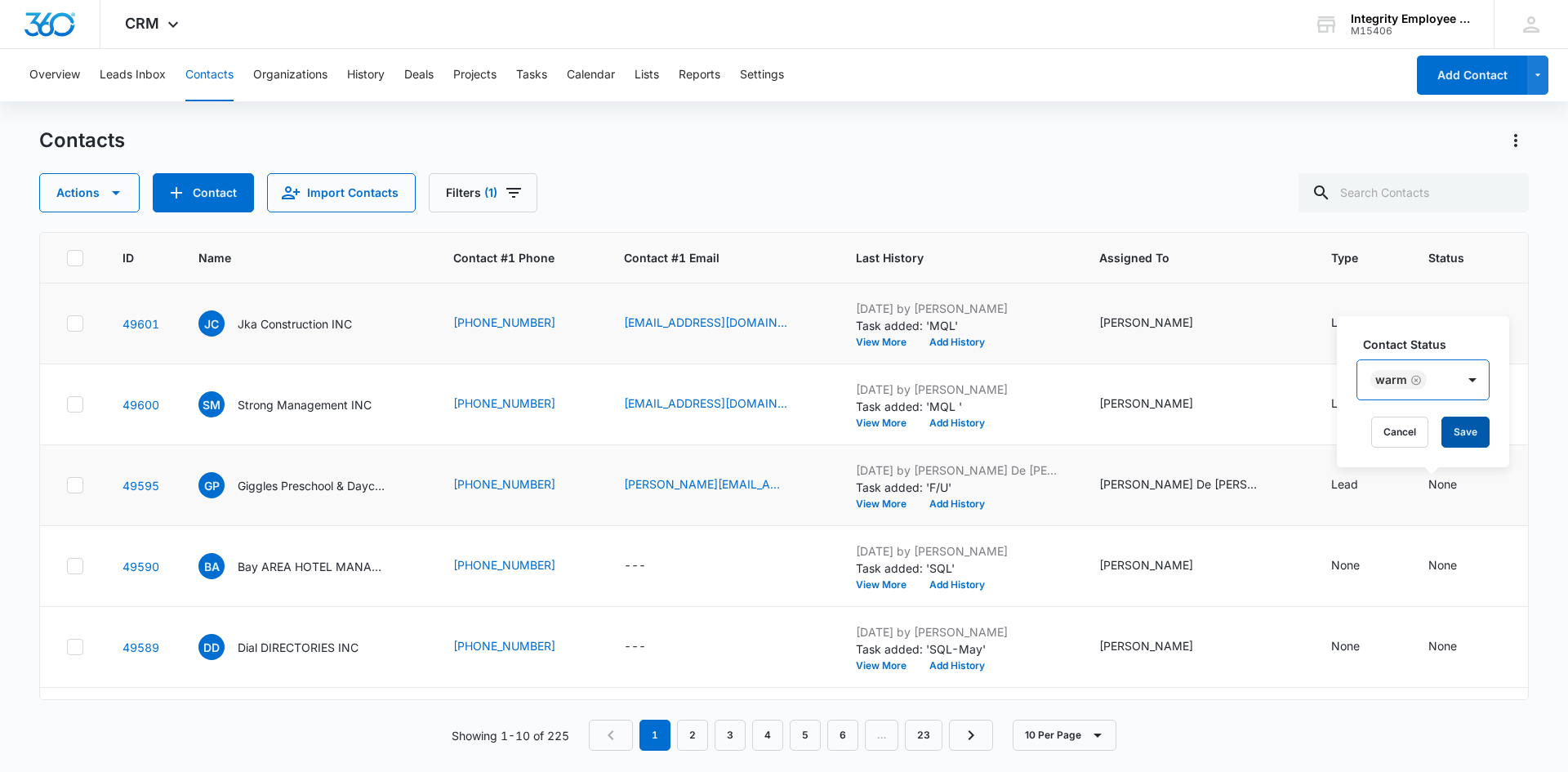
click at [1469, 424] on button "Save" at bounding box center [1466, 432] width 48 height 31
